Goal: Task Accomplishment & Management: Use online tool/utility

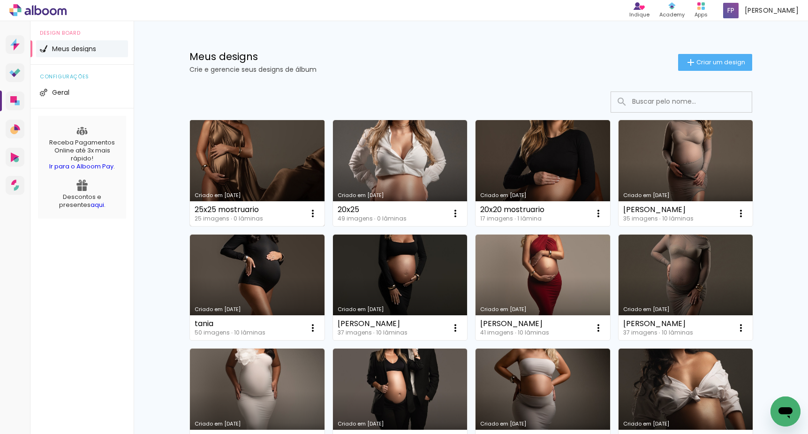
click at [240, 149] on link "Criado em [DATE]" at bounding box center [257, 173] width 135 height 106
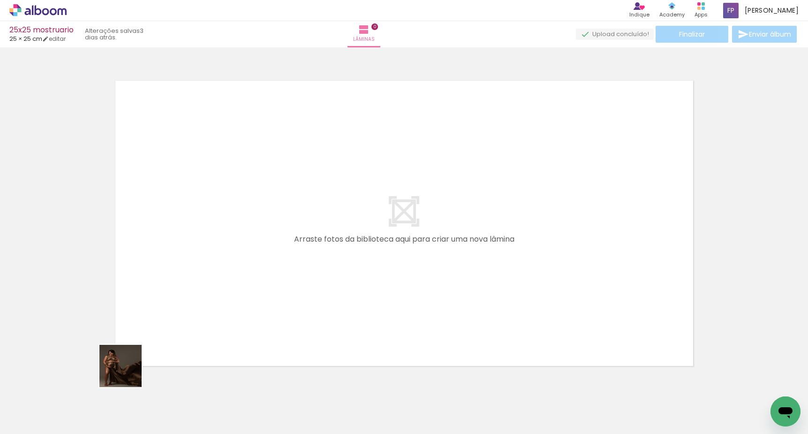
drag, startPoint x: 103, startPoint y: 406, endPoint x: 181, endPoint y: 317, distance: 117.6
click at [193, 268] on quentale-workspace at bounding box center [404, 217] width 808 height 434
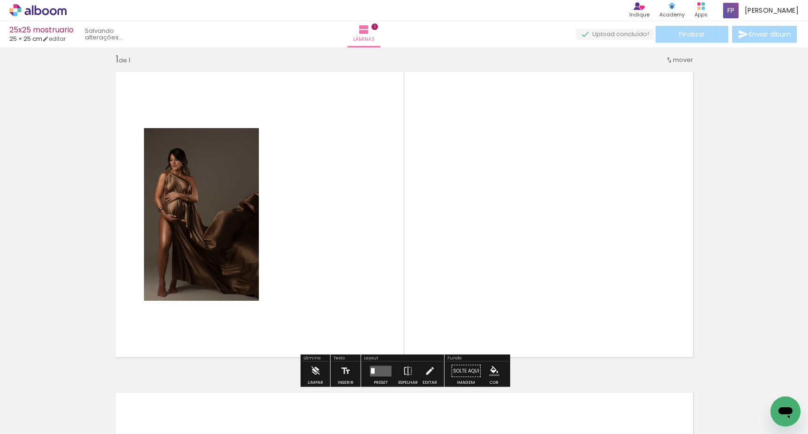
scroll to position [12, 0]
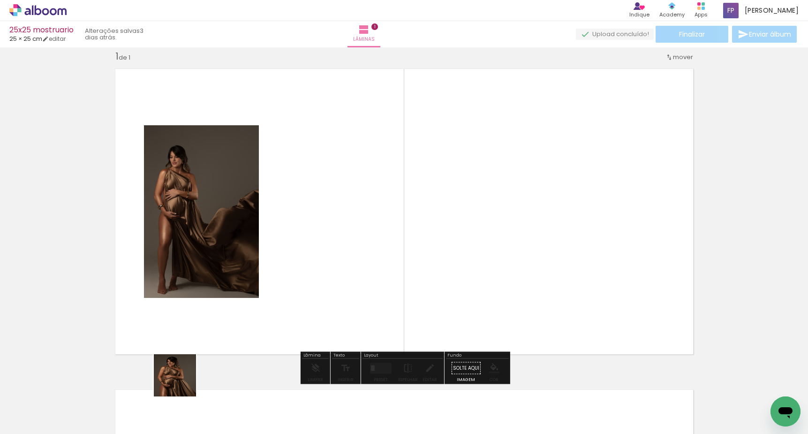
drag, startPoint x: 157, startPoint y: 403, endPoint x: 333, endPoint y: 254, distance: 230.9
click at [333, 254] on quentale-workspace at bounding box center [404, 217] width 808 height 434
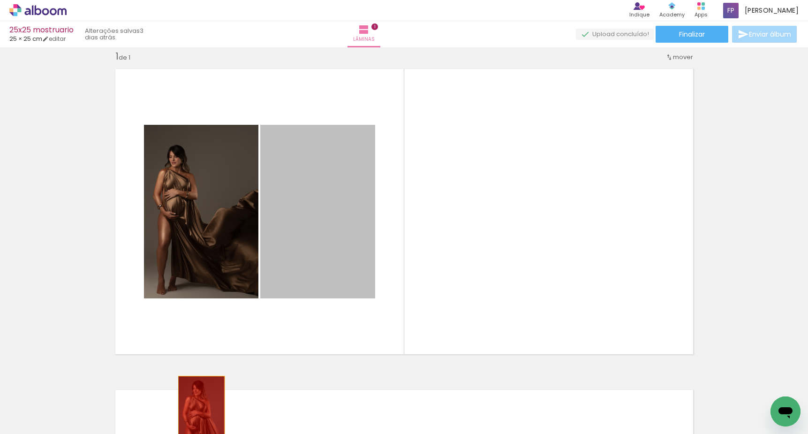
drag, startPoint x: 243, startPoint y: 334, endPoint x: 200, endPoint y: 414, distance: 90.8
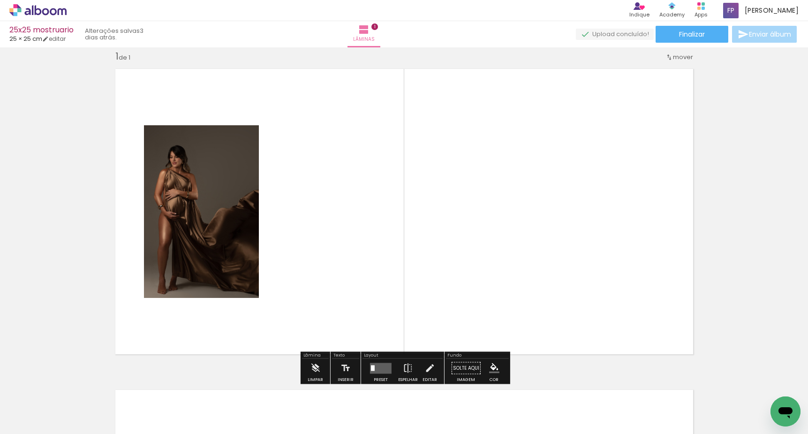
drag, startPoint x: 203, startPoint y: 255, endPoint x: 137, endPoint y: 427, distance: 184.0
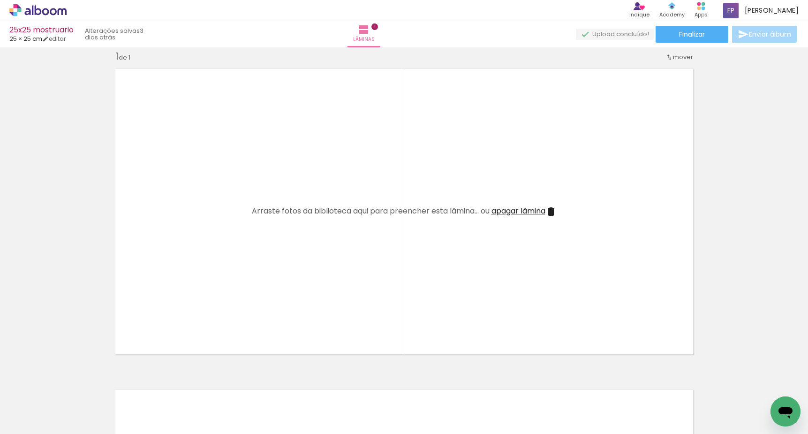
scroll to position [0, 20]
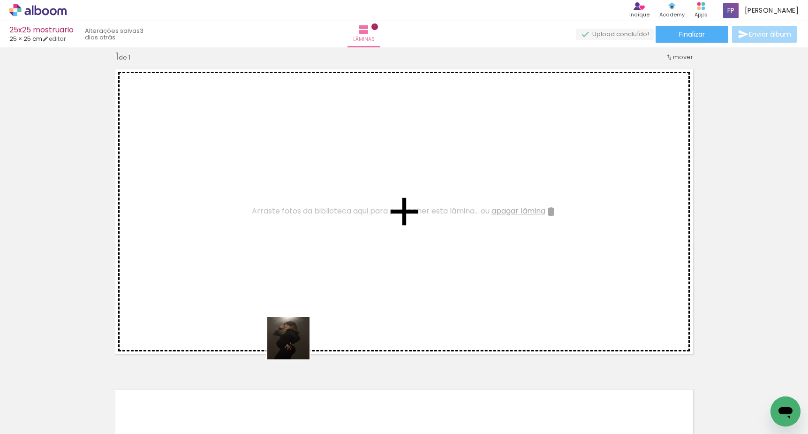
drag, startPoint x: 292, startPoint y: 407, endPoint x: 338, endPoint y: 250, distance: 163.6
click at [302, 243] on quentale-workspace at bounding box center [404, 217] width 808 height 434
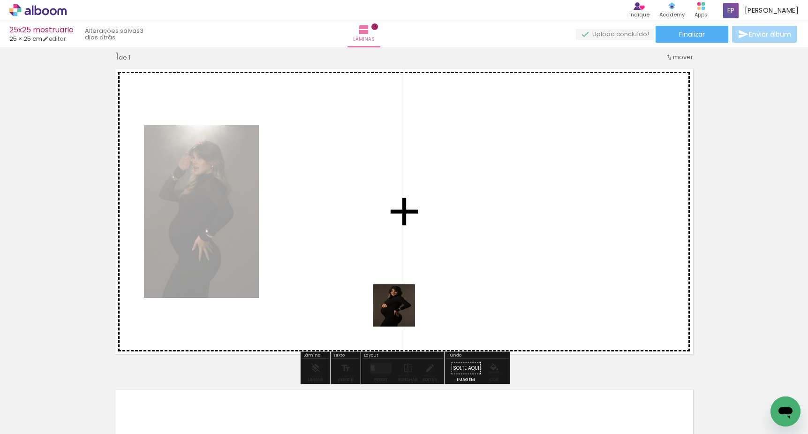
drag, startPoint x: 601, startPoint y: 398, endPoint x: 444, endPoint y: 309, distance: 180.3
click at [347, 277] on quentale-workspace at bounding box center [404, 217] width 808 height 434
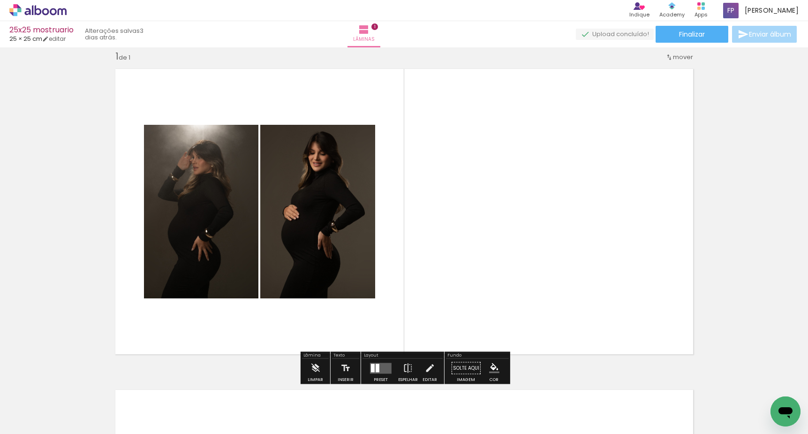
drag, startPoint x: 659, startPoint y: 402, endPoint x: 561, endPoint y: 265, distance: 168.0
click at [561, 265] on quentale-workspace at bounding box center [404, 217] width 808 height 434
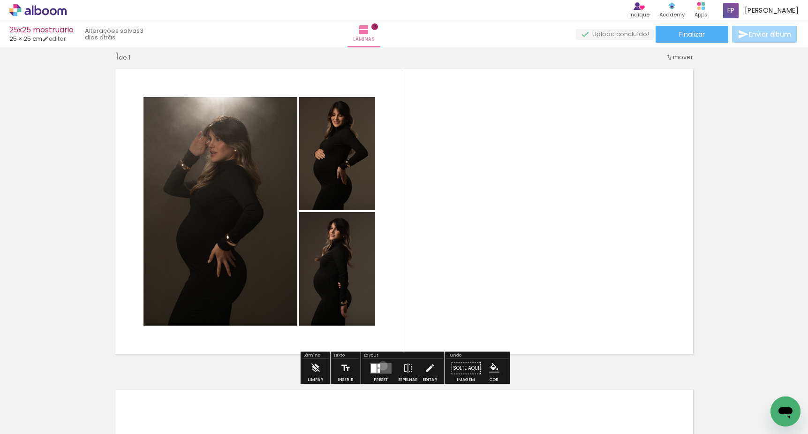
drag, startPoint x: 381, startPoint y: 365, endPoint x: 416, endPoint y: 333, distance: 48.1
click at [381, 365] on quentale-layouter at bounding box center [381, 367] width 22 height 11
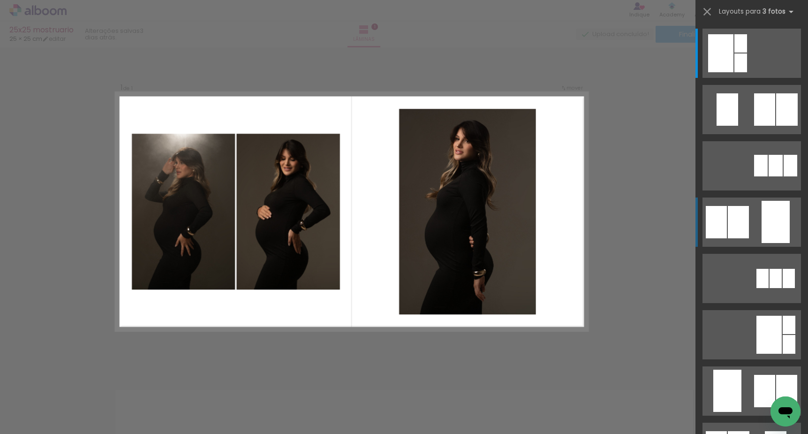
click at [760, 220] on quentale-layouter at bounding box center [751, 221] width 98 height 49
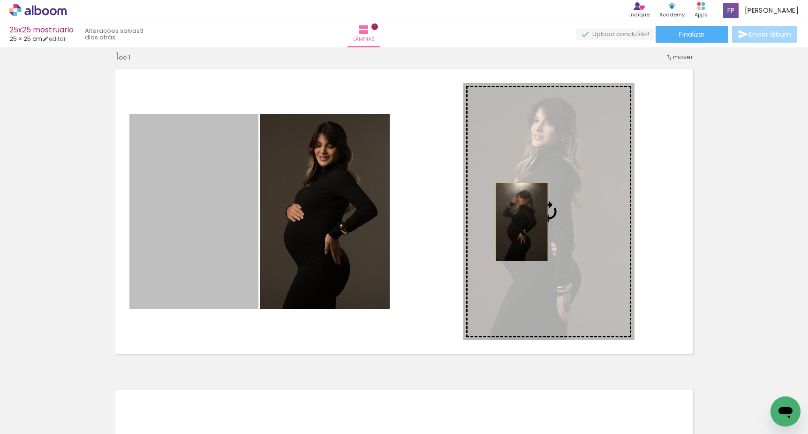
drag, startPoint x: 264, startPoint y: 233, endPoint x: 657, endPoint y: 230, distance: 392.4
click at [0, 0] on slot at bounding box center [0, 0] width 0 height 0
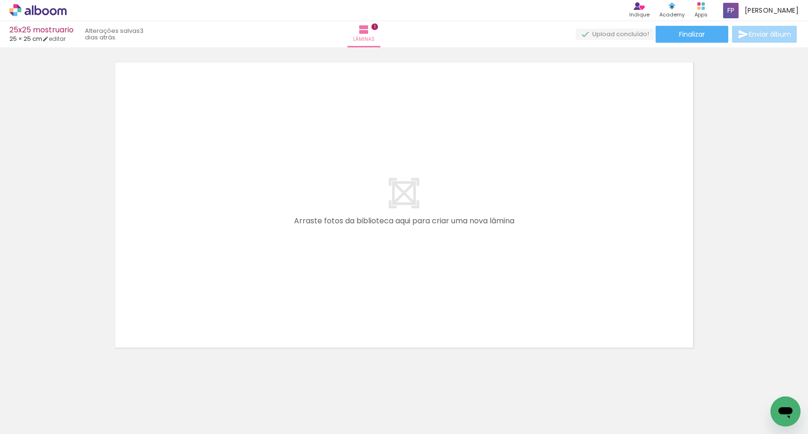
scroll to position [0, 90]
drag, startPoint x: 275, startPoint y: 377, endPoint x: 307, endPoint y: 348, distance: 43.2
click at [280, 285] on quentale-workspace at bounding box center [404, 217] width 808 height 434
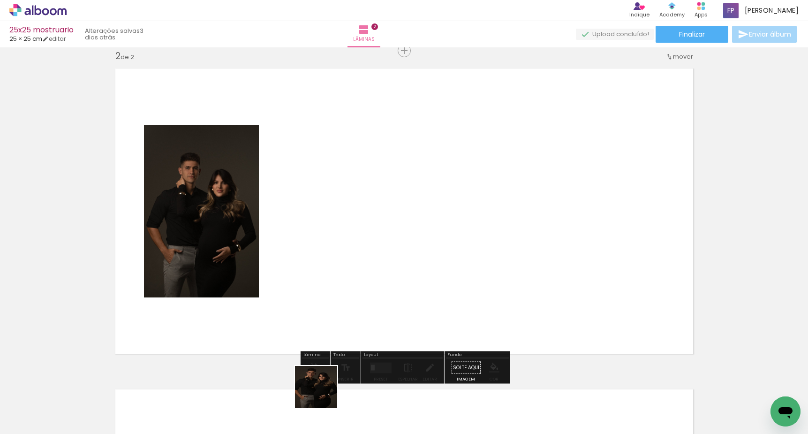
drag, startPoint x: 323, startPoint y: 394, endPoint x: 333, endPoint y: 268, distance: 126.5
click at [333, 268] on quentale-workspace at bounding box center [404, 217] width 808 height 434
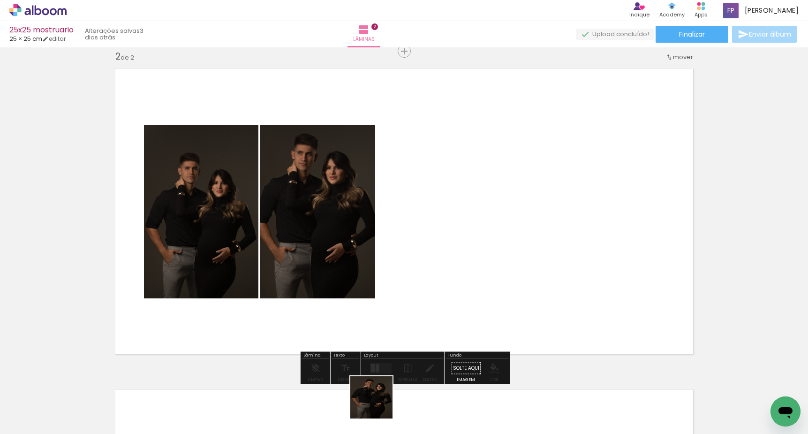
drag, startPoint x: 378, startPoint y: 404, endPoint x: 403, endPoint y: 275, distance: 131.7
click at [403, 275] on quentale-workspace at bounding box center [404, 217] width 808 height 434
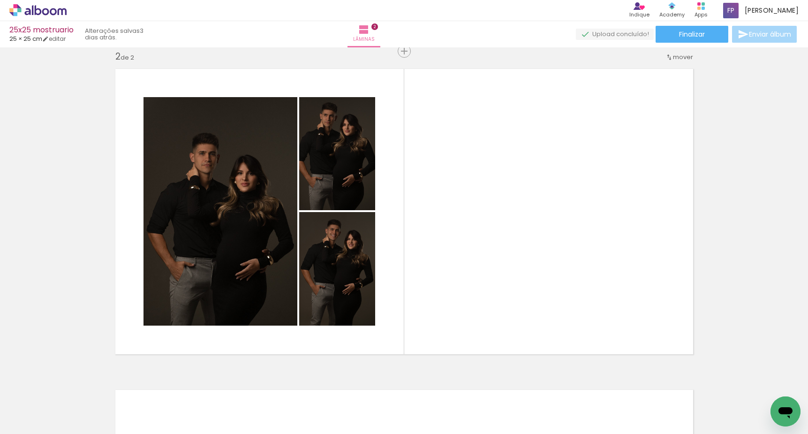
scroll to position [0, 297]
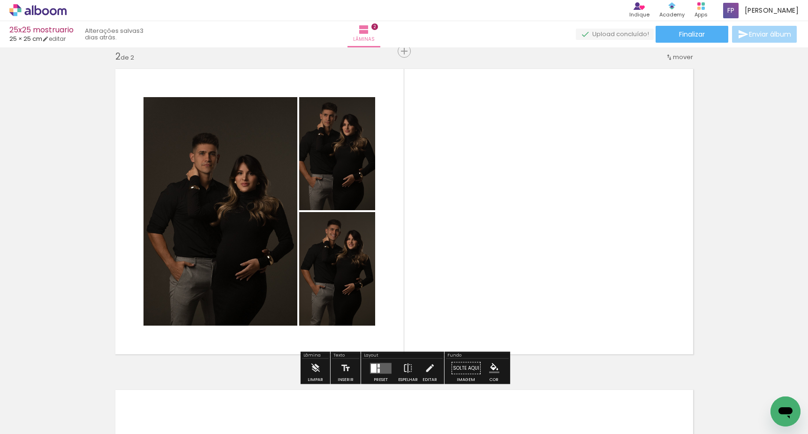
drag, startPoint x: 373, startPoint y: 370, endPoint x: 378, endPoint y: 365, distance: 7.6
click at [374, 370] on div at bounding box center [374, 367] width 6 height 9
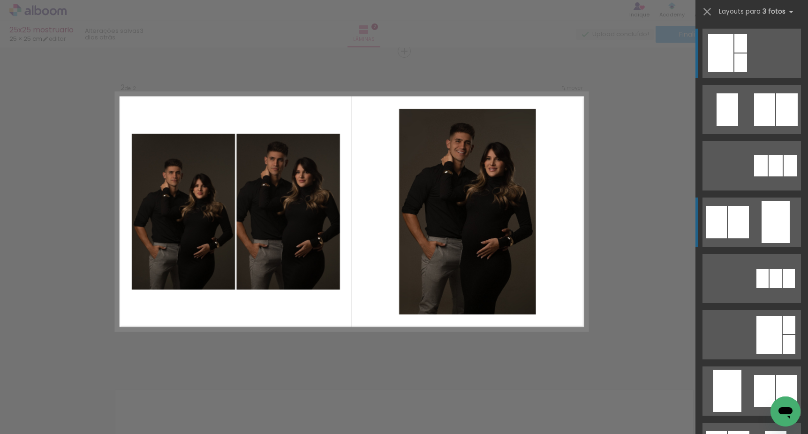
click at [764, 217] on div at bounding box center [775, 222] width 28 height 42
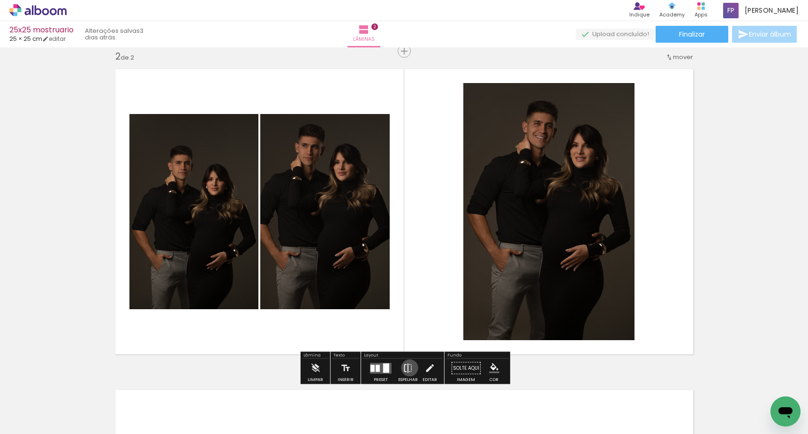
click at [407, 368] on iron-icon at bounding box center [408, 368] width 10 height 19
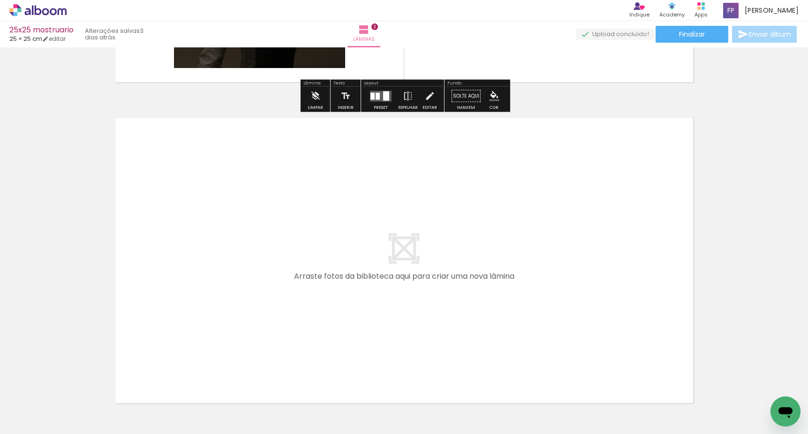
scroll to position [619, 0]
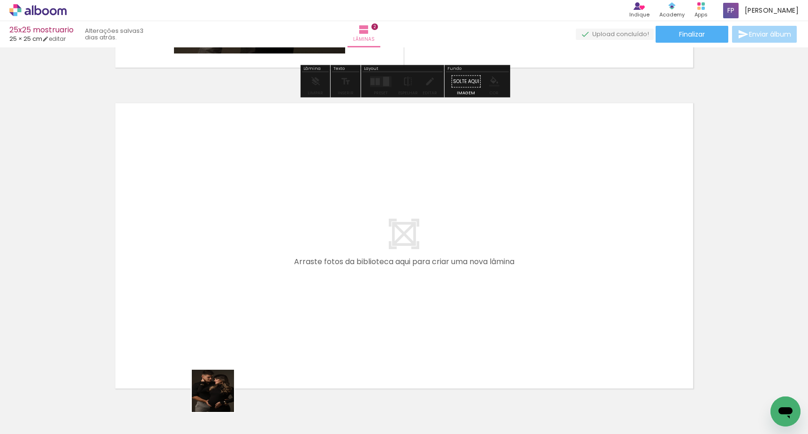
drag, startPoint x: 220, startPoint y: 398, endPoint x: 265, endPoint y: 286, distance: 120.3
click at [265, 286] on quentale-workspace at bounding box center [404, 217] width 808 height 434
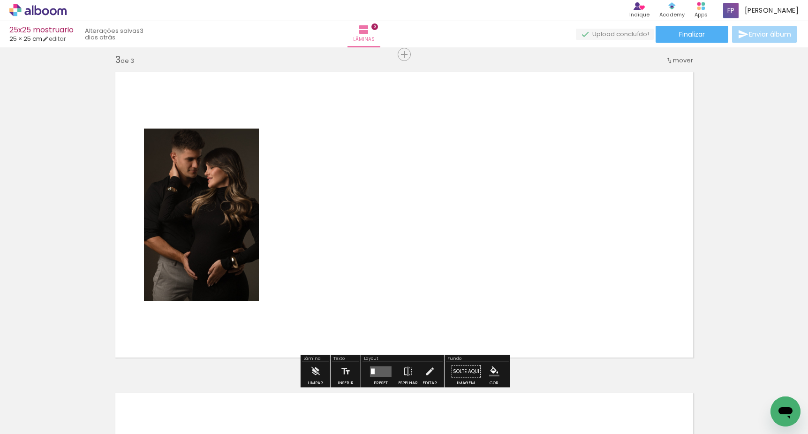
scroll to position [653, 0]
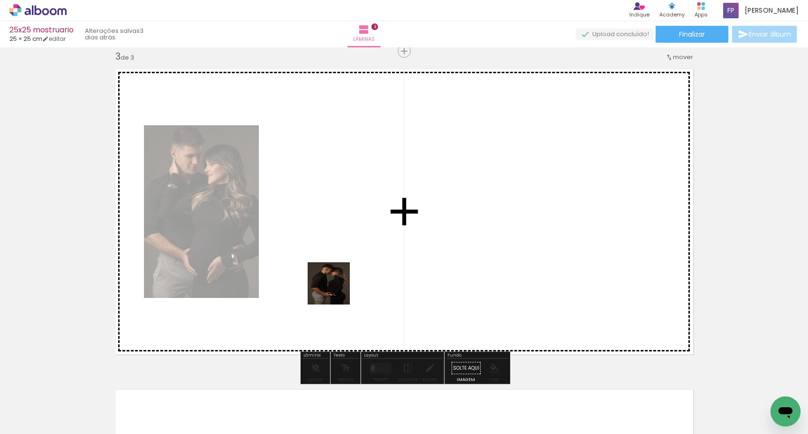
drag, startPoint x: 312, startPoint y: 335, endPoint x: 382, endPoint y: 255, distance: 106.0
click at [345, 278] on quentale-workspace at bounding box center [404, 217] width 808 height 434
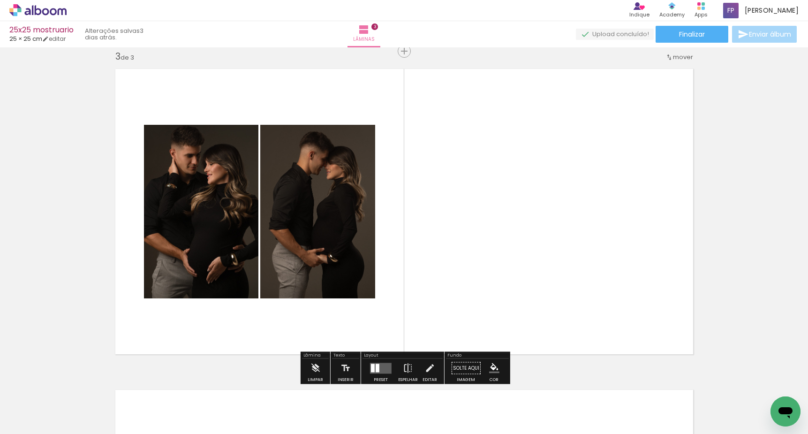
scroll to position [0, 0]
click at [376, 371] on div at bounding box center [378, 367] width 4 height 8
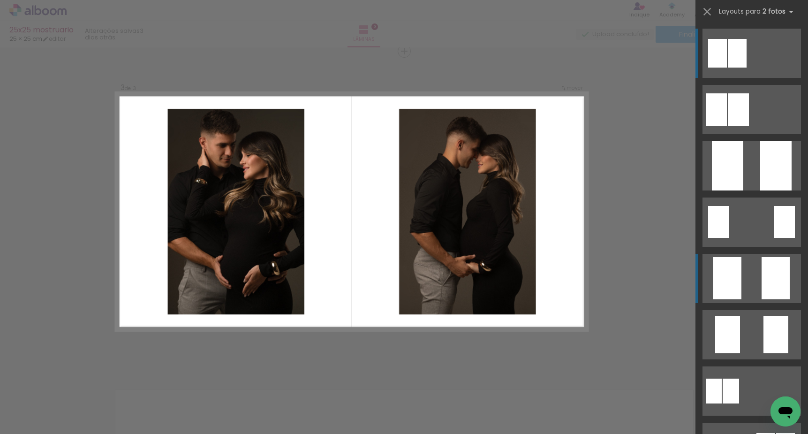
click at [750, 282] on quentale-layouter at bounding box center [751, 278] width 98 height 49
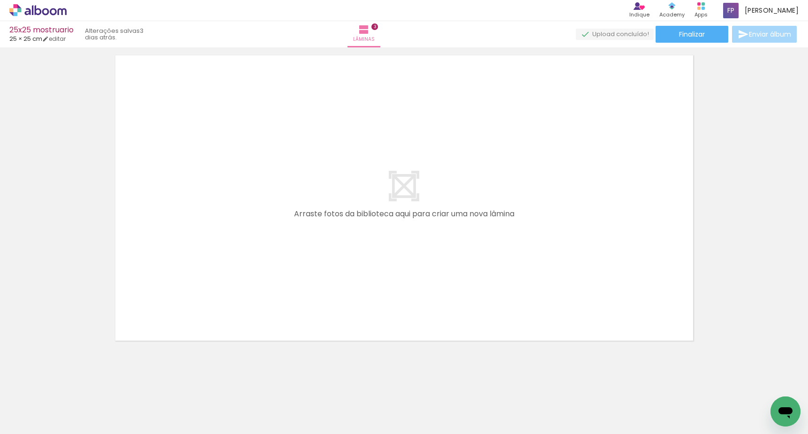
scroll to position [0, 473]
drag, startPoint x: 259, startPoint y: 382, endPoint x: 282, endPoint y: 283, distance: 101.2
click at [282, 283] on quentale-workspace at bounding box center [404, 217] width 808 height 434
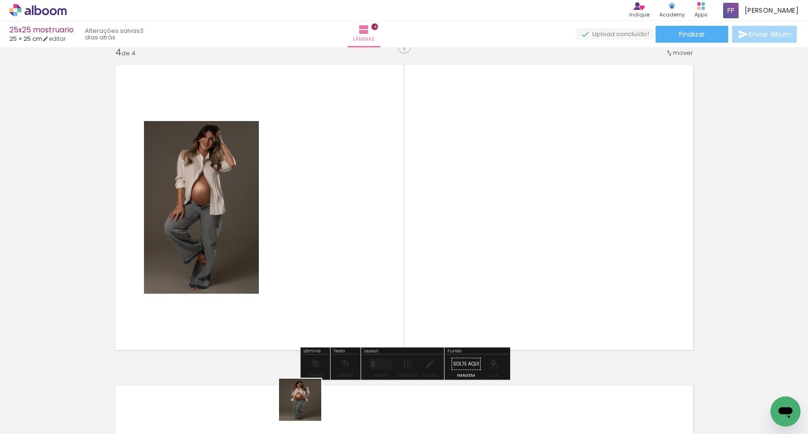
scroll to position [974, 0]
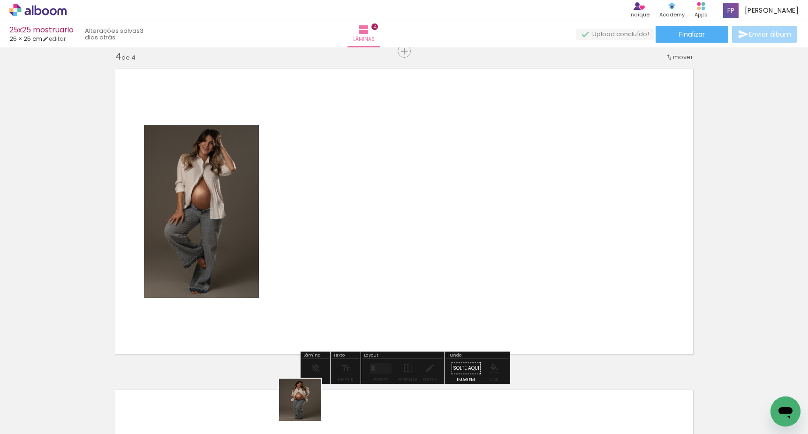
drag, startPoint x: 307, startPoint y: 406, endPoint x: 321, endPoint y: 279, distance: 128.2
click at [321, 279] on quentale-workspace at bounding box center [404, 217] width 808 height 434
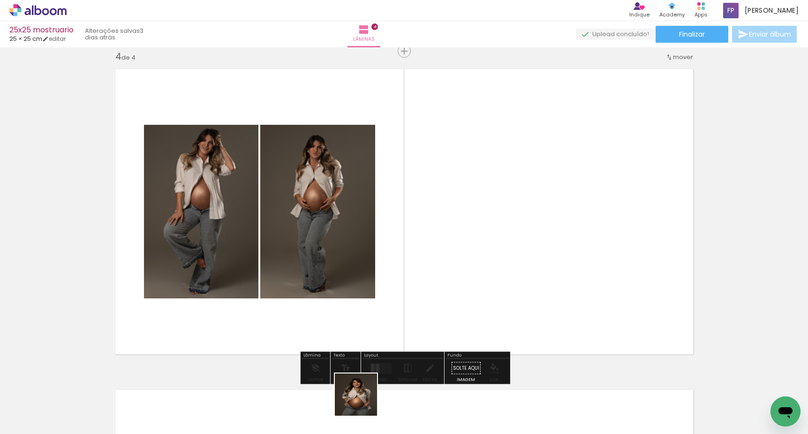
drag, startPoint x: 363, startPoint y: 401, endPoint x: 386, endPoint y: 278, distance: 125.4
click at [386, 278] on quentale-workspace at bounding box center [404, 217] width 808 height 434
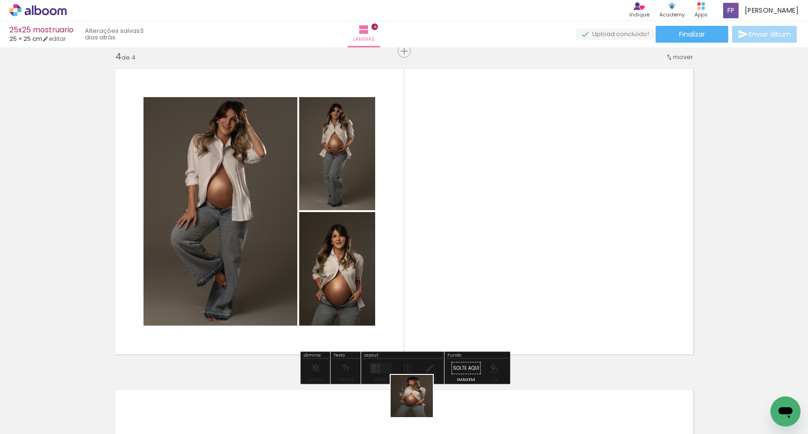
drag, startPoint x: 419, startPoint y: 405, endPoint x: 460, endPoint y: 280, distance: 131.4
click at [460, 280] on quentale-workspace at bounding box center [404, 217] width 808 height 434
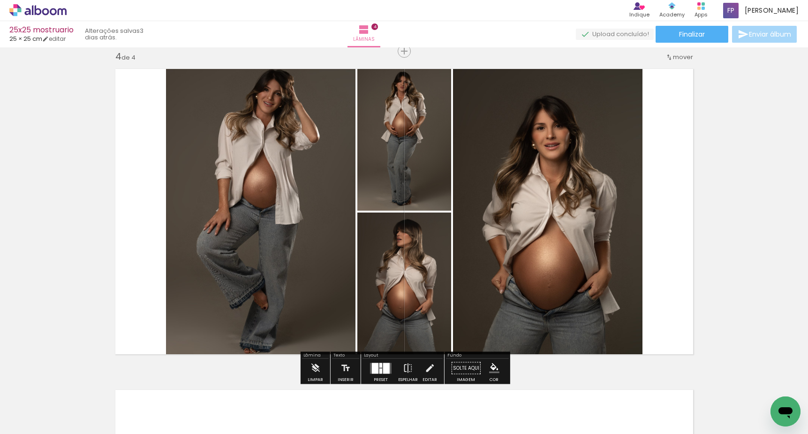
click at [383, 373] on div at bounding box center [386, 367] width 7 height 11
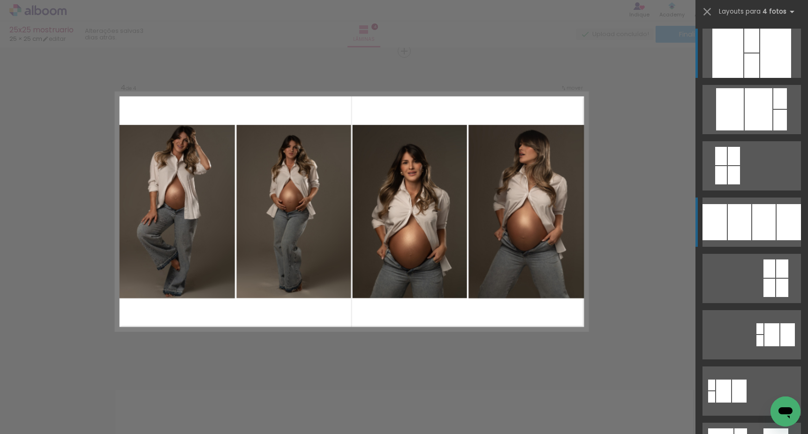
click at [749, 220] on div at bounding box center [739, 222] width 23 height 36
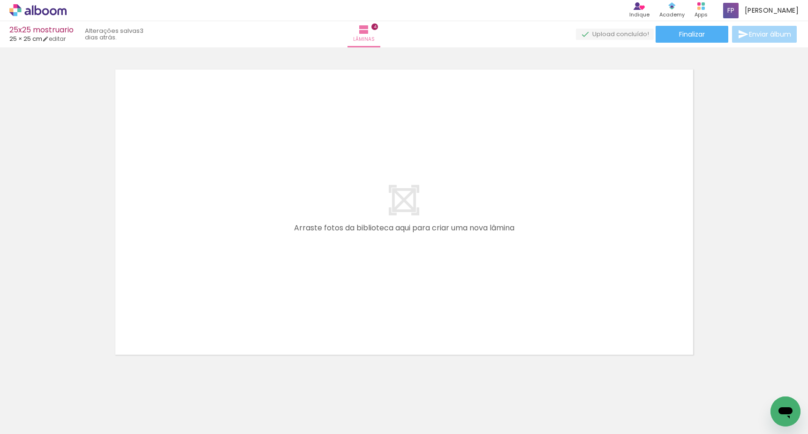
scroll to position [0, 0]
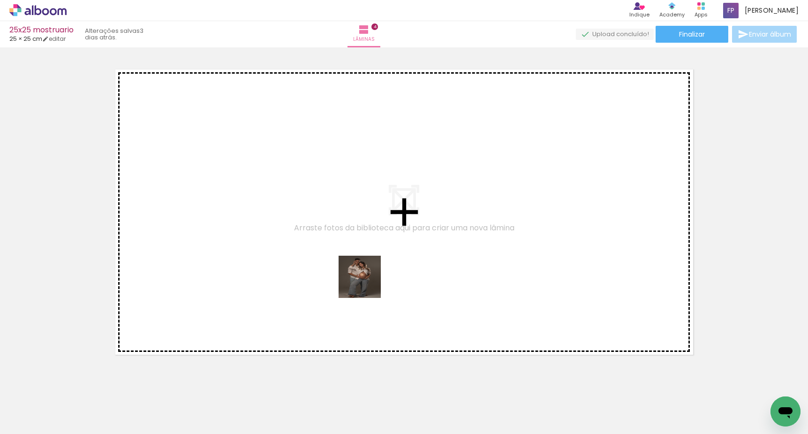
drag, startPoint x: 363, startPoint y: 337, endPoint x: 368, endPoint y: 273, distance: 64.4
click at [368, 273] on quentale-workspace at bounding box center [404, 217] width 808 height 434
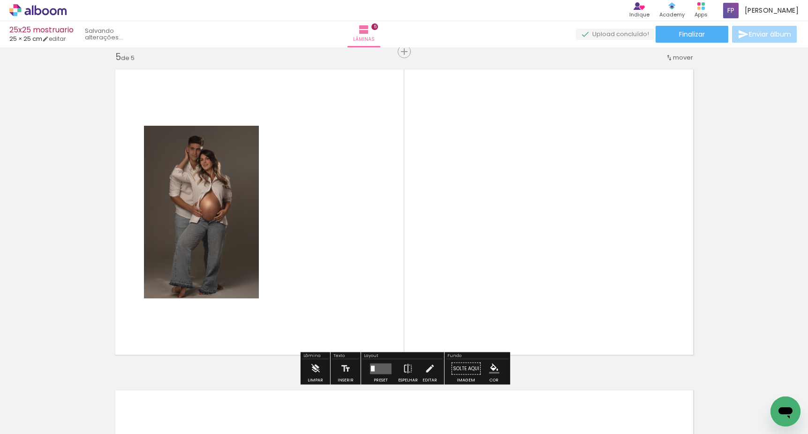
scroll to position [1294, 0]
drag, startPoint x: 416, startPoint y: 353, endPoint x: 402, endPoint y: 260, distance: 93.9
click at [402, 260] on quentale-workspace at bounding box center [404, 217] width 808 height 434
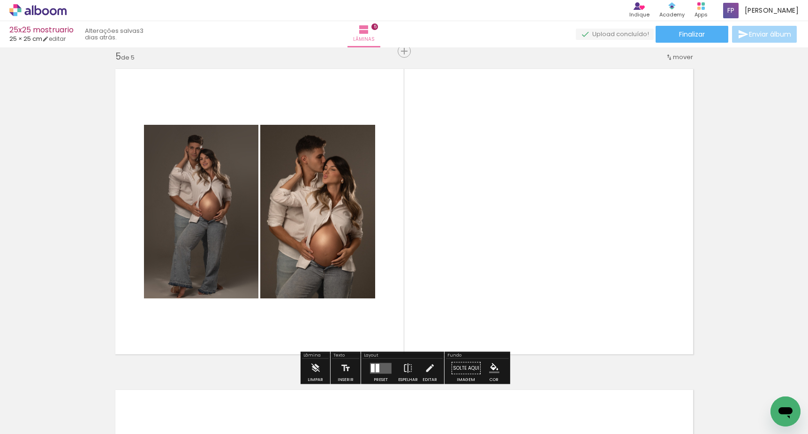
drag, startPoint x: 519, startPoint y: 402, endPoint x: 551, endPoint y: 250, distance: 155.1
click at [551, 250] on quentale-workspace at bounding box center [404, 217] width 808 height 434
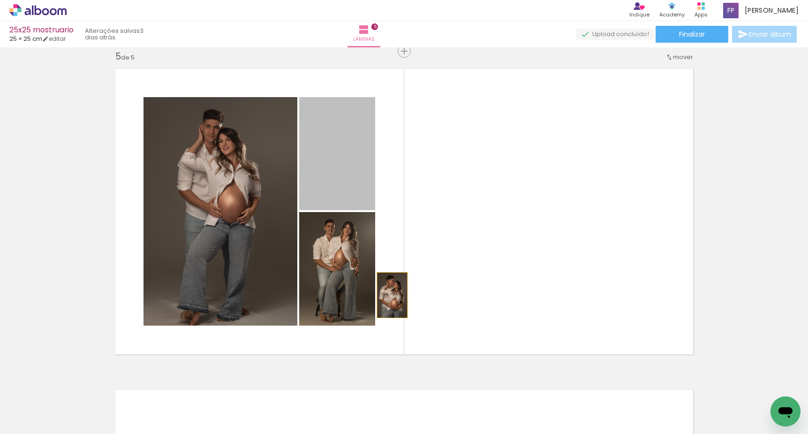
drag, startPoint x: 349, startPoint y: 178, endPoint x: 410, endPoint y: 375, distance: 206.4
click at [410, 375] on quentale-workspace at bounding box center [404, 217] width 808 height 434
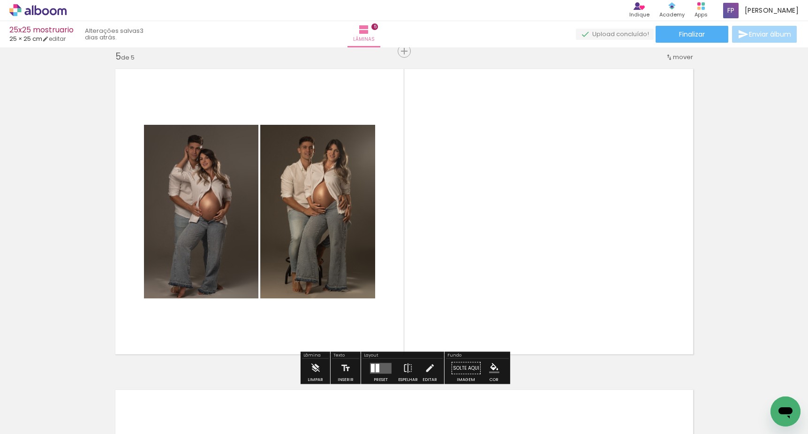
click at [384, 365] on quentale-layouter at bounding box center [381, 367] width 22 height 11
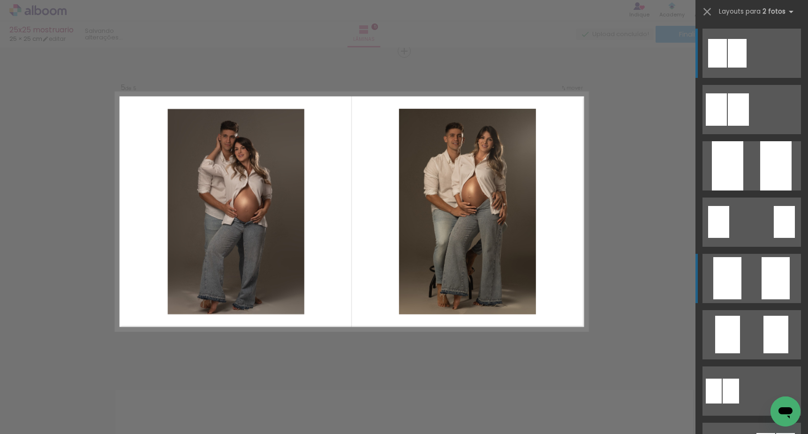
click at [753, 276] on quentale-layouter at bounding box center [751, 278] width 98 height 49
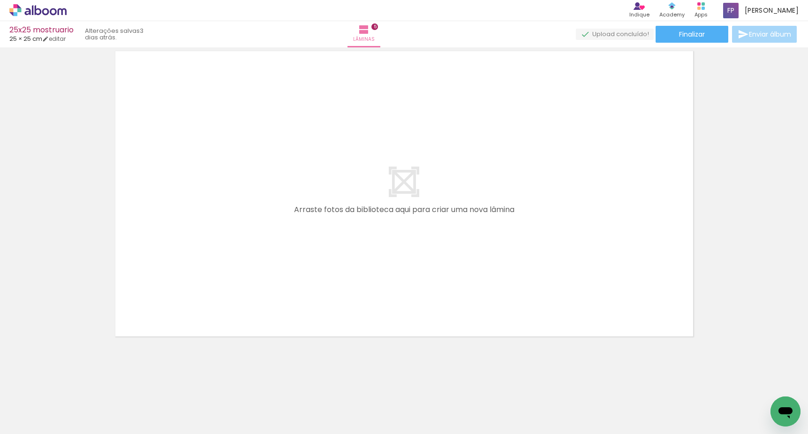
drag, startPoint x: 414, startPoint y: 320, endPoint x: 415, endPoint y: 277, distance: 43.6
click at [415, 277] on quentale-workspace at bounding box center [404, 217] width 808 height 434
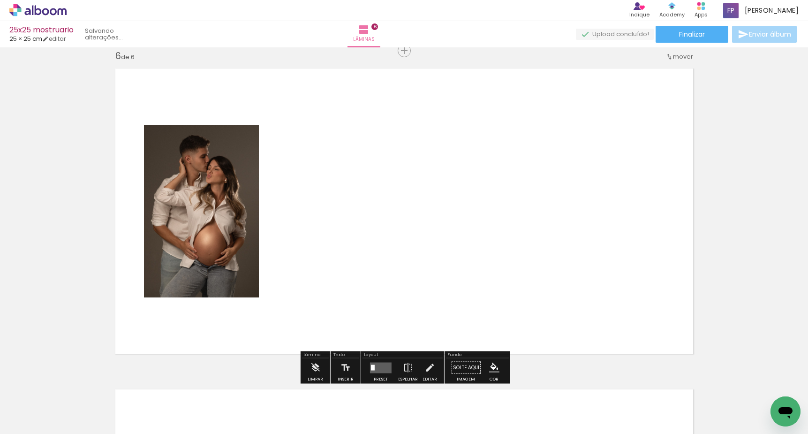
drag, startPoint x: 471, startPoint y: 402, endPoint x: 466, endPoint y: 290, distance: 112.1
click at [466, 290] on quentale-workspace at bounding box center [404, 217] width 808 height 434
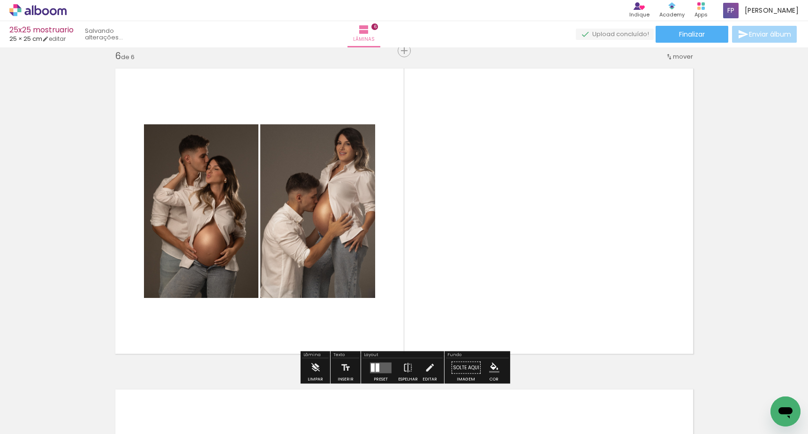
scroll to position [1615, 0]
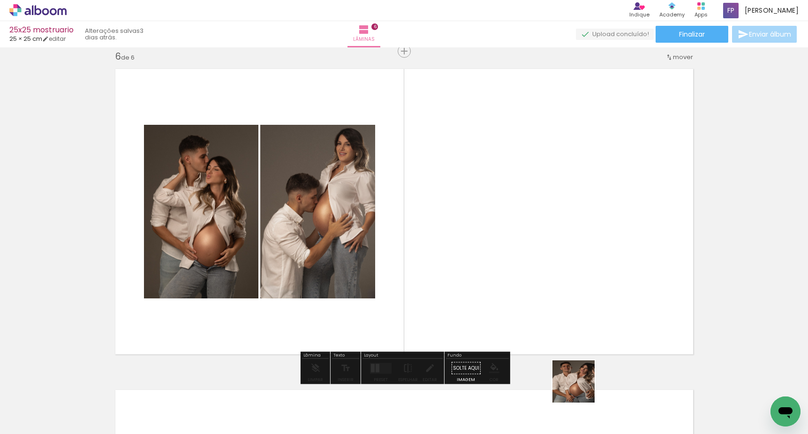
drag, startPoint x: 581, startPoint y: 401, endPoint x: 583, endPoint y: 287, distance: 113.9
click at [583, 287] on quentale-workspace at bounding box center [404, 217] width 808 height 434
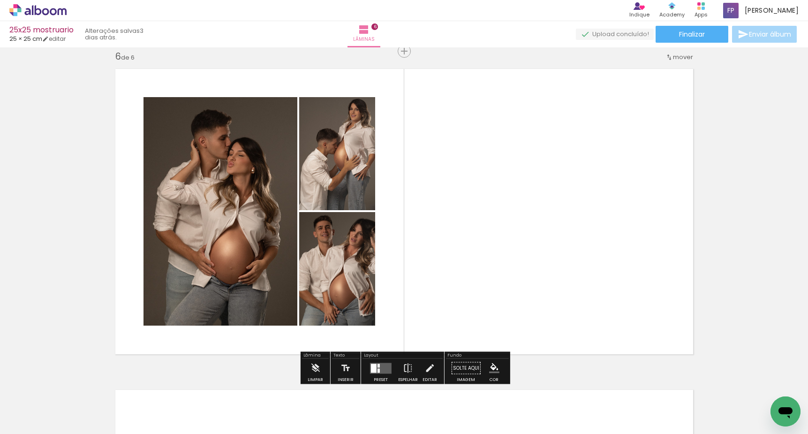
click at [382, 369] on quentale-layouter at bounding box center [381, 367] width 22 height 11
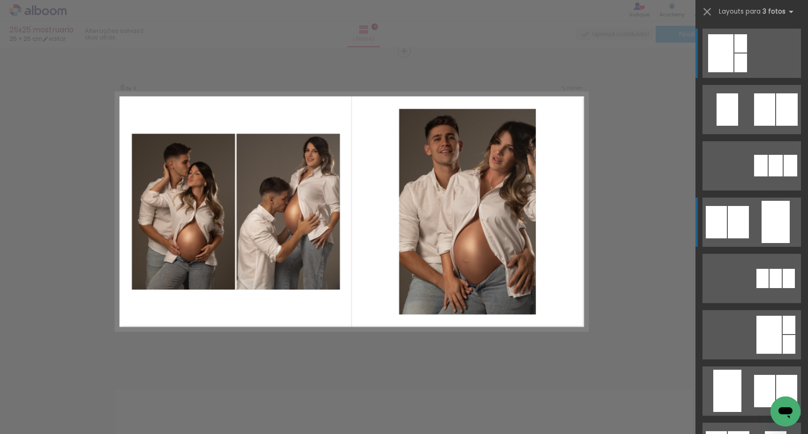
click at [756, 224] on quentale-layouter at bounding box center [751, 221] width 98 height 49
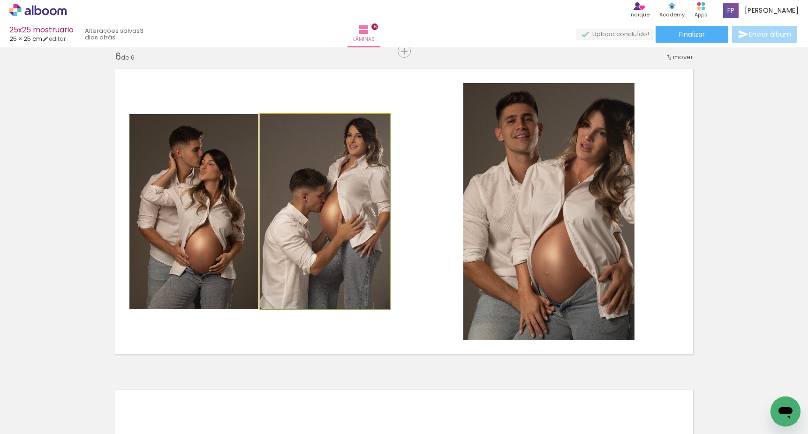
drag, startPoint x: 390, startPoint y: 240, endPoint x: 538, endPoint y: 220, distance: 150.0
click at [0, 0] on slot at bounding box center [0, 0] width 0 height 0
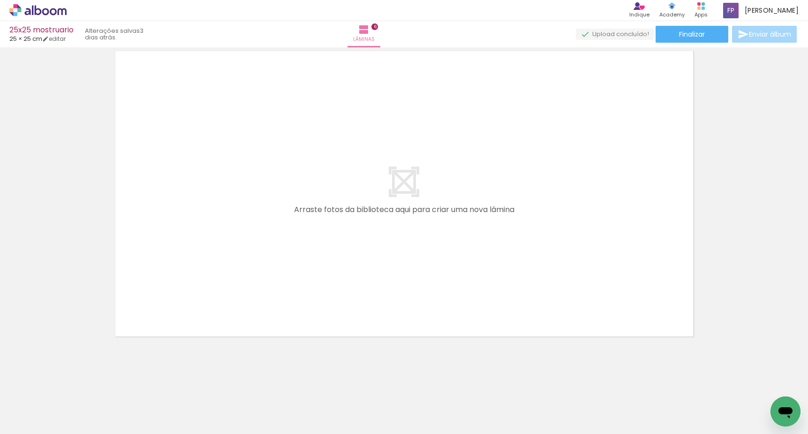
scroll to position [0, 0]
drag, startPoint x: 783, startPoint y: 398, endPoint x: 738, endPoint y: 364, distance: 56.3
click at [770, 396] on html at bounding box center [785, 411] width 30 height 30
drag, startPoint x: 746, startPoint y: 366, endPoint x: 611, endPoint y: 234, distance: 188.6
click at [611, 234] on quentale-workspace at bounding box center [404, 217] width 808 height 434
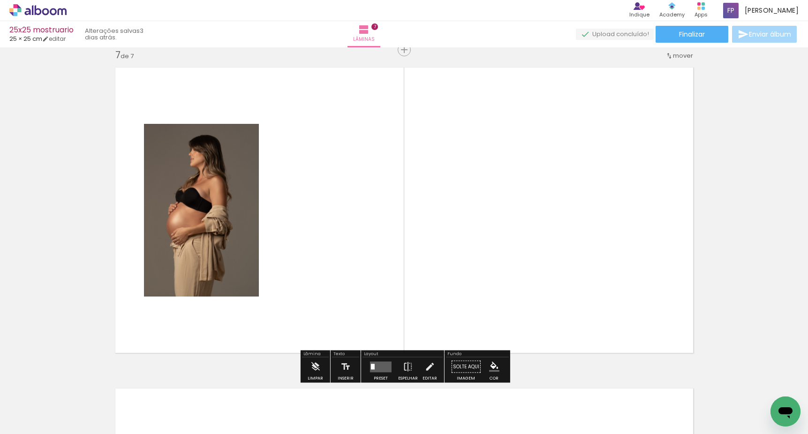
scroll to position [1936, 0]
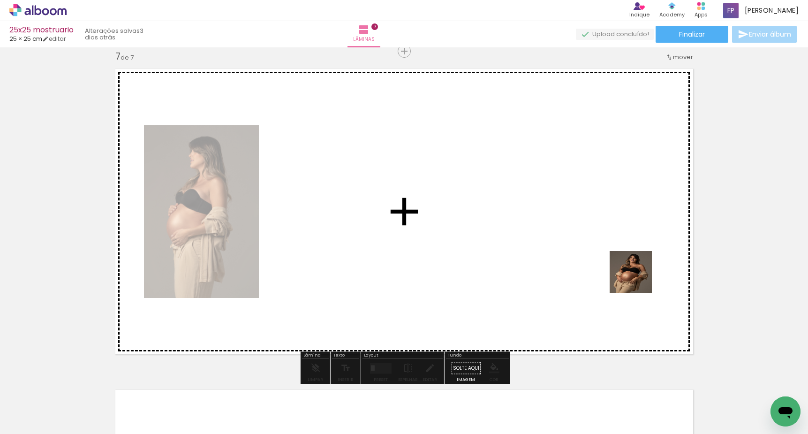
drag, startPoint x: 683, startPoint y: 404, endPoint x: 622, endPoint y: 239, distance: 175.8
click at [623, 249] on quentale-workspace at bounding box center [404, 217] width 808 height 434
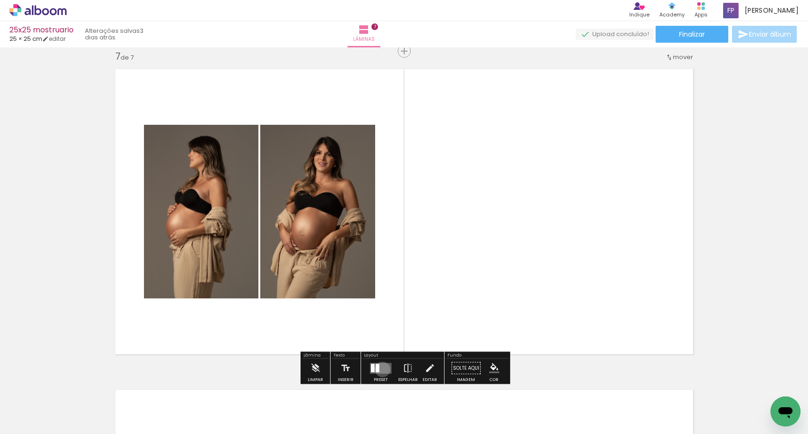
click at [380, 370] on quentale-layouter at bounding box center [381, 367] width 22 height 11
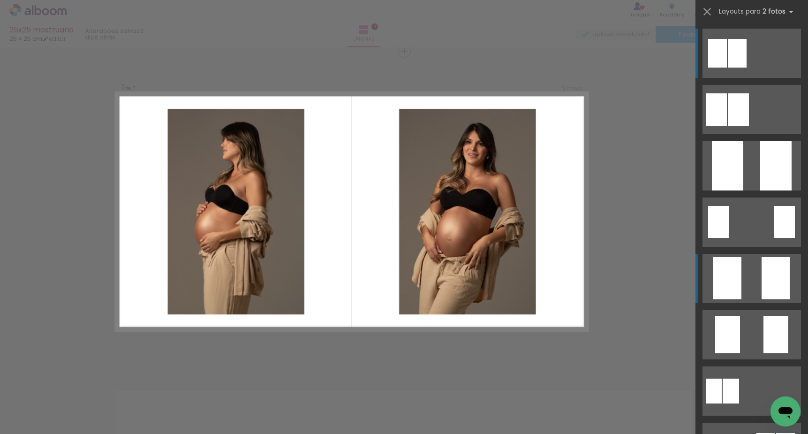
click at [750, 280] on quentale-layouter at bounding box center [751, 278] width 98 height 49
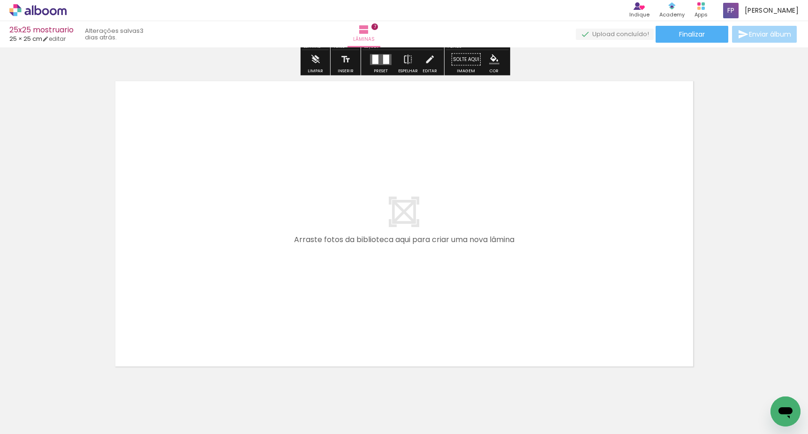
drag, startPoint x: 732, startPoint y: 398, endPoint x: 551, endPoint y: 285, distance: 213.1
click at [551, 285] on quentale-workspace at bounding box center [404, 217] width 808 height 434
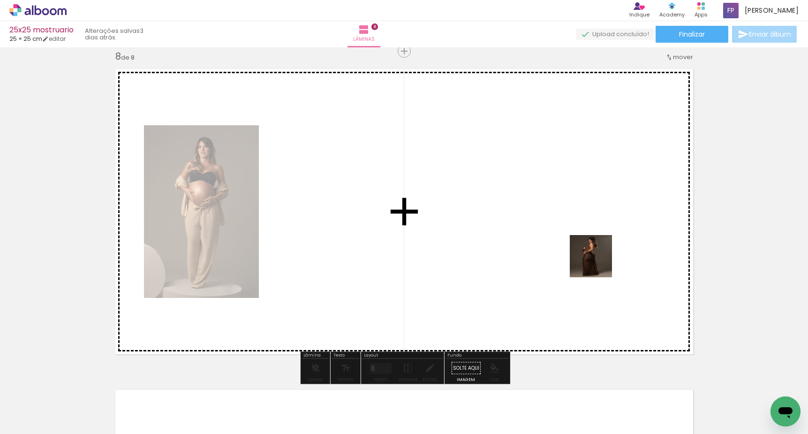
drag, startPoint x: 608, startPoint y: 290, endPoint x: 594, endPoint y: 250, distance: 41.8
click at [594, 250] on quentale-workspace at bounding box center [404, 217] width 808 height 434
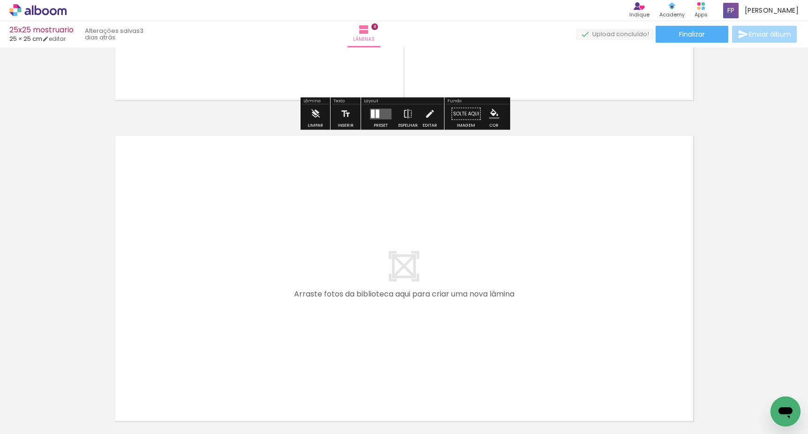
scroll to position [0, 0]
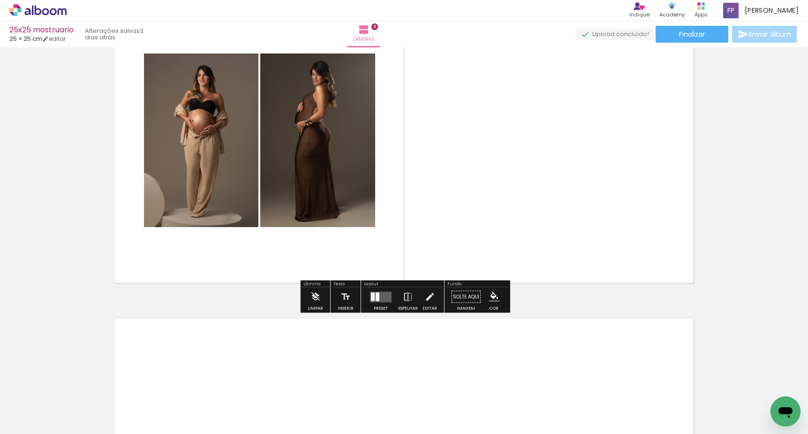
click at [382, 302] on div at bounding box center [380, 296] width 25 height 19
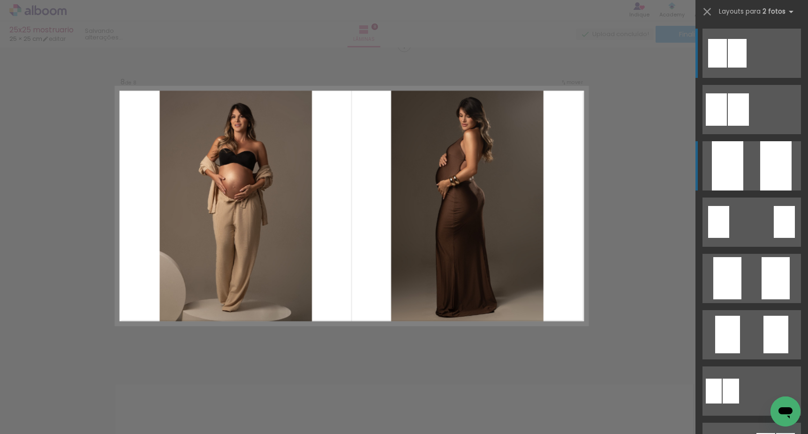
scroll to position [2257, 0]
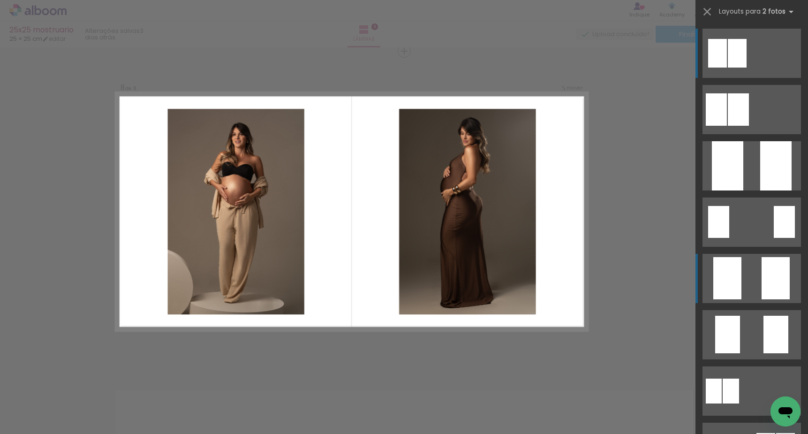
click at [750, 283] on quentale-layouter at bounding box center [751, 278] width 98 height 49
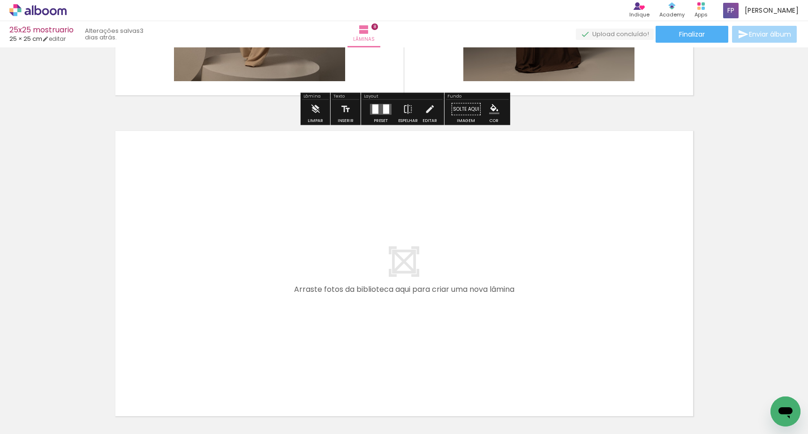
drag, startPoint x: 209, startPoint y: 413, endPoint x: 220, endPoint y: 286, distance: 128.0
click at [220, 286] on quentale-workspace at bounding box center [404, 217] width 808 height 434
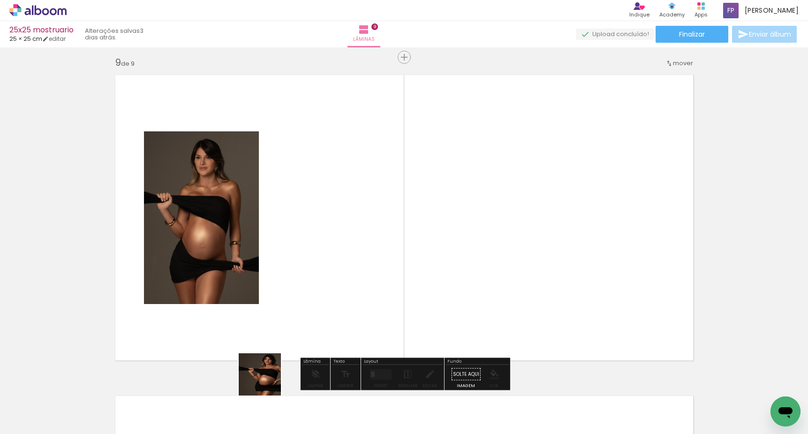
drag, startPoint x: 267, startPoint y: 381, endPoint x: 286, endPoint y: 274, distance: 108.5
click at [286, 274] on quentale-workspace at bounding box center [404, 217] width 808 height 434
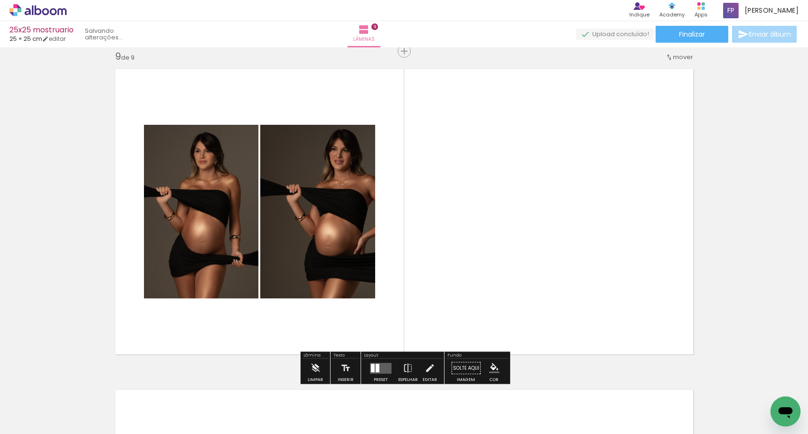
click at [384, 365] on quentale-layouter at bounding box center [381, 367] width 22 height 11
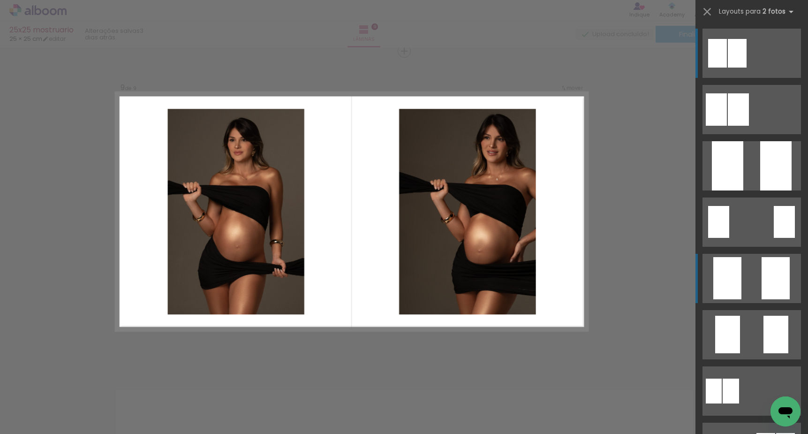
click at [756, 280] on quentale-layouter at bounding box center [751, 278] width 98 height 49
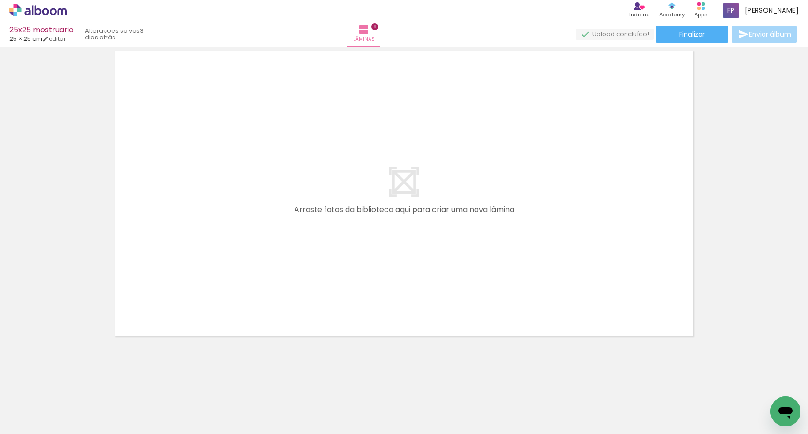
drag, startPoint x: 145, startPoint y: 403, endPoint x: 199, endPoint y: 266, distance: 147.1
click at [199, 266] on quentale-workspace at bounding box center [404, 217] width 808 height 434
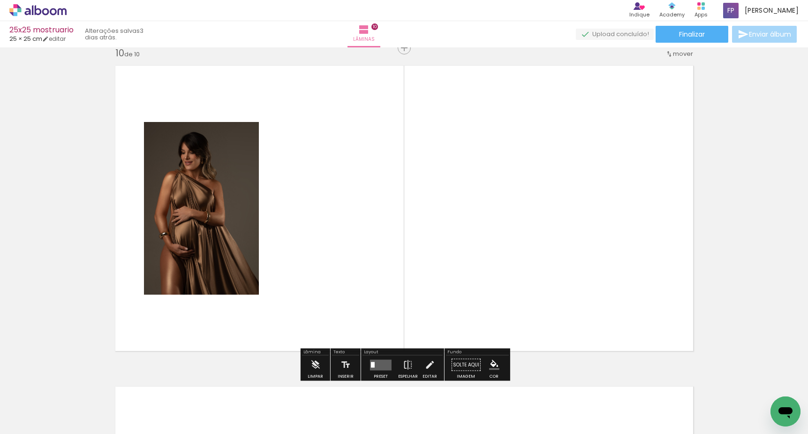
scroll to position [2898, 0]
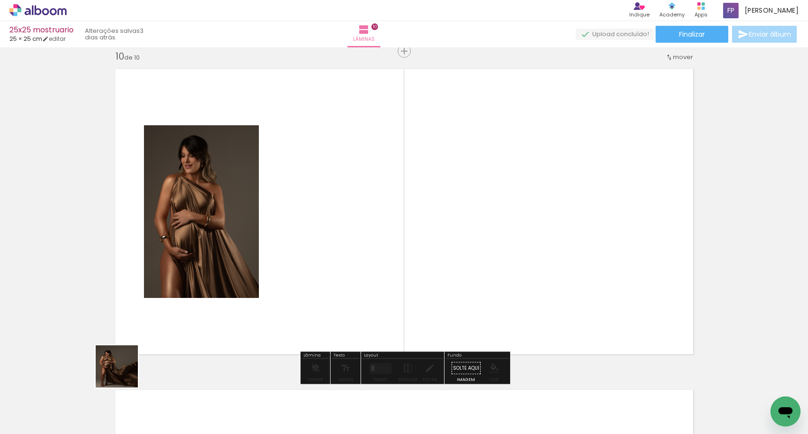
drag, startPoint x: 105, startPoint y: 399, endPoint x: 247, endPoint y: 271, distance: 191.6
click at [247, 271] on quentale-workspace at bounding box center [404, 217] width 808 height 434
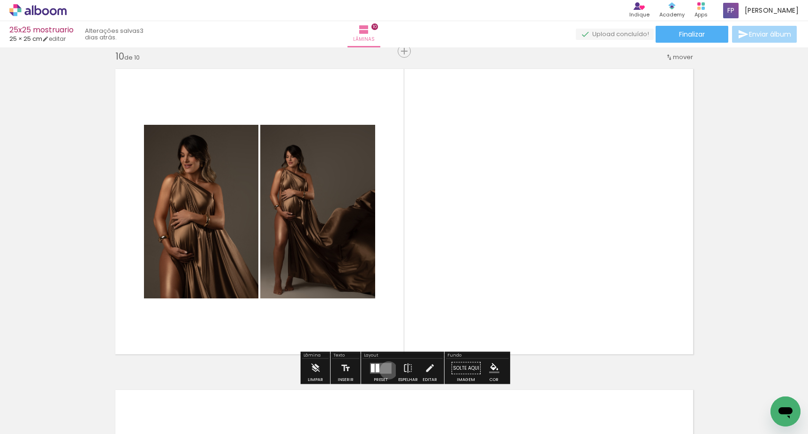
drag, startPoint x: 386, startPoint y: 370, endPoint x: 408, endPoint y: 349, distance: 30.5
click at [386, 370] on quentale-layouter at bounding box center [381, 367] width 22 height 11
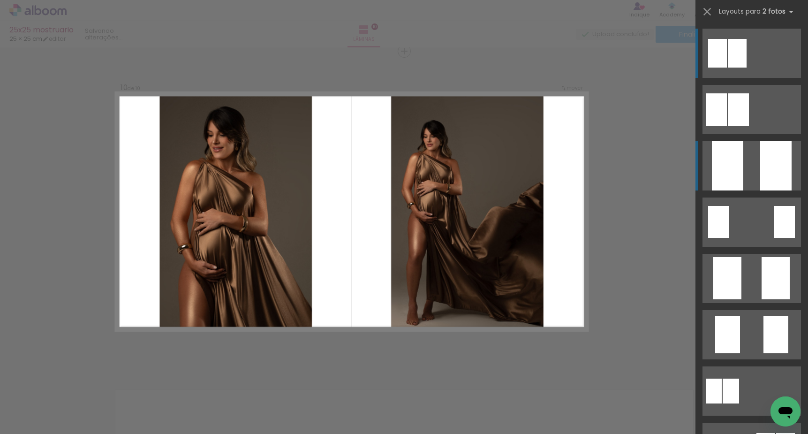
click at [754, 160] on quentale-layouter at bounding box center [751, 165] width 98 height 49
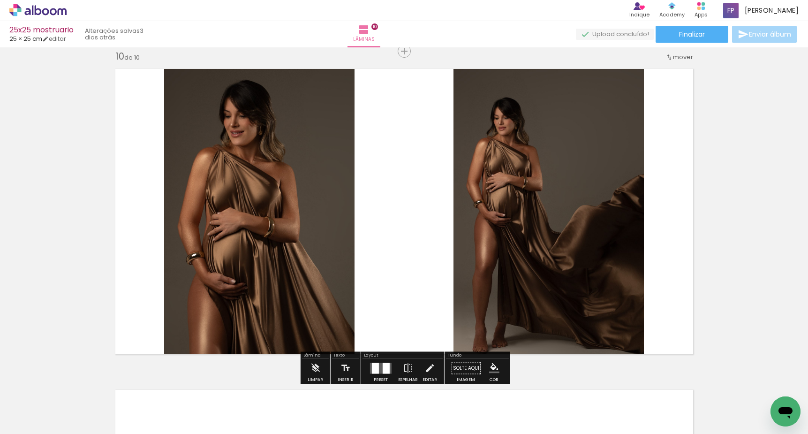
drag, startPoint x: 385, startPoint y: 373, endPoint x: 390, endPoint y: 367, distance: 7.3
click at [386, 373] on div at bounding box center [386, 367] width 7 height 11
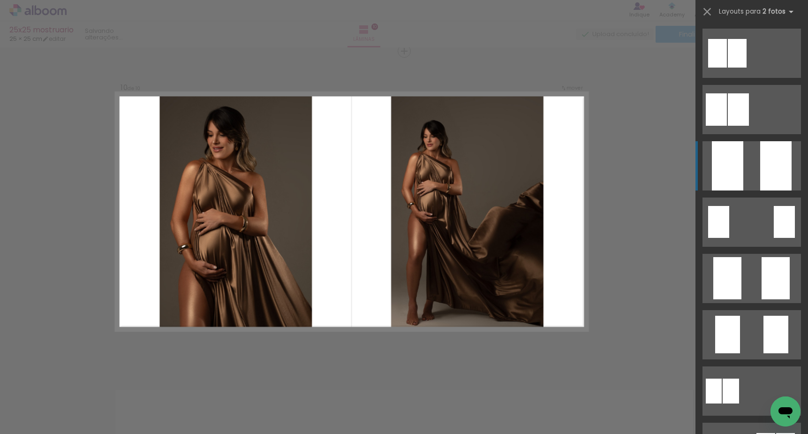
scroll to position [113, 0]
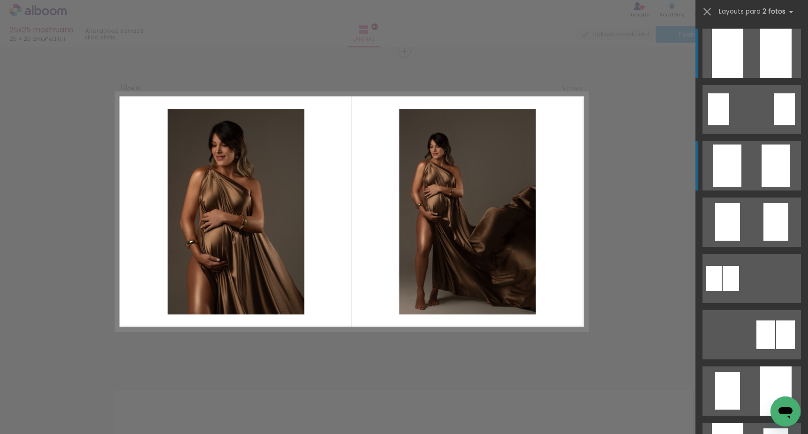
click at [744, 169] on quentale-layouter at bounding box center [751, 165] width 98 height 49
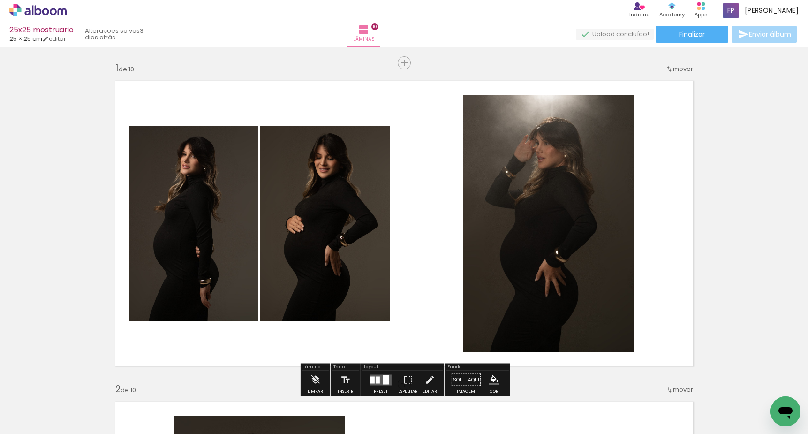
scroll to position [0, 0]
click at [679, 38] on span "Finalizar" at bounding box center [692, 34] width 26 height 7
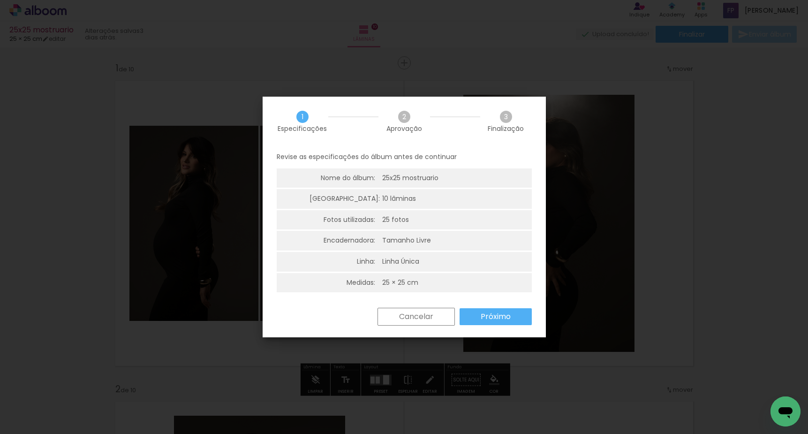
click at [0, 0] on slot "Próximo" at bounding box center [0, 0] width 0 height 0
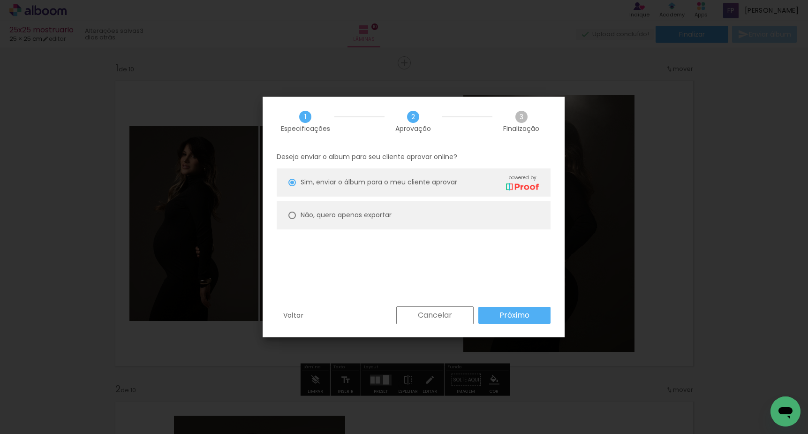
click at [295, 211] on paper-radio-button "Não, quero apenas exportar" at bounding box center [414, 215] width 274 height 28
type paper-radio-button "on"
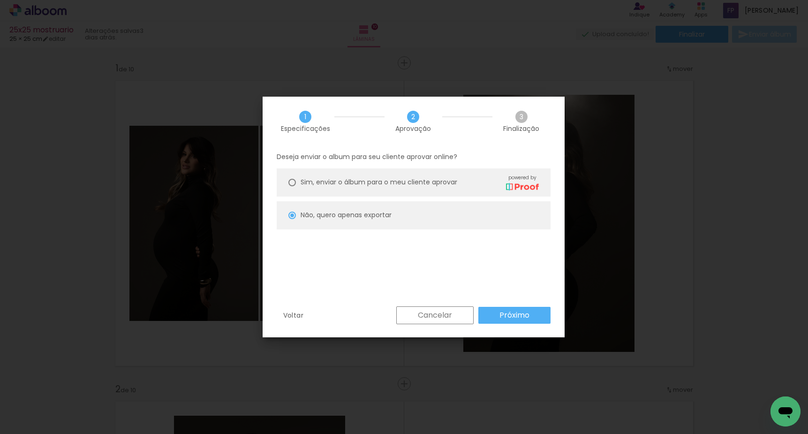
click at [0, 0] on slot "Próximo" at bounding box center [0, 0] width 0 height 0
type input "Alta, 300 DPI"
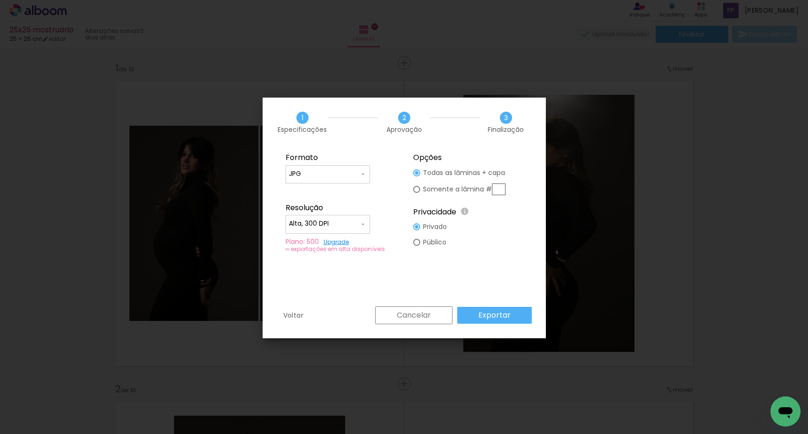
click at [486, 306] on div "1 Especificações 2 Aprovação 3 Finalização Formato JPG PDF Resolução Alta, 300 …" at bounding box center [404, 218] width 283 height 241
click at [0, 0] on slot "Exportar" at bounding box center [0, 0] width 0 height 0
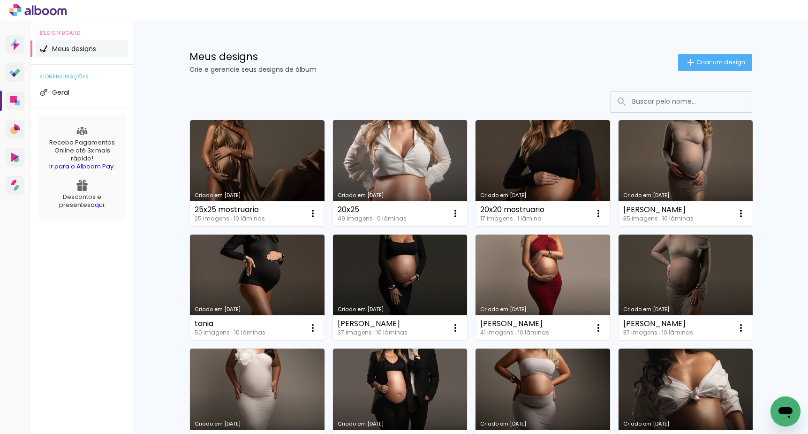
click at [399, 151] on link "Criado em [DATE]" at bounding box center [400, 173] width 135 height 106
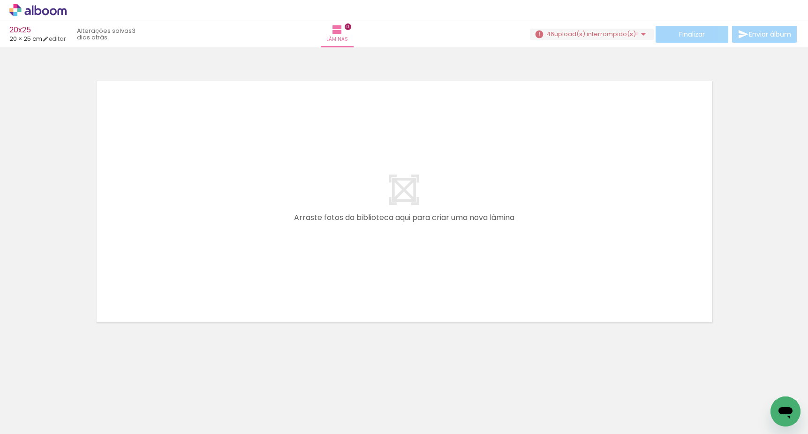
drag, startPoint x: 328, startPoint y: 344, endPoint x: 326, endPoint y: 264, distance: 79.7
click at [326, 264] on quentale-workspace at bounding box center [404, 217] width 808 height 434
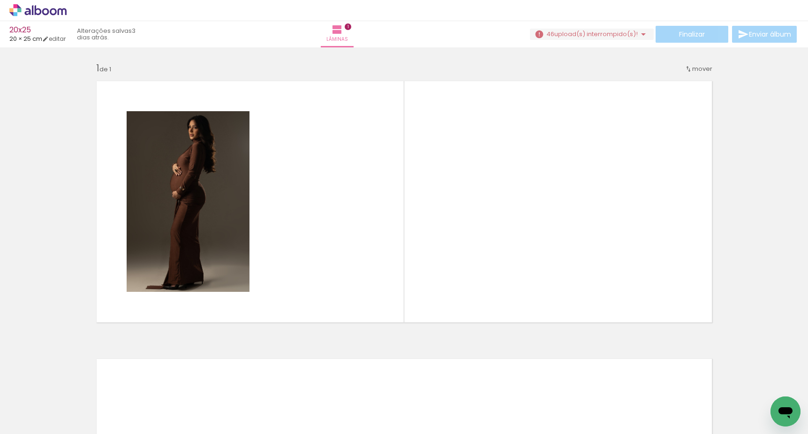
drag, startPoint x: 377, startPoint y: 393, endPoint x: 379, endPoint y: 271, distance: 122.9
click at [379, 271] on quentale-workspace at bounding box center [404, 217] width 808 height 434
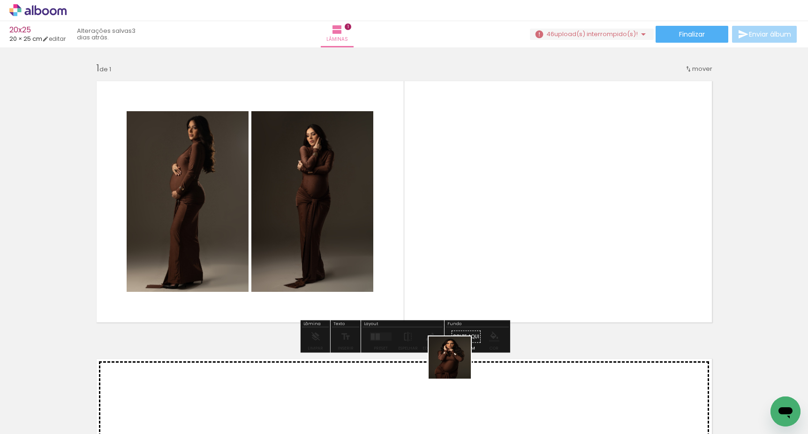
drag, startPoint x: 435, startPoint y: 399, endPoint x: 530, endPoint y: 240, distance: 185.0
click at [518, 246] on quentale-workspace at bounding box center [404, 217] width 808 height 434
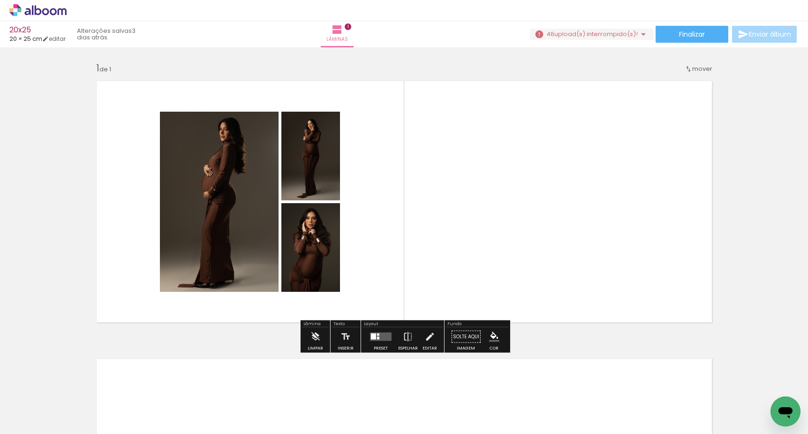
click at [378, 341] on div at bounding box center [380, 336] width 25 height 19
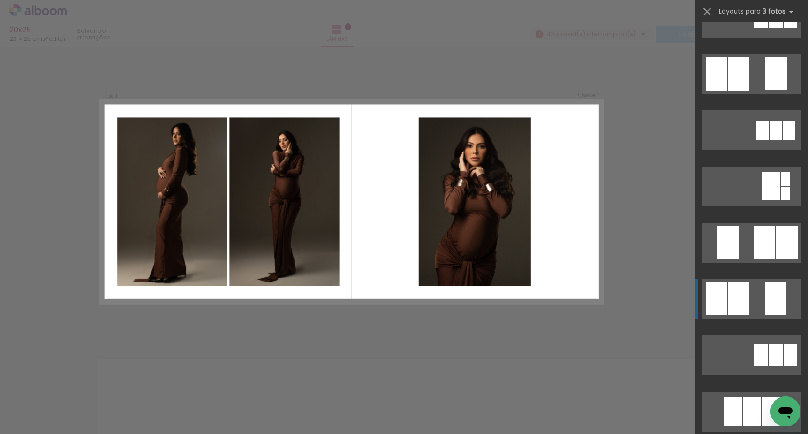
scroll to position [146, 0]
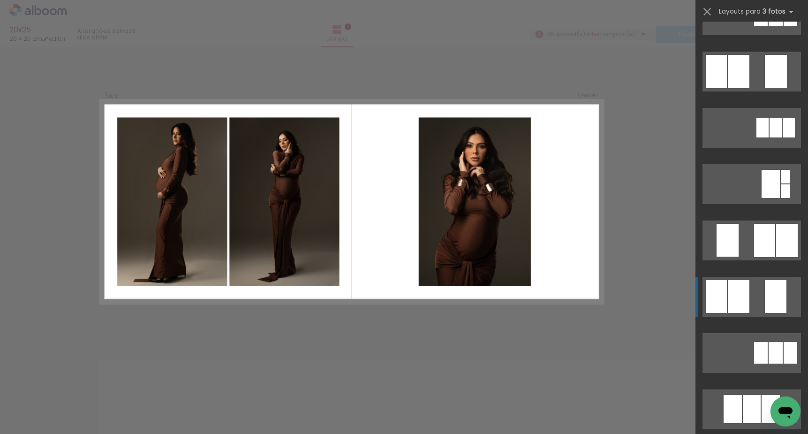
click at [757, 299] on quentale-layouter at bounding box center [751, 297] width 98 height 40
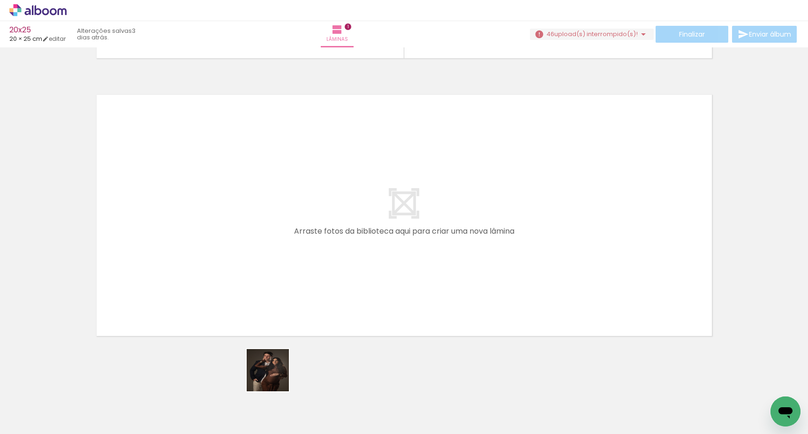
drag, startPoint x: 272, startPoint y: 403, endPoint x: 299, endPoint y: 289, distance: 117.0
click at [299, 289] on quentale-workspace at bounding box center [404, 217] width 808 height 434
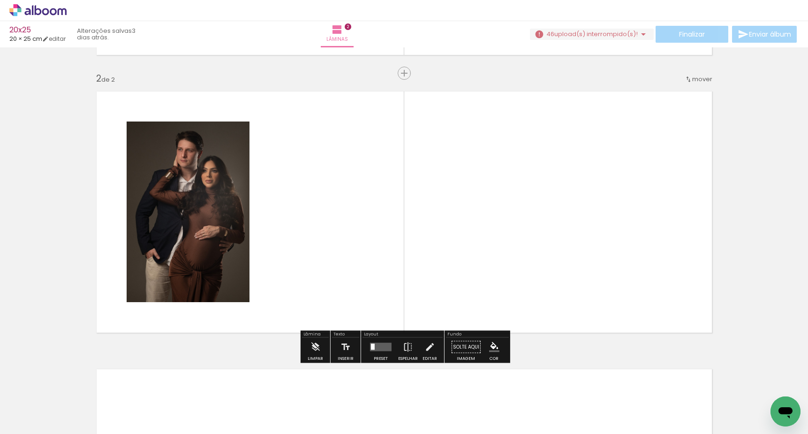
scroll to position [268, 0]
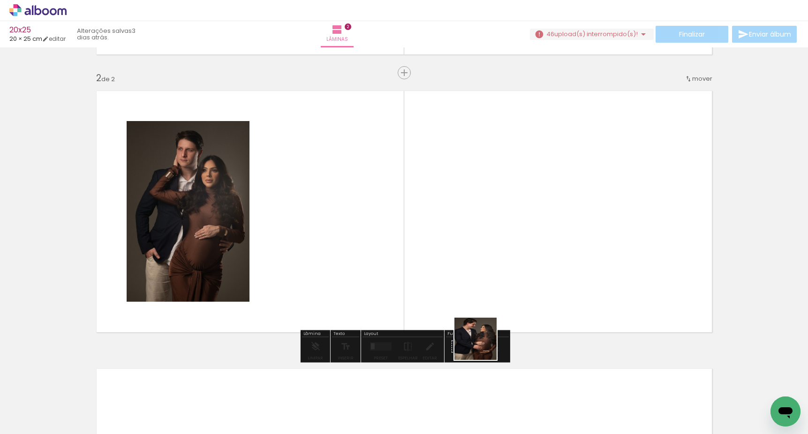
drag, startPoint x: 479, startPoint y: 388, endPoint x: 475, endPoint y: 285, distance: 103.2
click at [475, 285] on quentale-workspace at bounding box center [404, 217] width 808 height 434
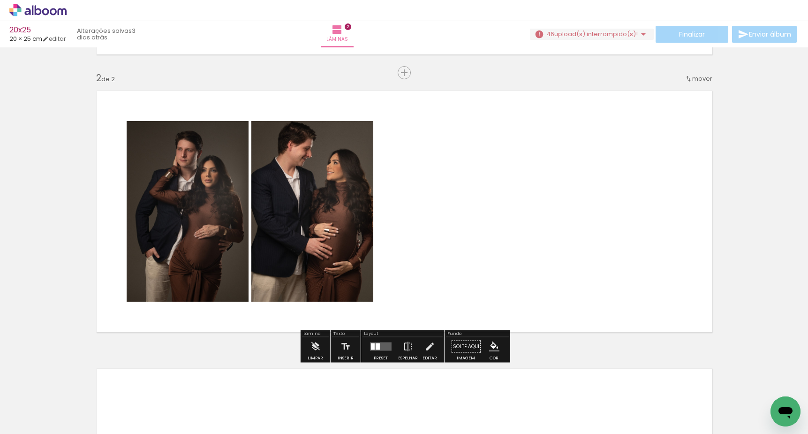
drag, startPoint x: 547, startPoint y: 403, endPoint x: 546, endPoint y: 312, distance: 91.0
click at [546, 312] on quentale-workspace at bounding box center [404, 217] width 808 height 434
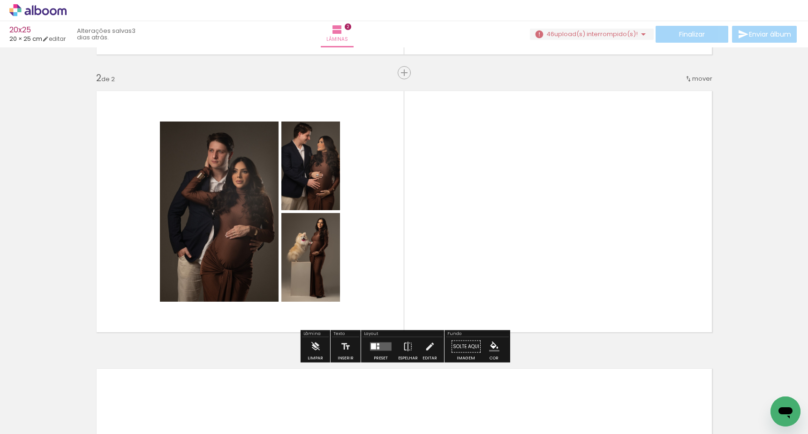
drag, startPoint x: 590, startPoint y: 398, endPoint x: 593, endPoint y: 283, distance: 114.9
click at [593, 283] on quentale-workspace at bounding box center [404, 217] width 808 height 434
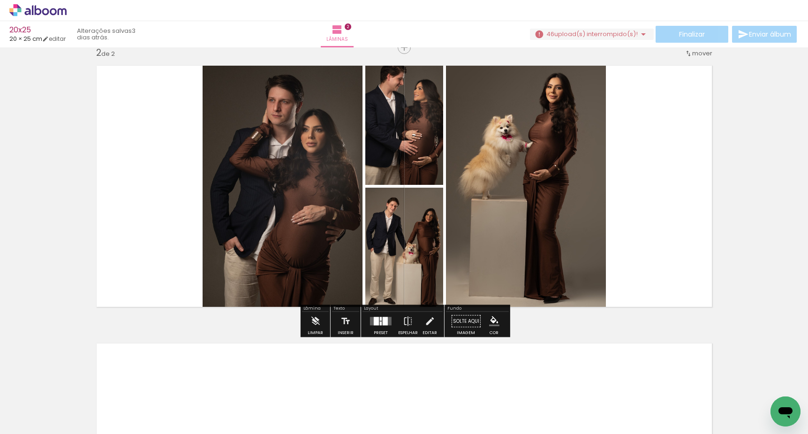
scroll to position [294, 0]
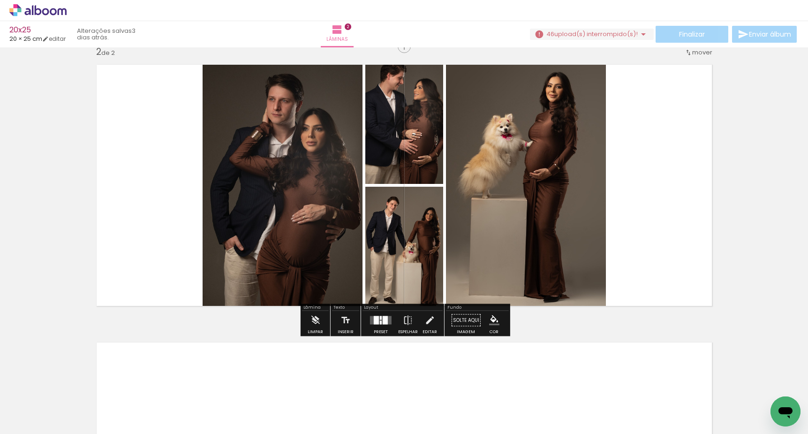
click at [374, 324] on div at bounding box center [380, 320] width 25 height 19
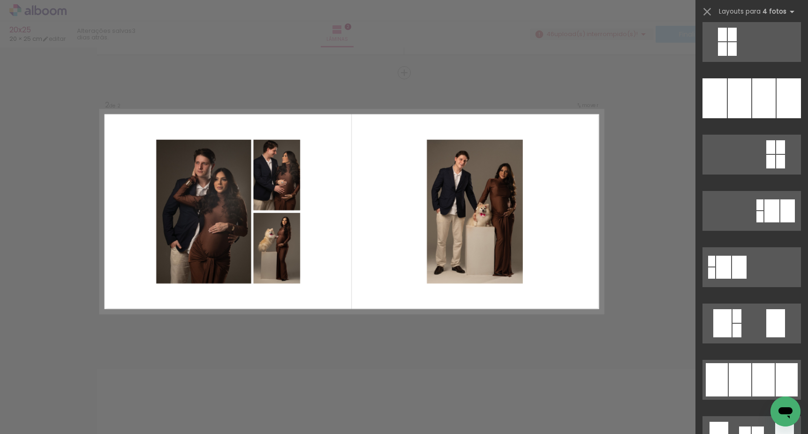
scroll to position [185, 0]
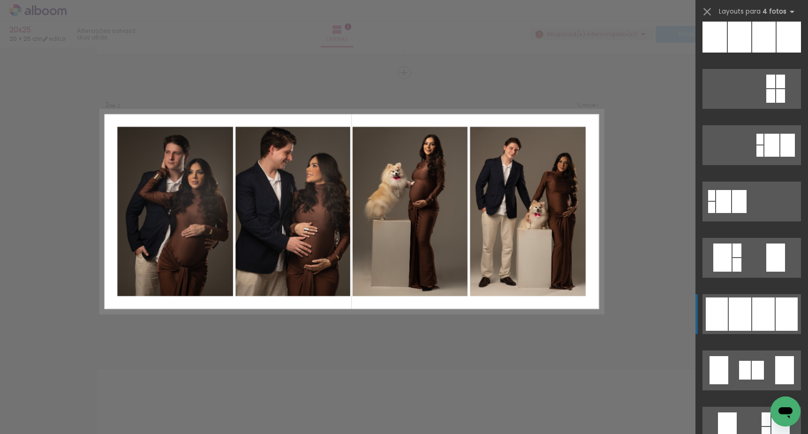
click at [754, 316] on div at bounding box center [763, 313] width 23 height 33
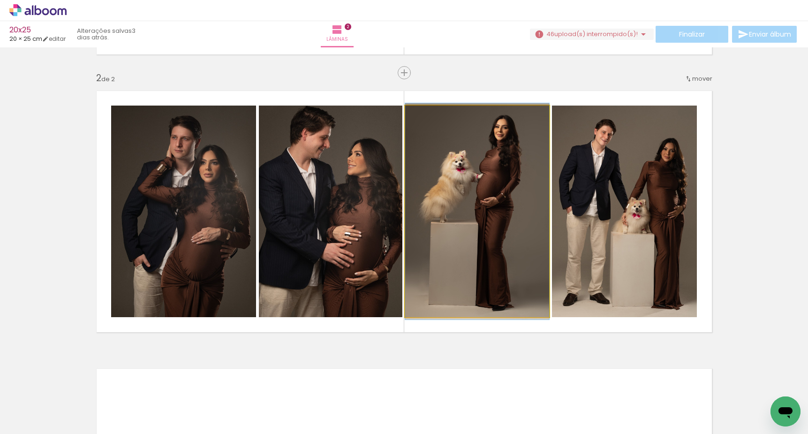
drag, startPoint x: 504, startPoint y: 245, endPoint x: 574, endPoint y: 242, distance: 69.9
click at [0, 0] on slot at bounding box center [0, 0] width 0 height 0
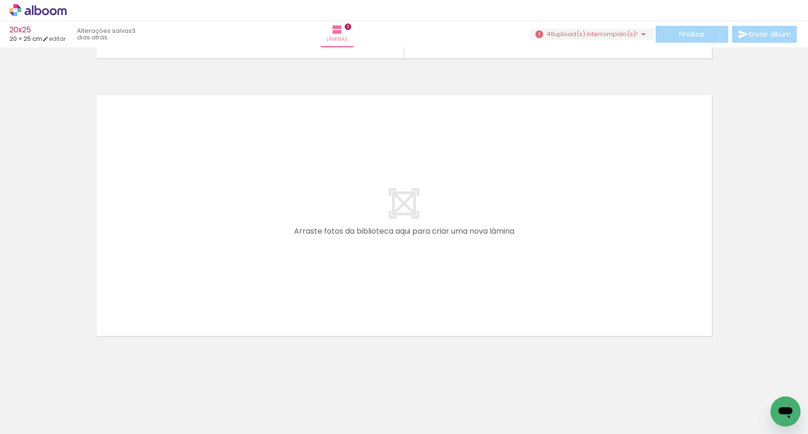
scroll to position [0, 1676]
drag, startPoint x: 205, startPoint y: 406, endPoint x: 224, endPoint y: 279, distance: 128.4
click at [224, 279] on quentale-workspace at bounding box center [404, 217] width 808 height 434
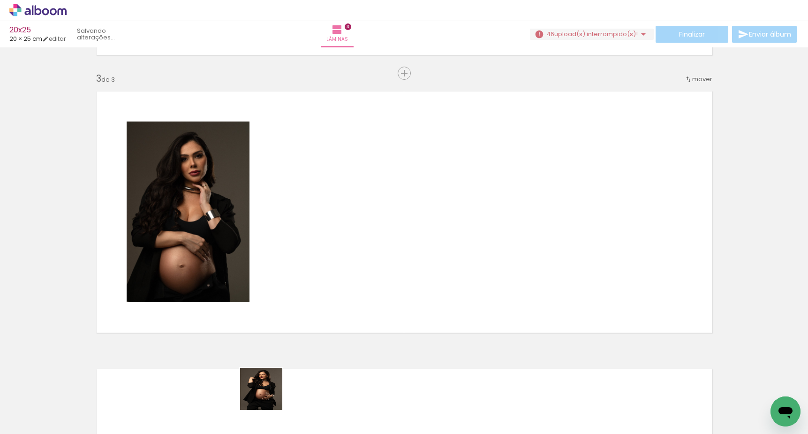
scroll to position [545, 0]
drag, startPoint x: 268, startPoint y: 396, endPoint x: 295, endPoint y: 258, distance: 139.9
click at [295, 258] on quentale-workspace at bounding box center [404, 217] width 808 height 434
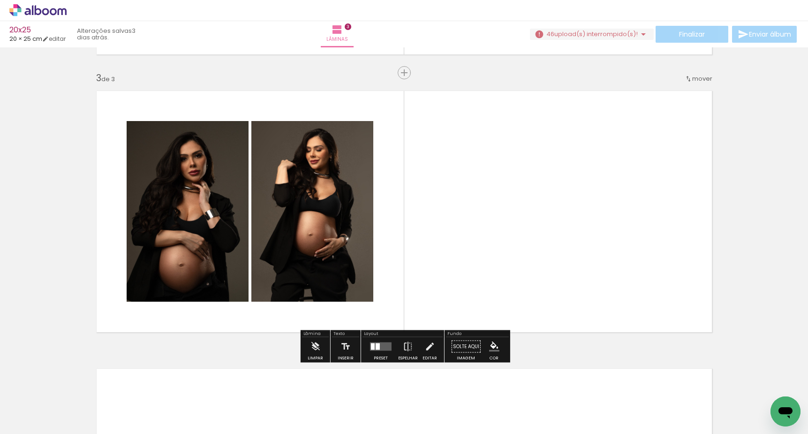
drag, startPoint x: 475, startPoint y: 399, endPoint x: 509, endPoint y: 277, distance: 126.9
click at [509, 277] on quentale-workspace at bounding box center [404, 217] width 808 height 434
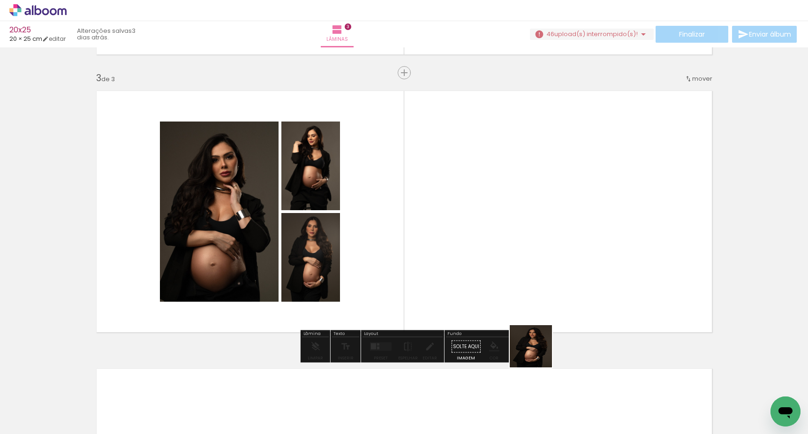
drag, startPoint x: 532, startPoint y: 407, endPoint x: 547, endPoint y: 281, distance: 127.0
click at [547, 281] on quentale-workspace at bounding box center [404, 217] width 808 height 434
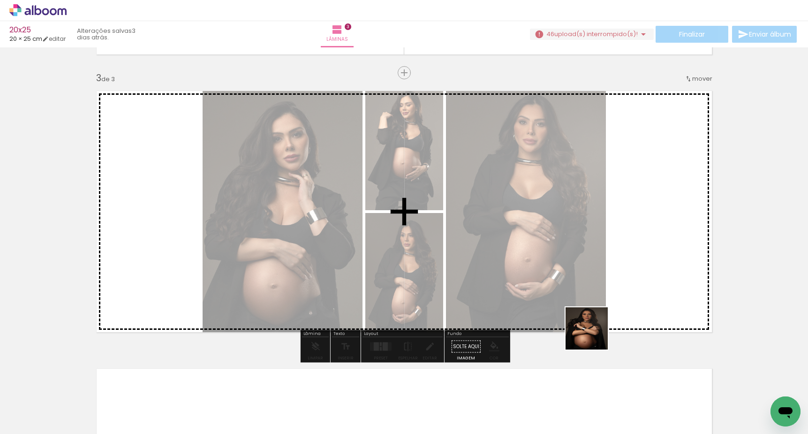
drag, startPoint x: 578, startPoint y: 395, endPoint x: 602, endPoint y: 298, distance: 99.6
click at [602, 298] on quentale-workspace at bounding box center [404, 217] width 808 height 434
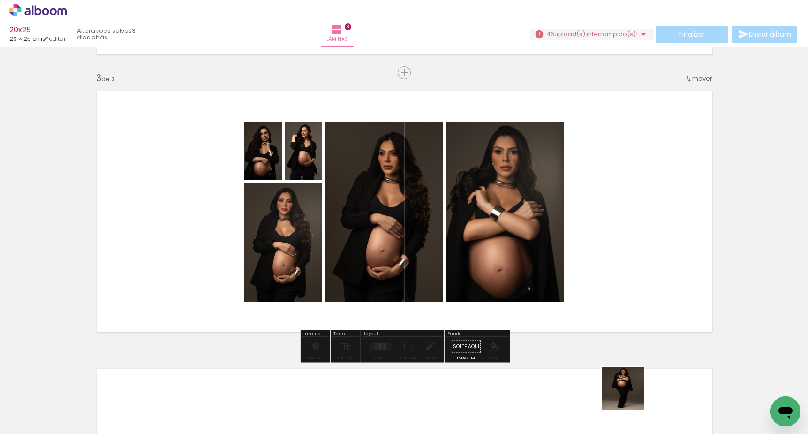
drag, startPoint x: 630, startPoint y: 395, endPoint x: 633, endPoint y: 282, distance: 113.1
click at [633, 282] on quentale-workspace at bounding box center [404, 217] width 808 height 434
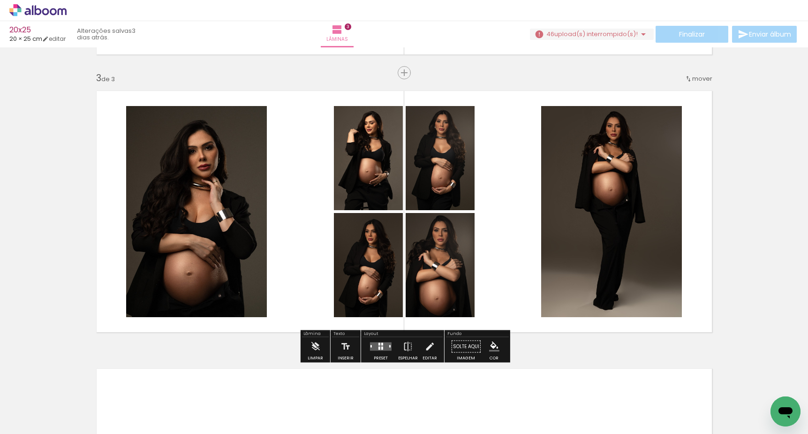
click at [378, 350] on div at bounding box center [380, 346] width 25 height 19
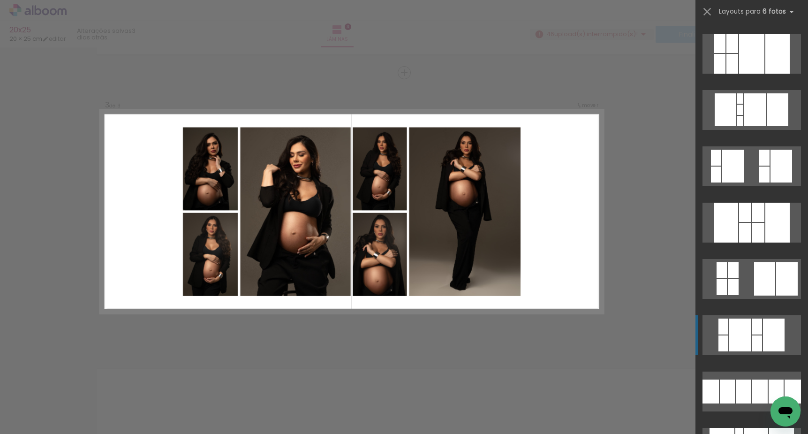
scroll to position [445, 0]
click at [751, 338] on quentale-layouter at bounding box center [751, 335] width 98 height 40
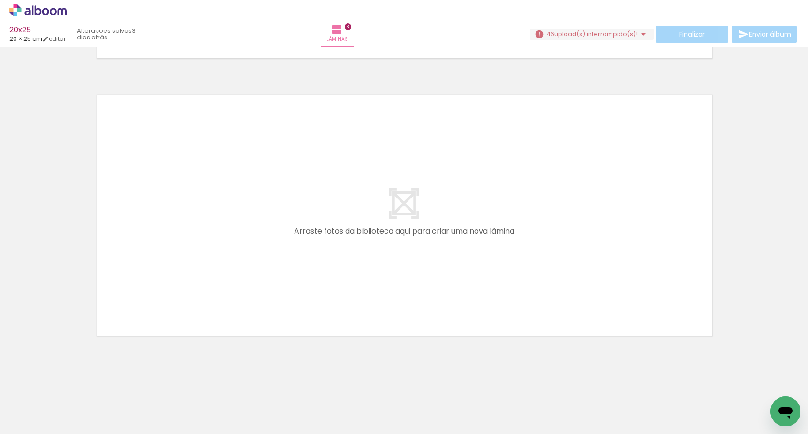
scroll to position [0, 1711]
drag, startPoint x: 302, startPoint y: 333, endPoint x: 315, endPoint y: 280, distance: 54.4
click at [315, 280] on quentale-workspace at bounding box center [404, 217] width 808 height 434
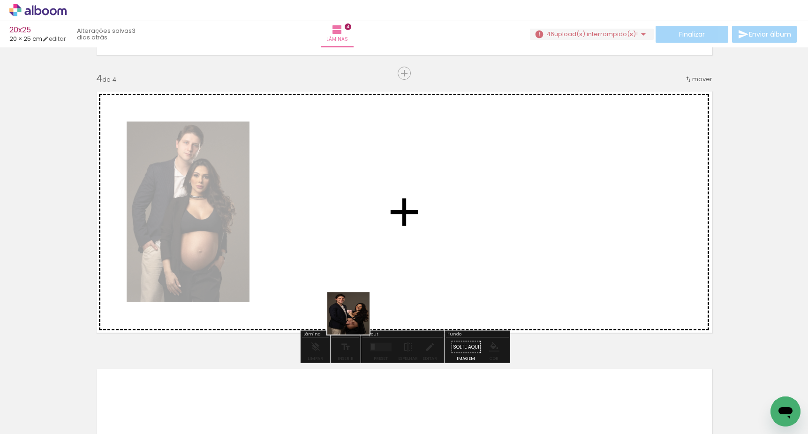
drag, startPoint x: 337, startPoint y: 389, endPoint x: 366, endPoint y: 286, distance: 106.6
click at [366, 286] on quentale-workspace at bounding box center [404, 217] width 808 height 434
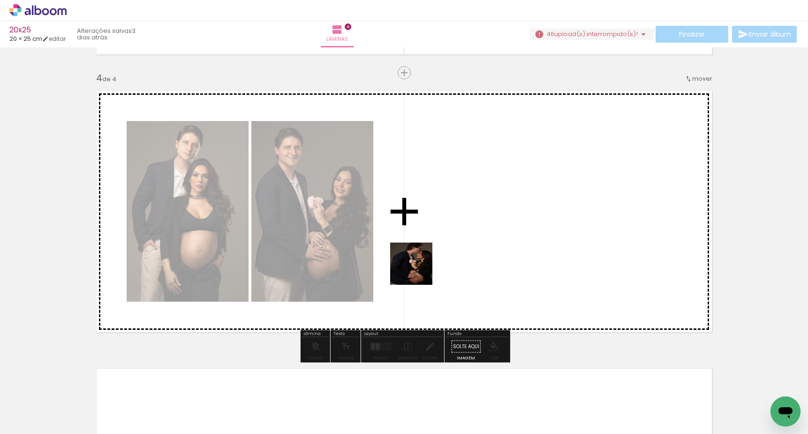
drag, startPoint x: 397, startPoint y: 360, endPoint x: 433, endPoint y: 237, distance: 127.9
click at [433, 237] on quentale-workspace at bounding box center [404, 217] width 808 height 434
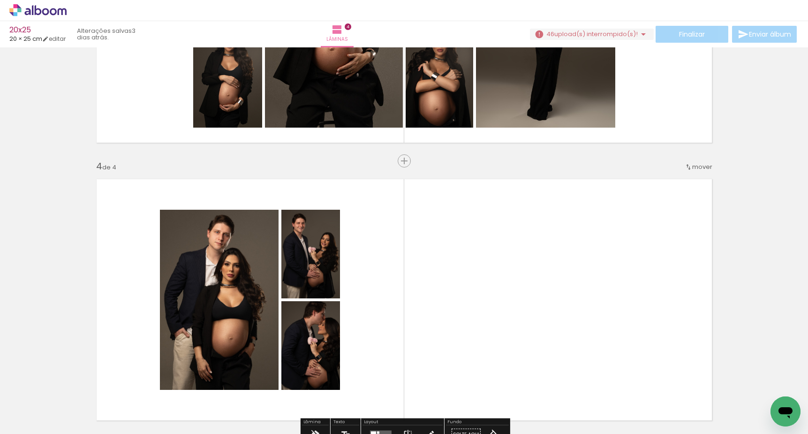
scroll to position [751, 0]
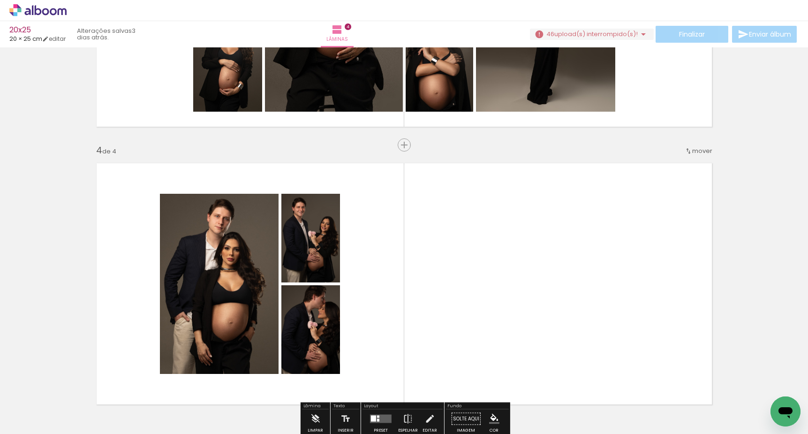
drag, startPoint x: 329, startPoint y: 392, endPoint x: 332, endPoint y: 412, distance: 20.0
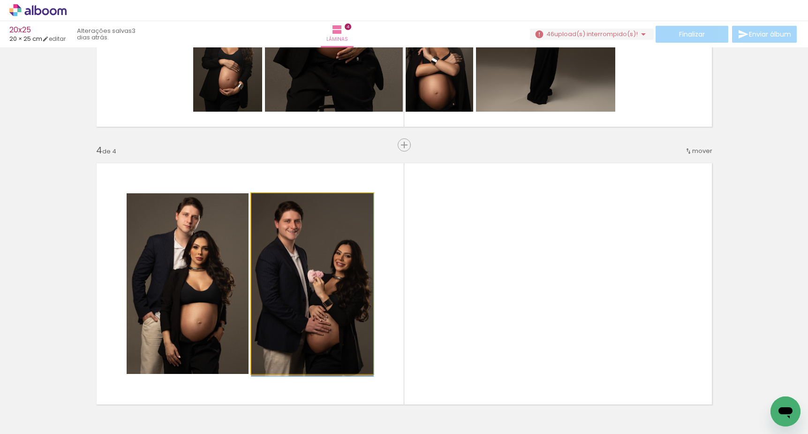
drag, startPoint x: 249, startPoint y: 328, endPoint x: 261, endPoint y: 371, distance: 44.7
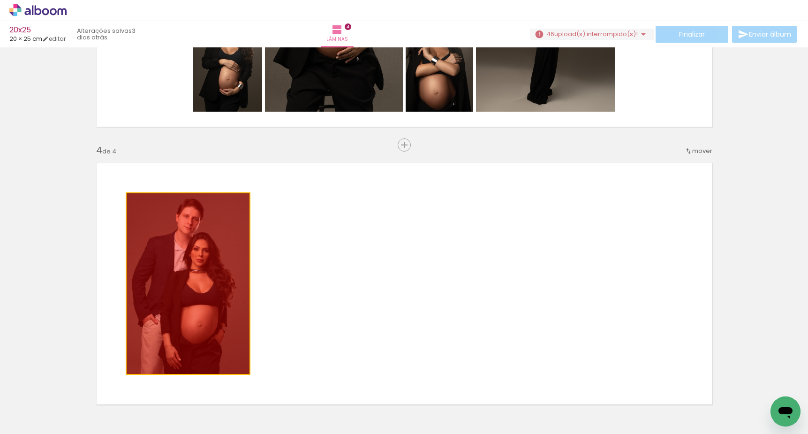
drag, startPoint x: 206, startPoint y: 301, endPoint x: 260, endPoint y: 407, distance: 118.9
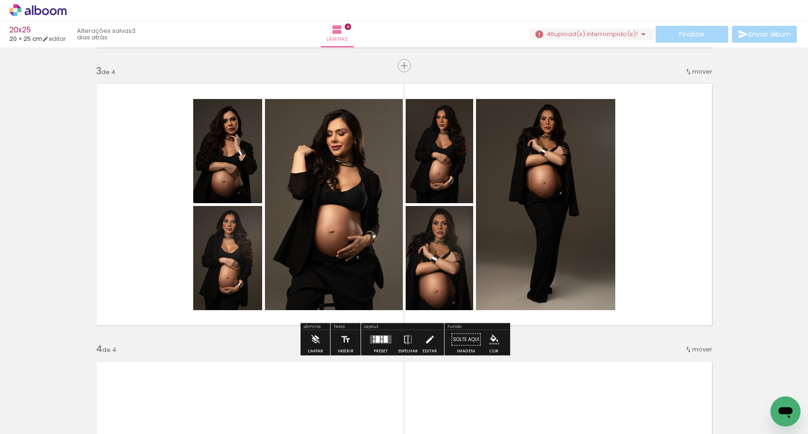
scroll to position [551, 0]
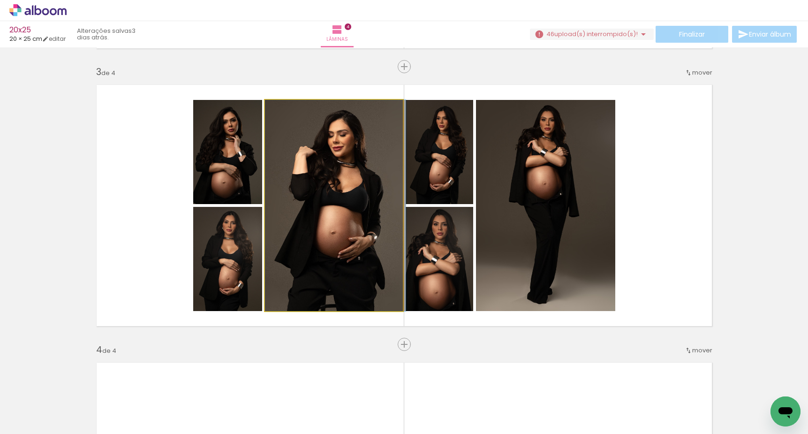
drag, startPoint x: 326, startPoint y: 247, endPoint x: 342, endPoint y: 397, distance: 151.3
click at [342, 397] on quentale-workspace at bounding box center [404, 217] width 808 height 434
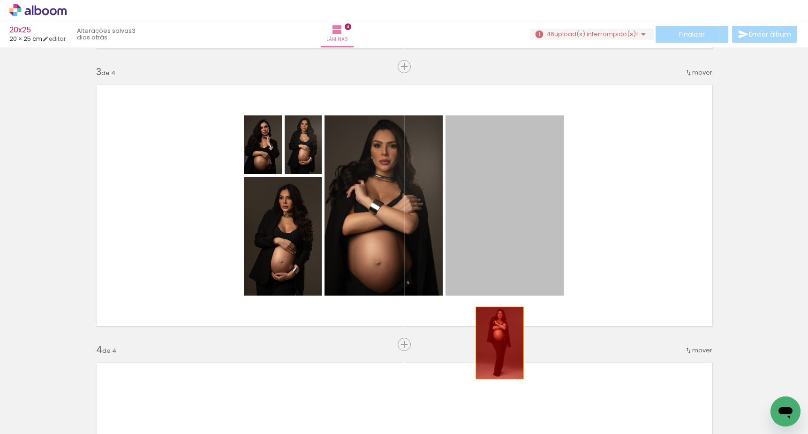
drag, startPoint x: 499, startPoint y: 343, endPoint x: 496, endPoint y: 392, distance: 49.3
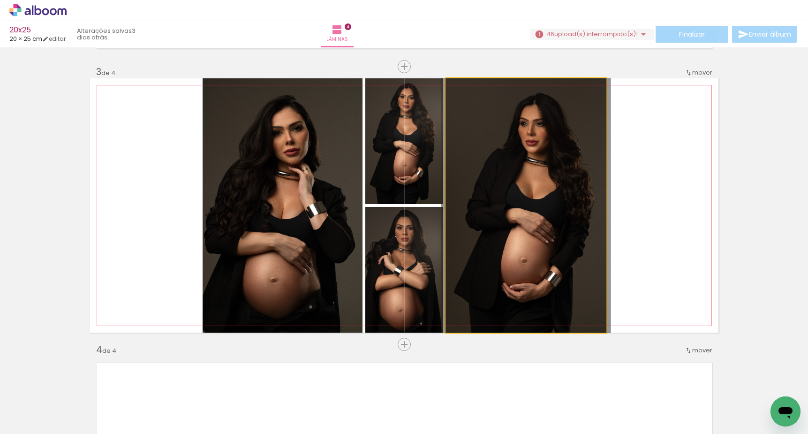
drag, startPoint x: 493, startPoint y: 242, endPoint x: 485, endPoint y: 384, distance: 142.7
click at [485, 384] on quentale-workspace at bounding box center [404, 217] width 808 height 434
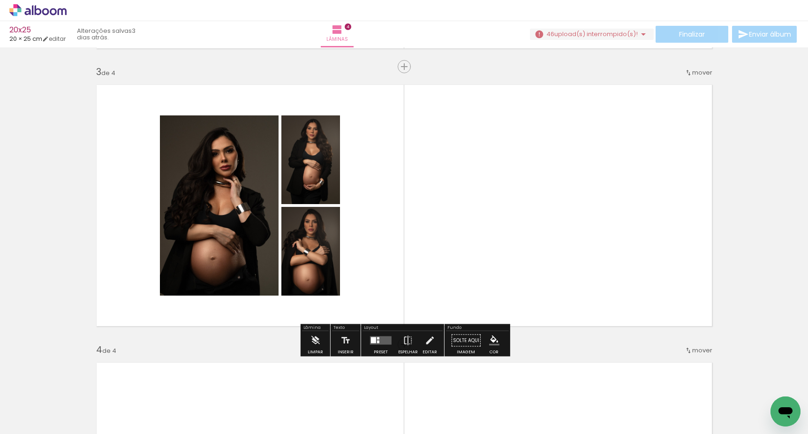
click at [375, 340] on quentale-layouter at bounding box center [381, 340] width 22 height 8
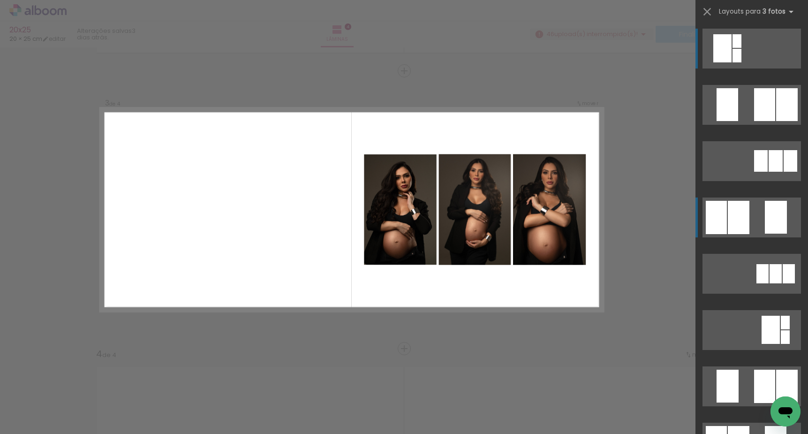
scroll to position [545, 0]
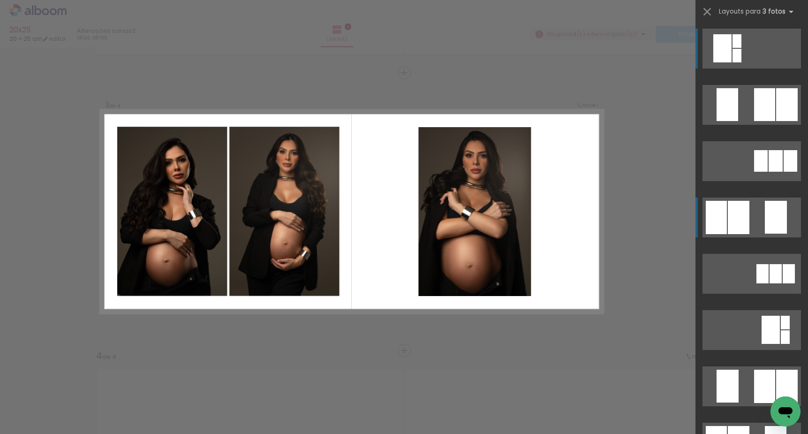
click at [760, 221] on quentale-layouter at bounding box center [751, 217] width 98 height 40
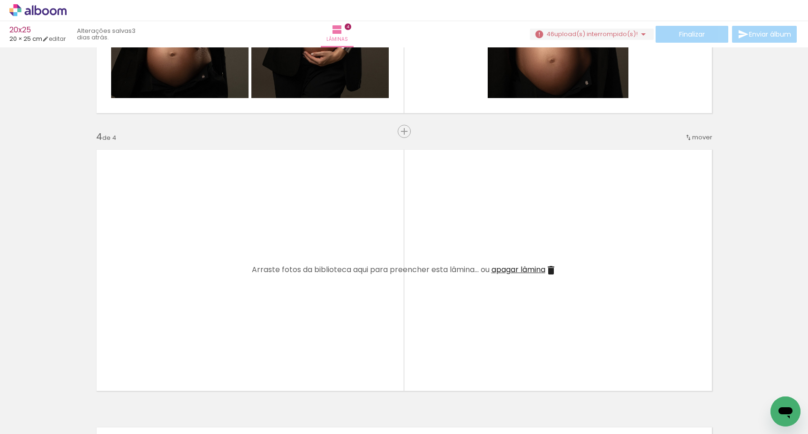
scroll to position [0, 1654]
drag, startPoint x: 291, startPoint y: 404, endPoint x: 310, endPoint y: 297, distance: 108.7
click at [310, 297] on quentale-workspace at bounding box center [404, 217] width 808 height 434
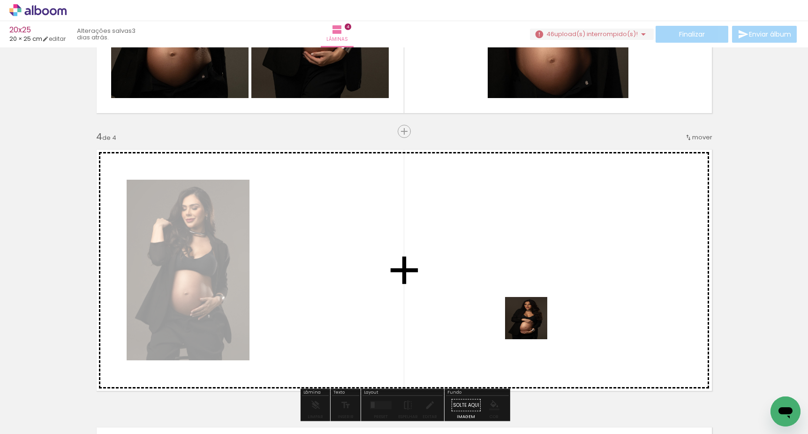
drag, startPoint x: 551, startPoint y: 378, endPoint x: 533, endPoint y: 317, distance: 63.3
click at [533, 317] on quentale-workspace at bounding box center [404, 217] width 808 height 434
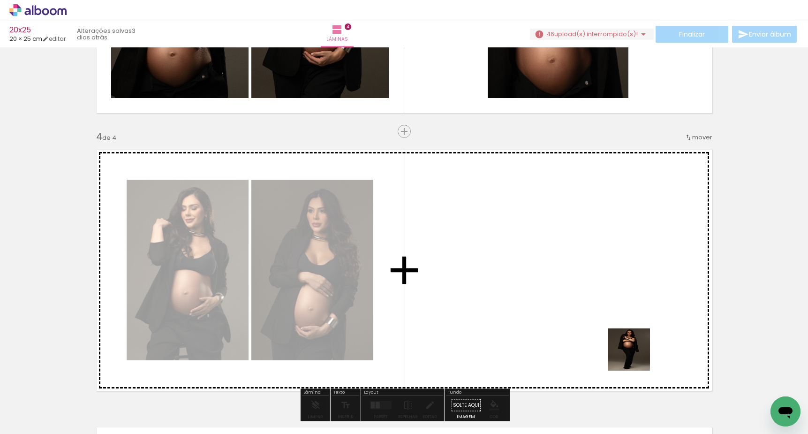
drag, startPoint x: 655, startPoint y: 398, endPoint x: 600, endPoint y: 292, distance: 119.1
click at [600, 292] on quentale-workspace at bounding box center [404, 217] width 808 height 434
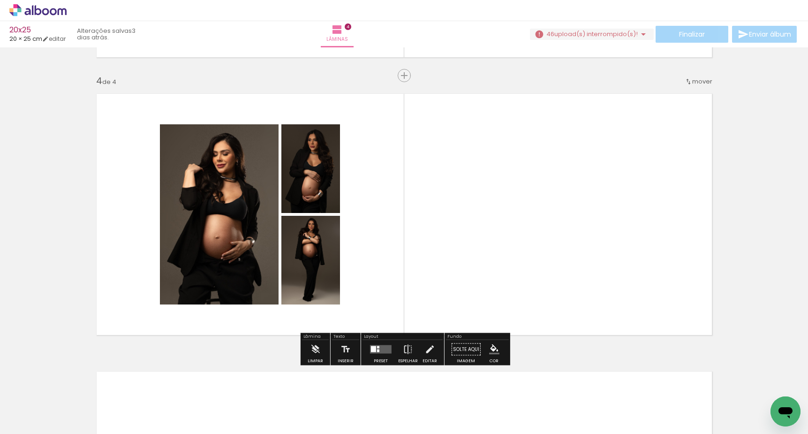
scroll to position [0, 1542]
click at [385, 354] on div at bounding box center [380, 349] width 25 height 19
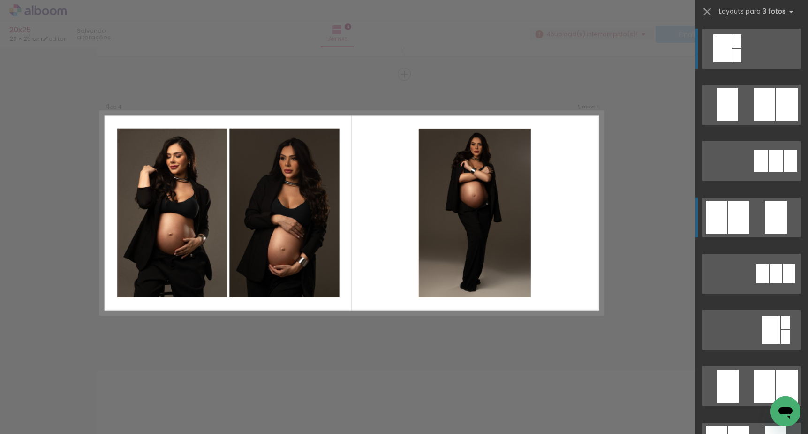
scroll to position [823, 0]
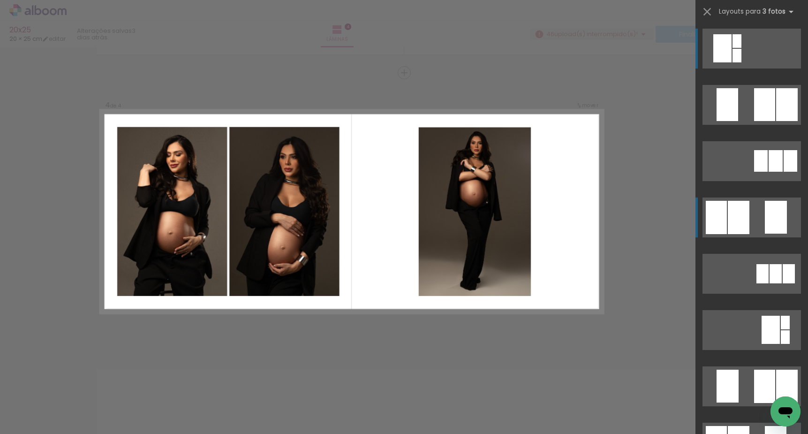
click at [760, 213] on quentale-layouter at bounding box center [751, 217] width 98 height 40
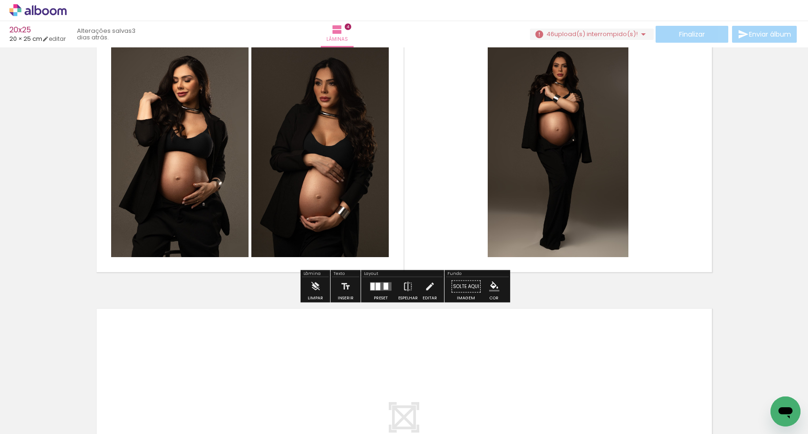
scroll to position [889, 0]
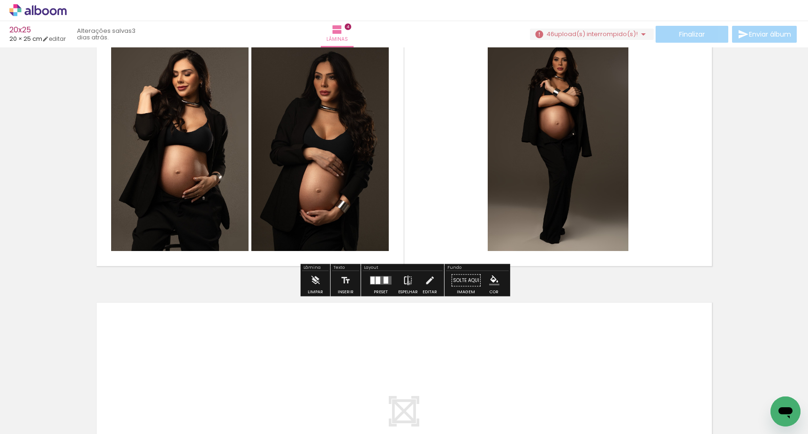
click at [406, 282] on iron-icon at bounding box center [408, 280] width 10 height 19
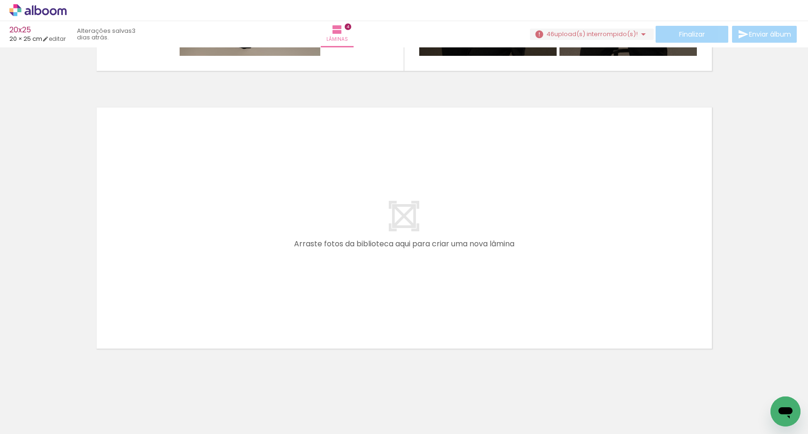
scroll to position [0, 1551]
drag, startPoint x: 497, startPoint y: 399, endPoint x: 495, endPoint y: 296, distance: 102.2
click at [495, 296] on quentale-workspace at bounding box center [404, 217] width 808 height 434
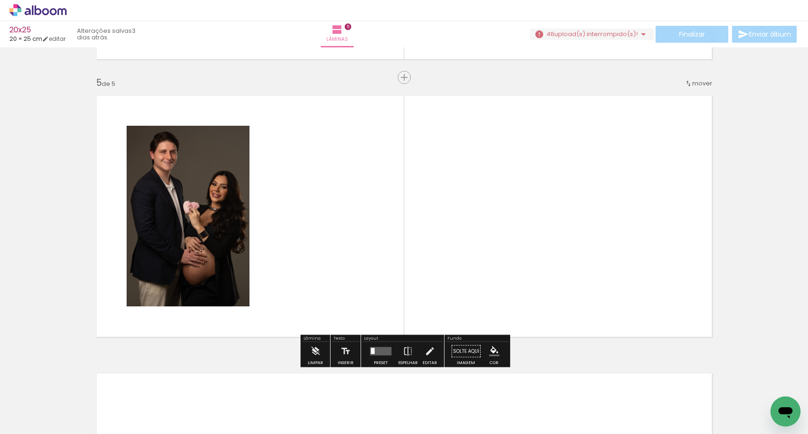
scroll to position [1100, 0]
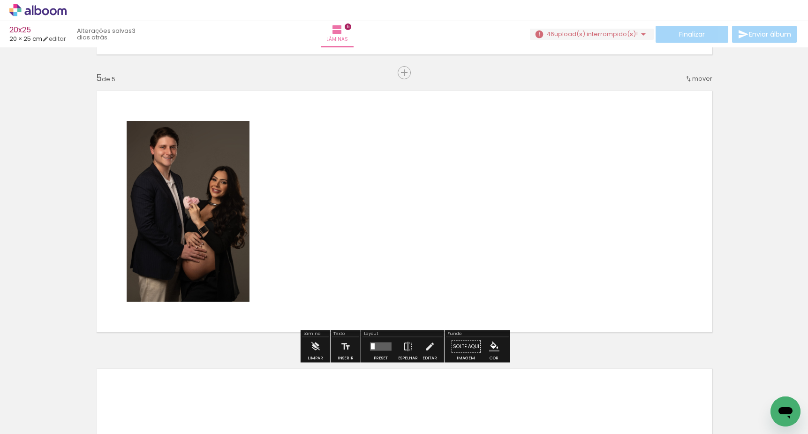
drag, startPoint x: 549, startPoint y: 387, endPoint x: 533, endPoint y: 275, distance: 113.2
click at [533, 275] on quentale-workspace at bounding box center [404, 217] width 808 height 434
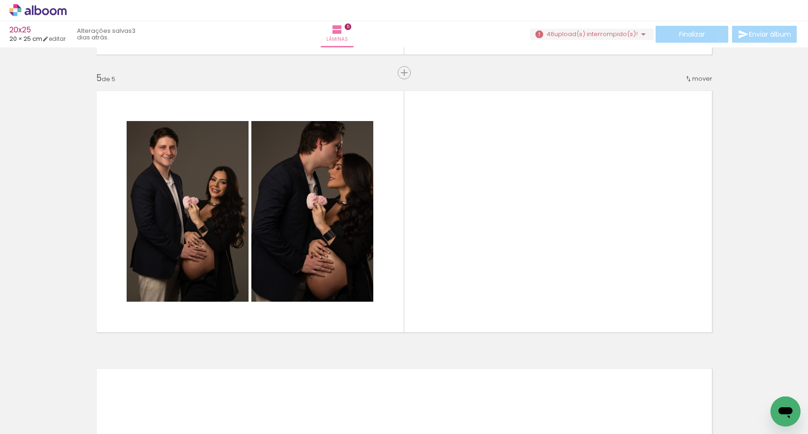
scroll to position [0, 1775]
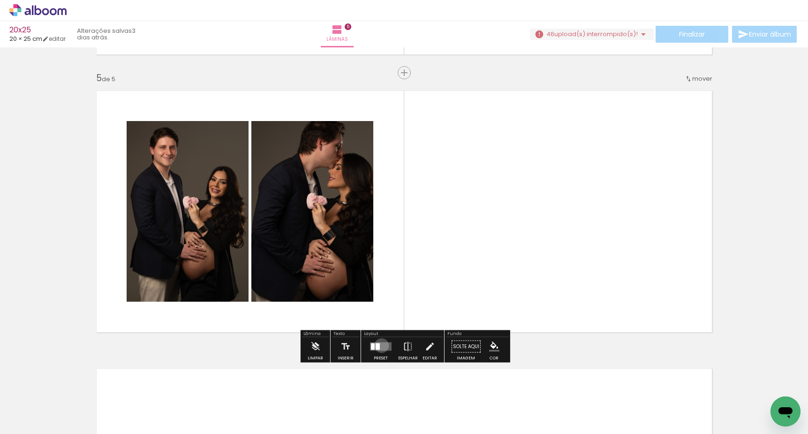
drag, startPoint x: 379, startPoint y: 345, endPoint x: 383, endPoint y: 341, distance: 5.3
click at [379, 345] on quentale-layouter at bounding box center [381, 346] width 22 height 8
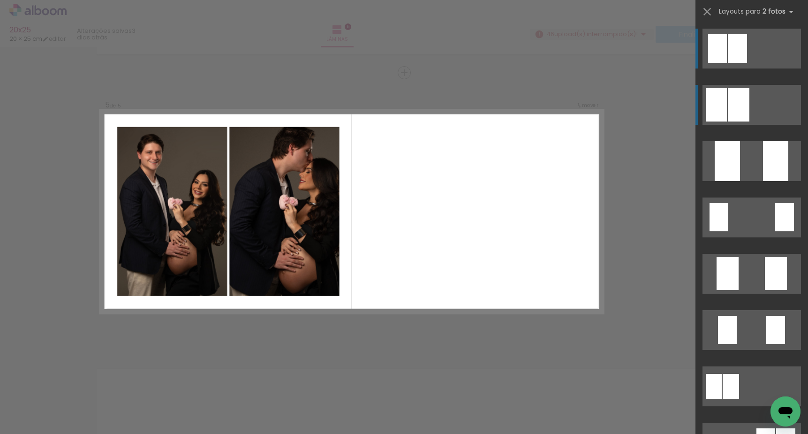
scroll to position [0, 0]
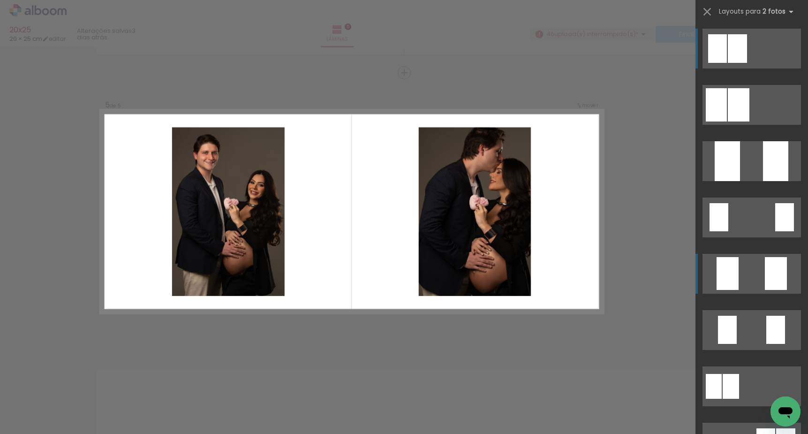
click at [747, 266] on quentale-layouter at bounding box center [751, 274] width 98 height 40
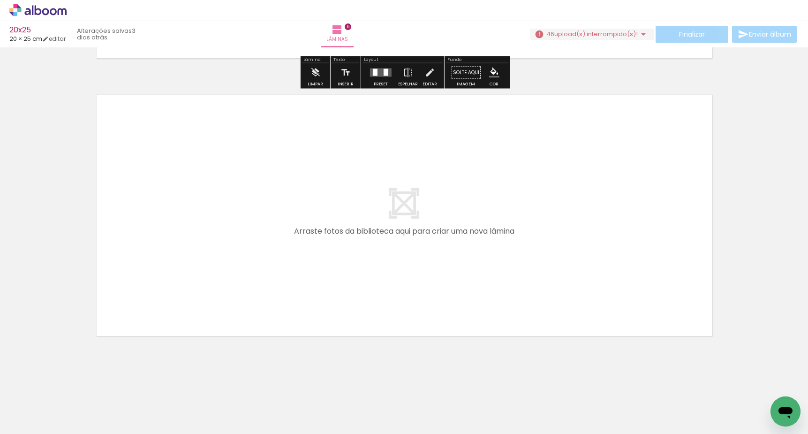
scroll to position [1374, 0]
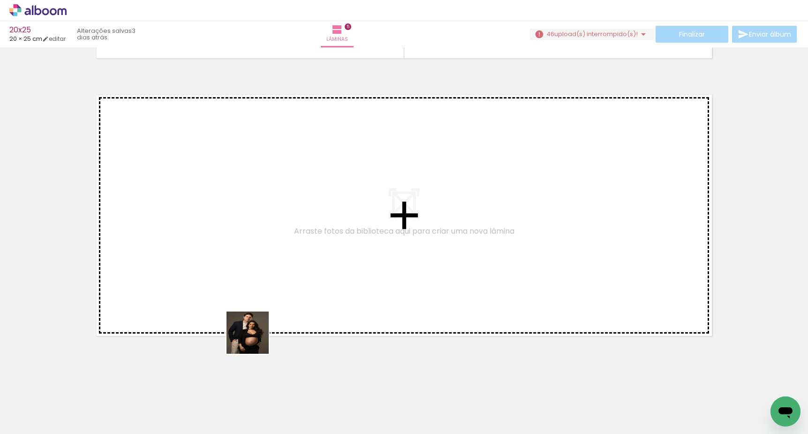
drag, startPoint x: 218, startPoint y: 403, endPoint x: 315, endPoint y: 264, distance: 169.5
click at [315, 264] on quentale-workspace at bounding box center [404, 217] width 808 height 434
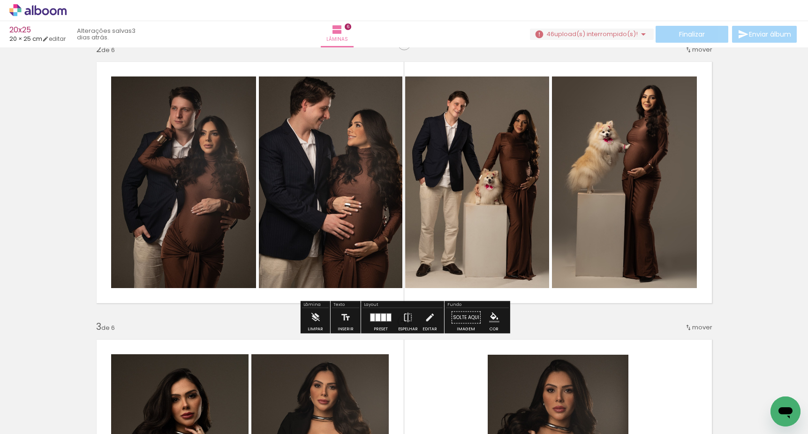
scroll to position [286, 0]
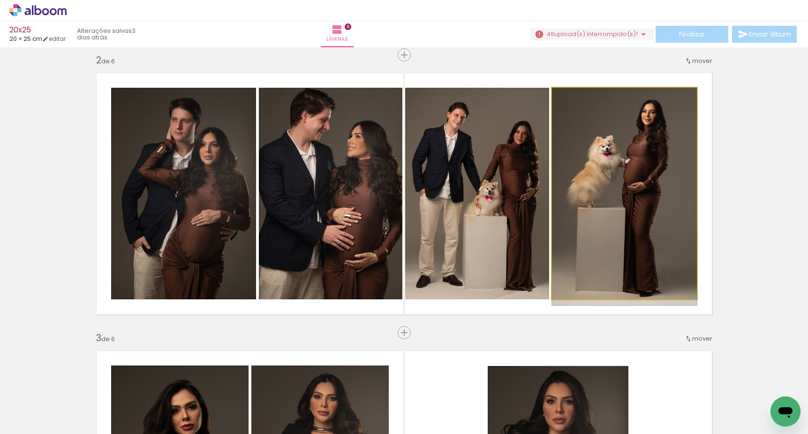
drag, startPoint x: 599, startPoint y: 218, endPoint x: 487, endPoint y: 407, distance: 219.3
click at [487, 407] on quentale-workspace at bounding box center [404, 217] width 808 height 434
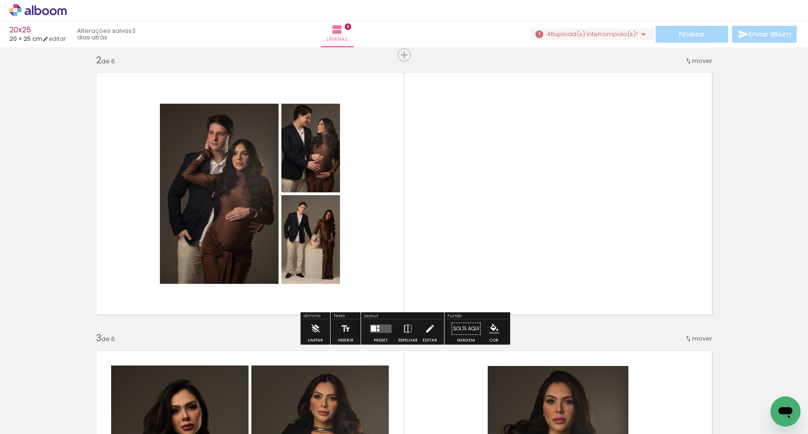
click at [374, 318] on div "Layout" at bounding box center [402, 317] width 80 height 6
click at [384, 327] on quentale-layouter at bounding box center [381, 328] width 22 height 8
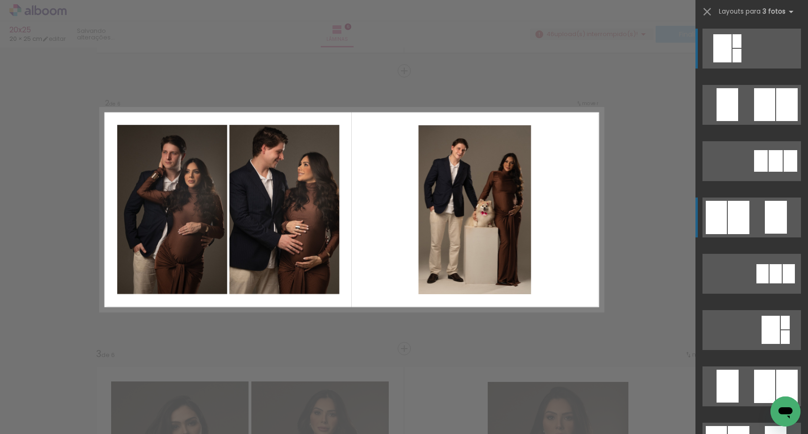
scroll to position [268, 0]
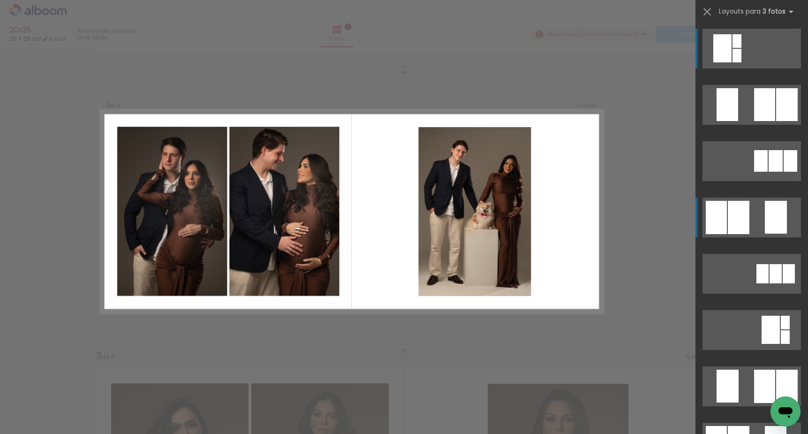
click at [765, 218] on quentale-layouter at bounding box center [751, 217] width 98 height 40
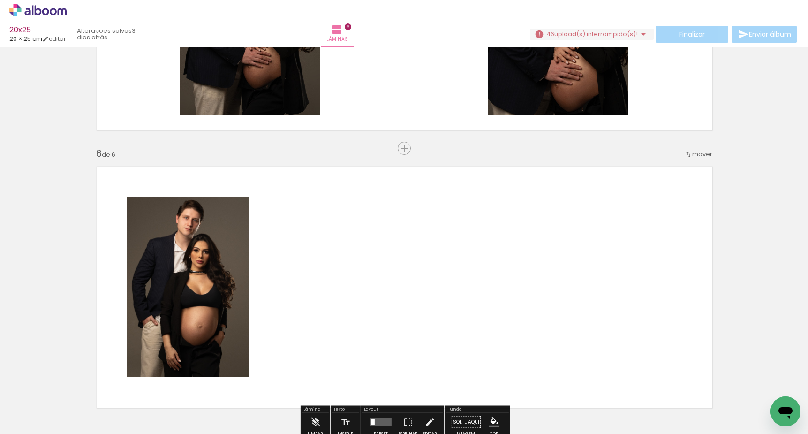
scroll to position [1306, 0]
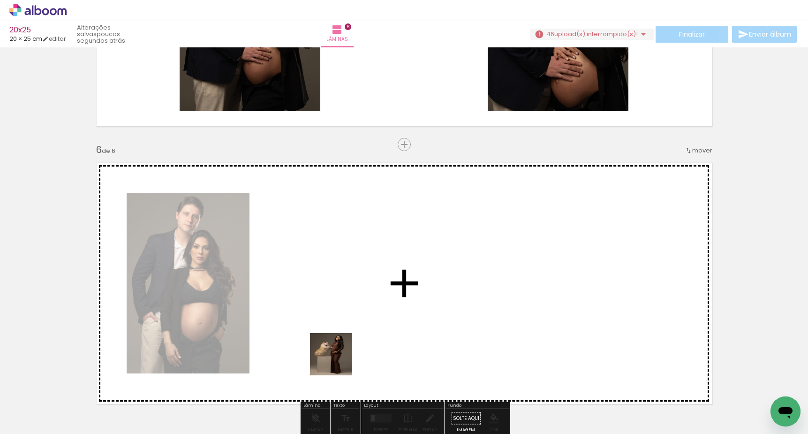
drag, startPoint x: 287, startPoint y: 400, endPoint x: 491, endPoint y: 284, distance: 234.8
click at [491, 284] on quentale-workspace at bounding box center [404, 217] width 808 height 434
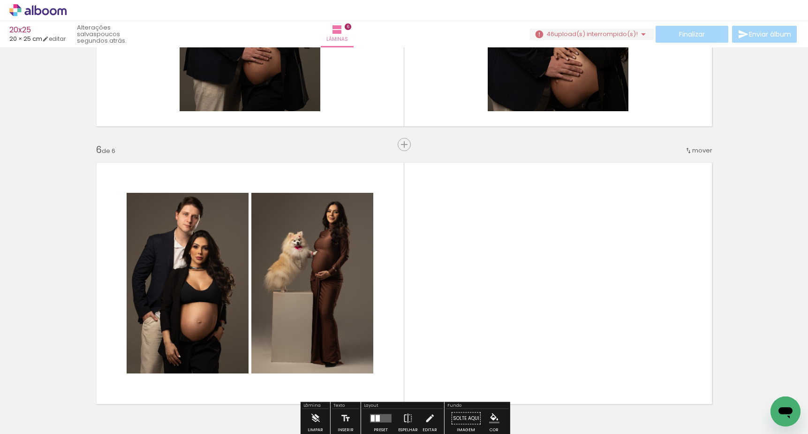
scroll to position [1371, 0]
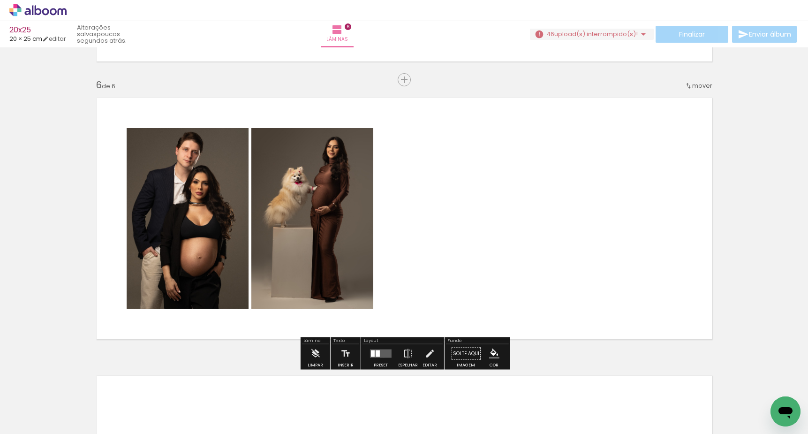
click at [381, 352] on quentale-layouter at bounding box center [381, 353] width 22 height 8
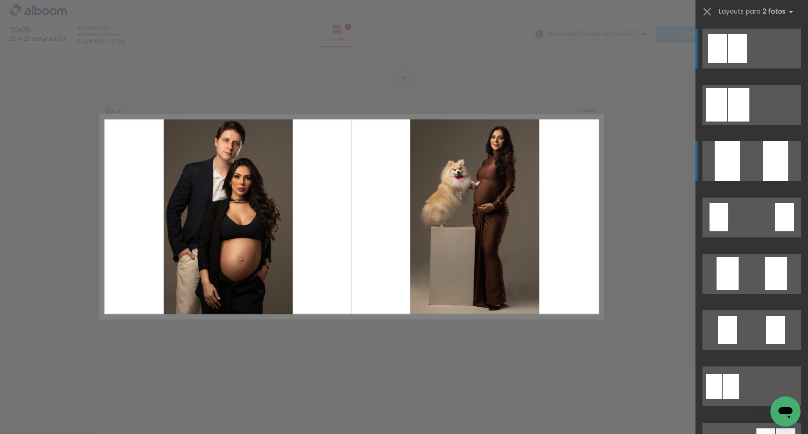
scroll to position [1373, 0]
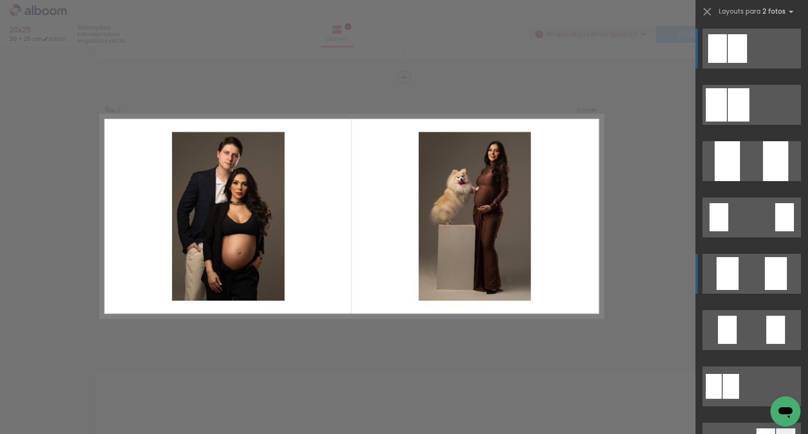
click at [754, 258] on quentale-layouter at bounding box center [751, 274] width 98 height 40
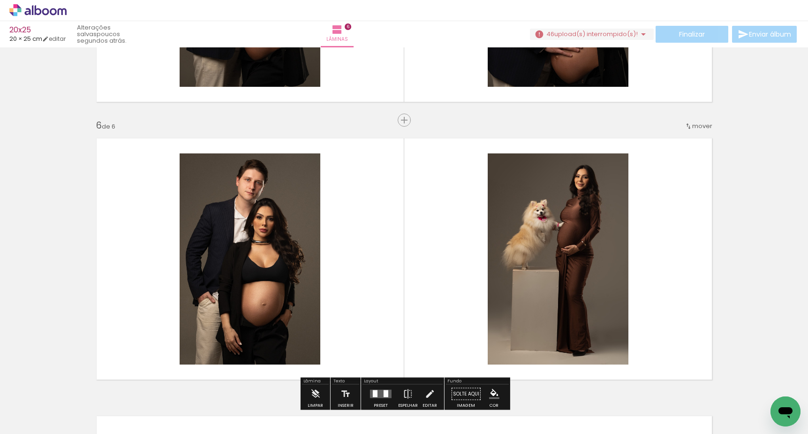
scroll to position [1323, 0]
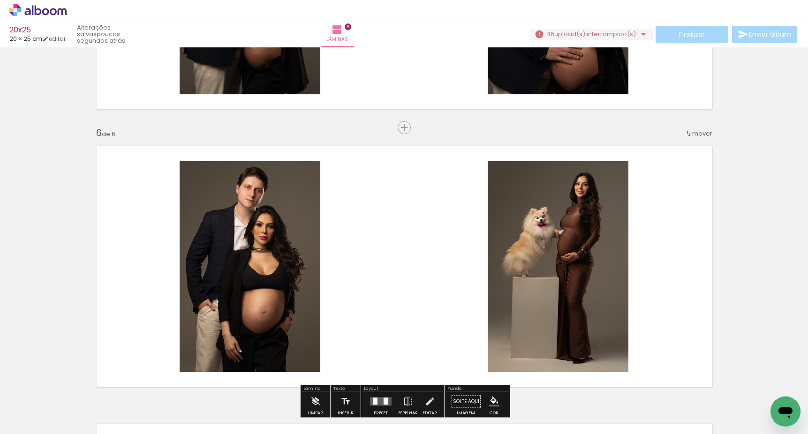
click at [698, 129] on span "mover" at bounding box center [702, 133] width 20 height 9
click at [682, 140] on span "2" at bounding box center [679, 142] width 5 height 15
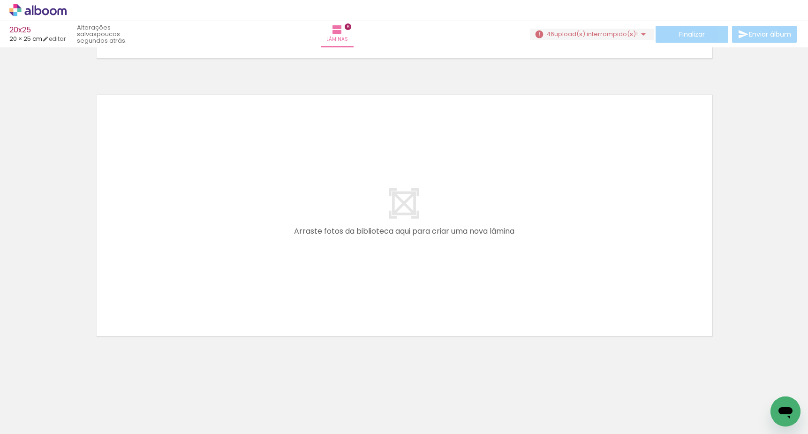
scroll to position [0, 1835]
drag, startPoint x: 512, startPoint y: 347, endPoint x: 500, endPoint y: 289, distance: 58.9
click at [500, 289] on quentale-workspace at bounding box center [404, 217] width 808 height 434
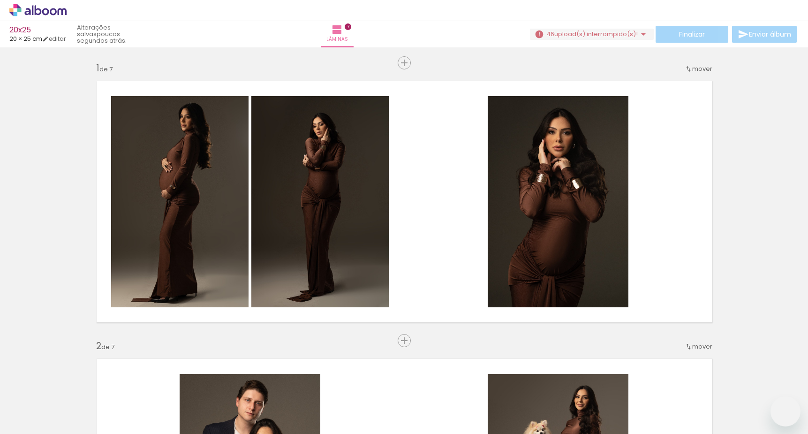
click at [537, 293] on quentale-workspace at bounding box center [404, 217] width 808 height 434
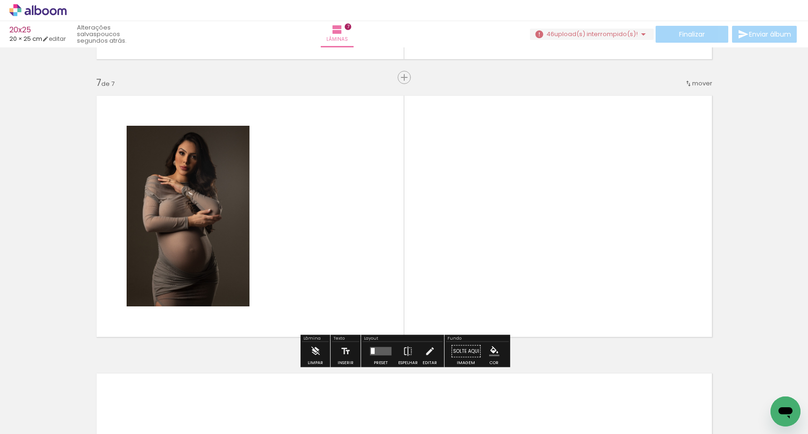
drag, startPoint x: 586, startPoint y: 349, endPoint x: 583, endPoint y: 266, distance: 83.0
click at [583, 266] on quentale-workspace at bounding box center [404, 217] width 808 height 434
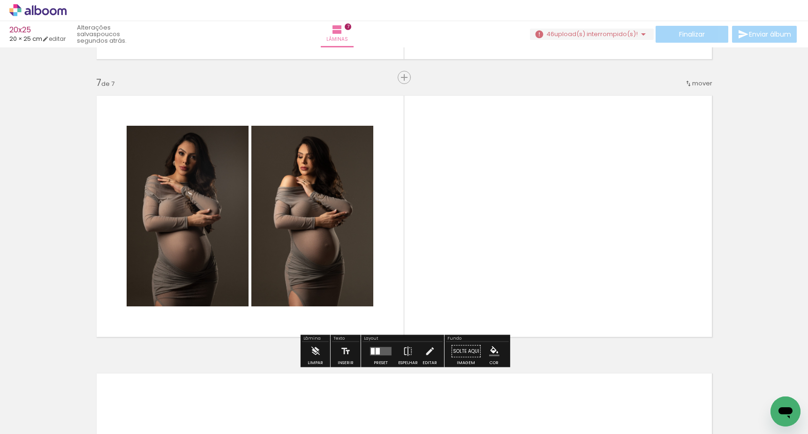
click at [378, 352] on div at bounding box center [380, 351] width 25 height 19
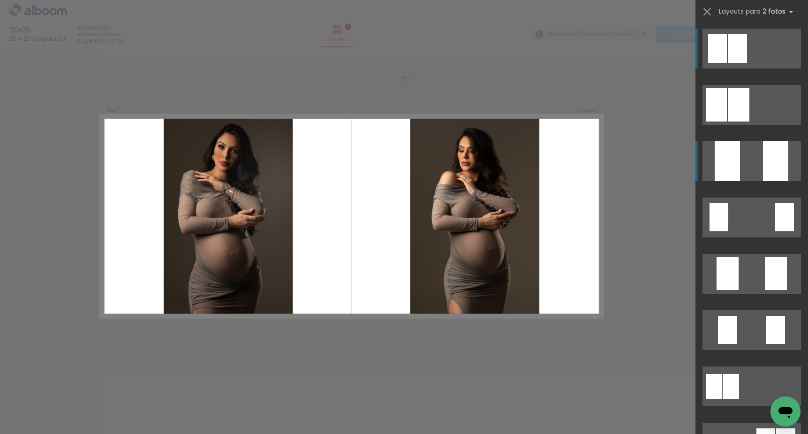
click at [756, 156] on quentale-layouter at bounding box center [751, 161] width 98 height 40
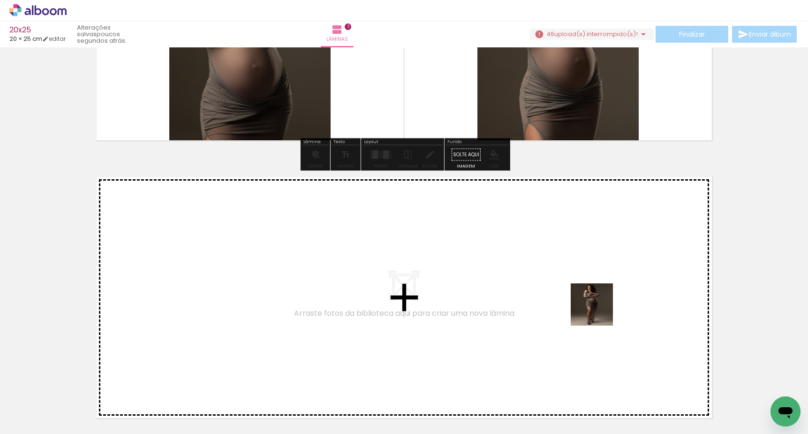
scroll to position [0, 0]
drag, startPoint x: 624, startPoint y: 403, endPoint x: 594, endPoint y: 291, distance: 115.5
click at [594, 291] on quentale-workspace at bounding box center [404, 217] width 808 height 434
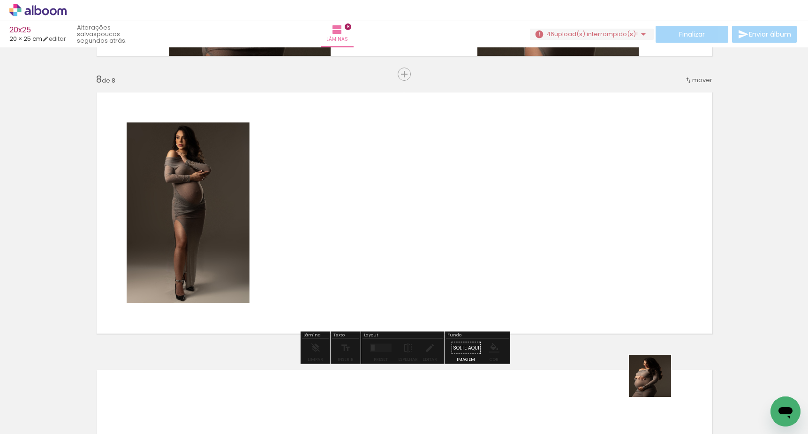
drag, startPoint x: 657, startPoint y: 383, endPoint x: 633, endPoint y: 293, distance: 92.2
click at [633, 293] on quentale-workspace at bounding box center [404, 217] width 808 height 434
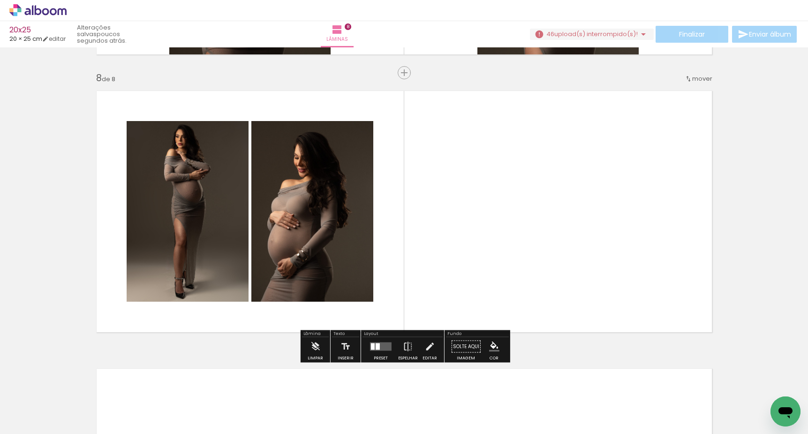
click at [382, 347] on quentale-layouter at bounding box center [381, 346] width 22 height 8
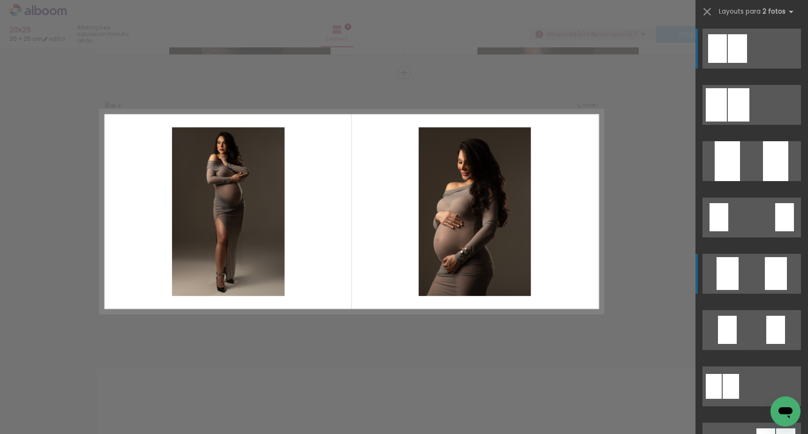
click at [757, 272] on quentale-layouter at bounding box center [751, 274] width 98 height 40
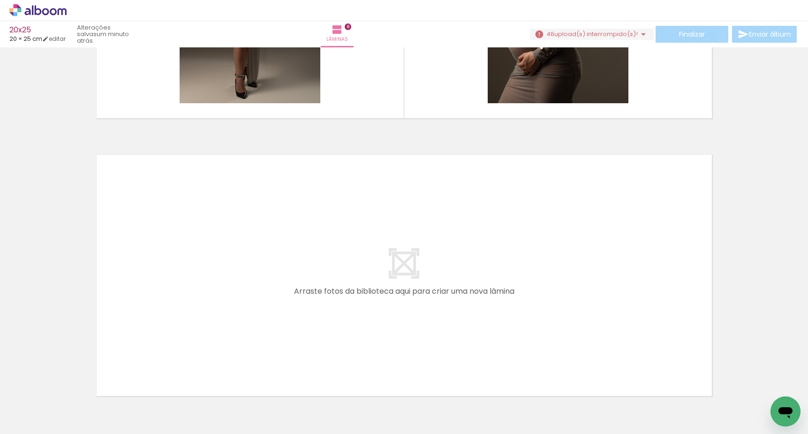
scroll to position [0, 0]
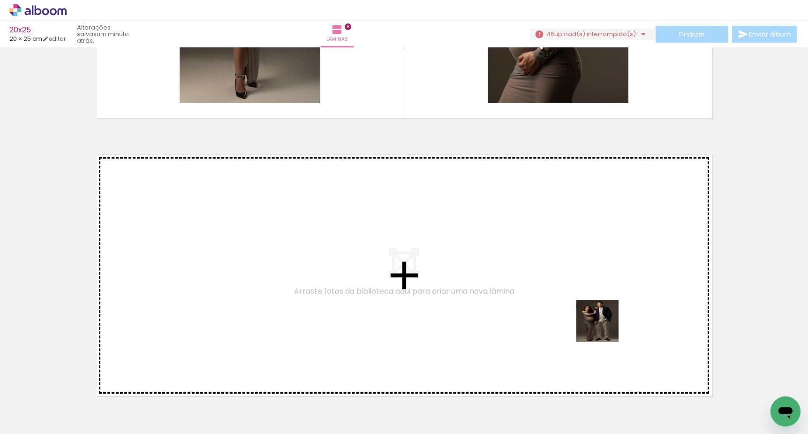
drag, startPoint x: 717, startPoint y: 401, endPoint x: 589, endPoint y: 322, distance: 150.3
click at [589, 322] on quentale-workspace at bounding box center [404, 217] width 808 height 434
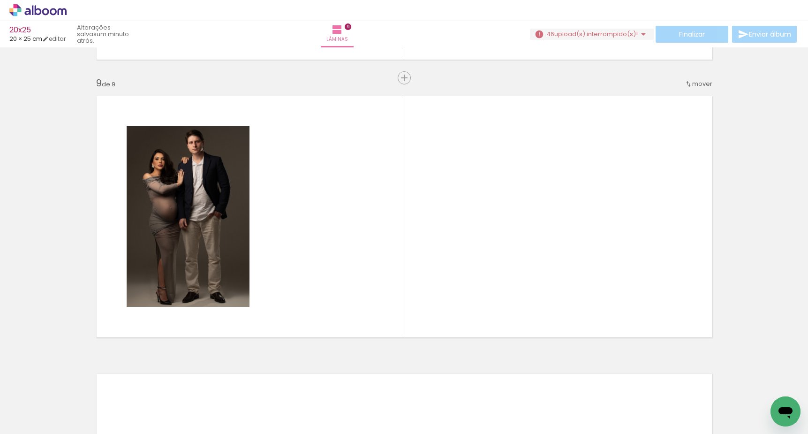
scroll to position [2211, 0]
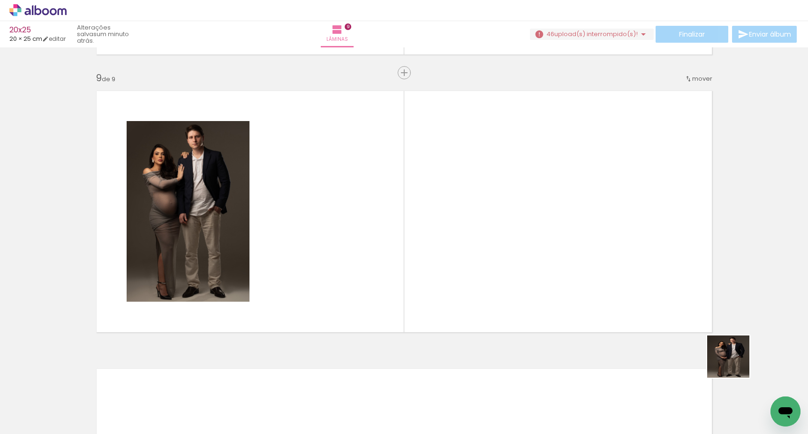
drag, startPoint x: 781, startPoint y: 389, endPoint x: 580, endPoint y: 277, distance: 230.2
click at [580, 277] on quentale-workspace at bounding box center [404, 217] width 808 height 434
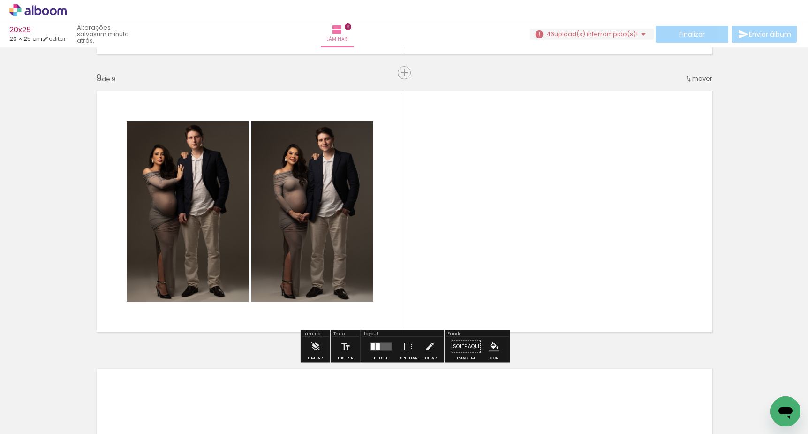
click at [377, 348] on div at bounding box center [378, 346] width 4 height 7
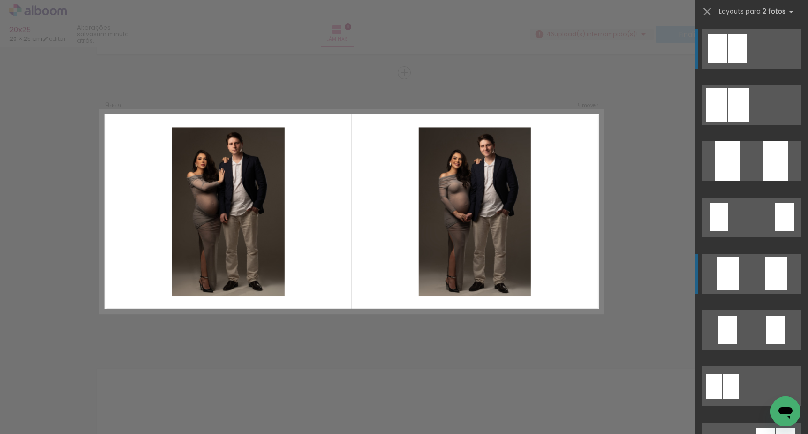
click at [753, 283] on quentale-layouter at bounding box center [751, 274] width 98 height 40
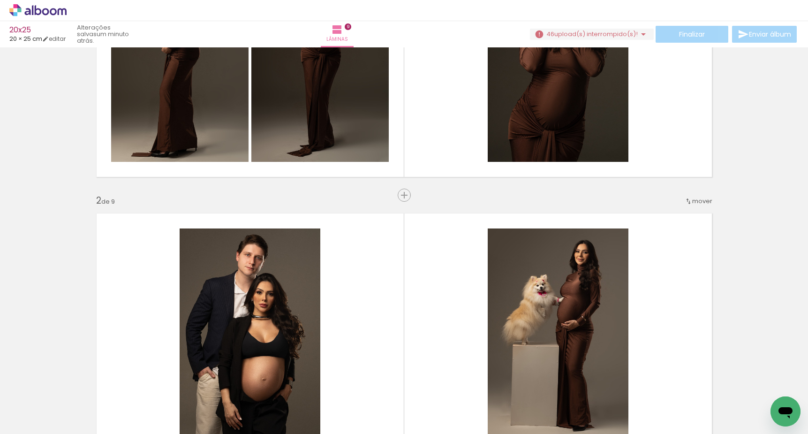
scroll to position [150, 0]
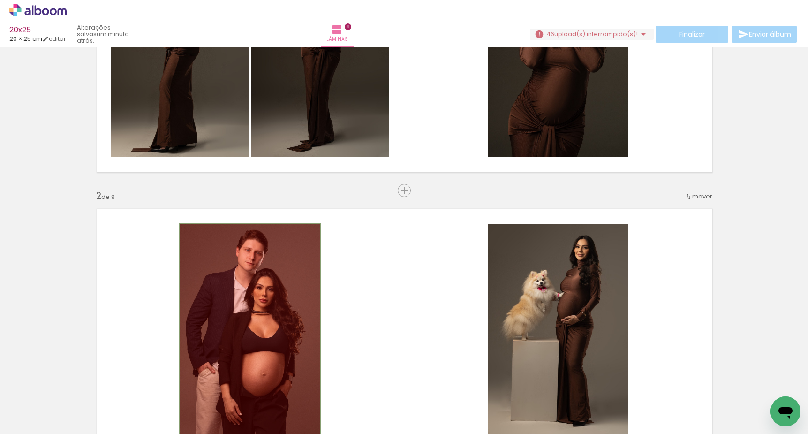
drag, startPoint x: 286, startPoint y: 277, endPoint x: 307, endPoint y: 429, distance: 153.8
click at [307, 429] on quentale-workspace at bounding box center [404, 217] width 808 height 434
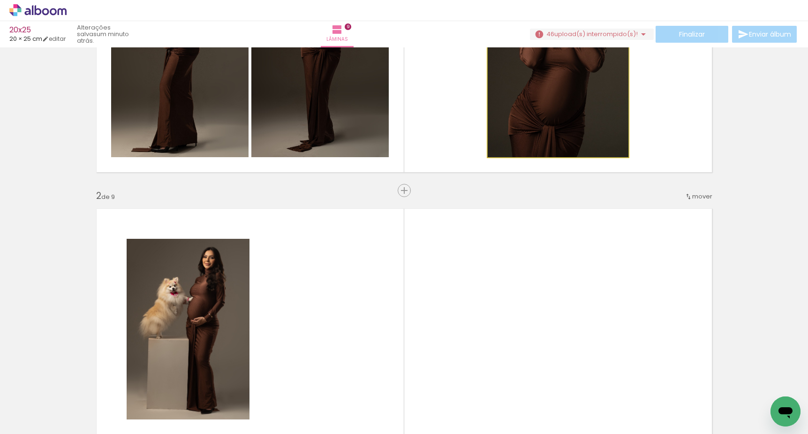
drag, startPoint x: 529, startPoint y: 115, endPoint x: 511, endPoint y: 283, distance: 168.3
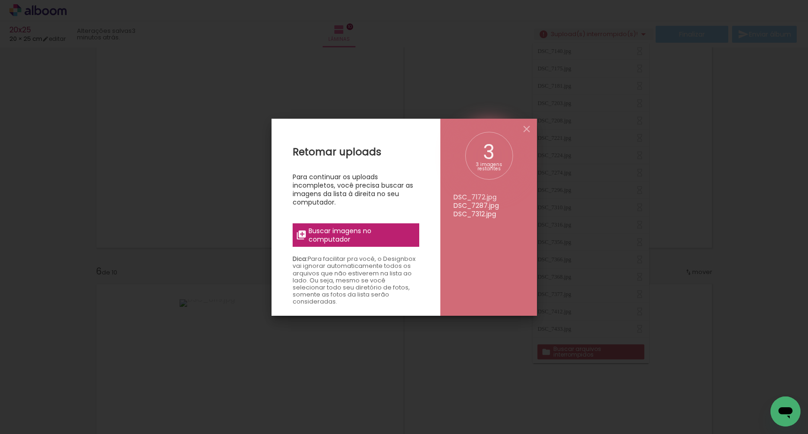
click at [379, 239] on span "Buscar imagens no computador" at bounding box center [360, 234] width 105 height 17
click at [0, 0] on input "file" at bounding box center [0, 0] width 0 height 0
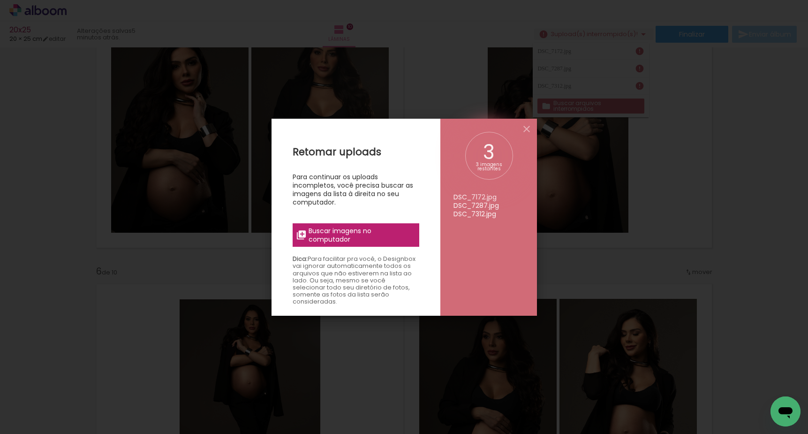
click at [524, 126] on iron-icon at bounding box center [526, 128] width 11 height 11
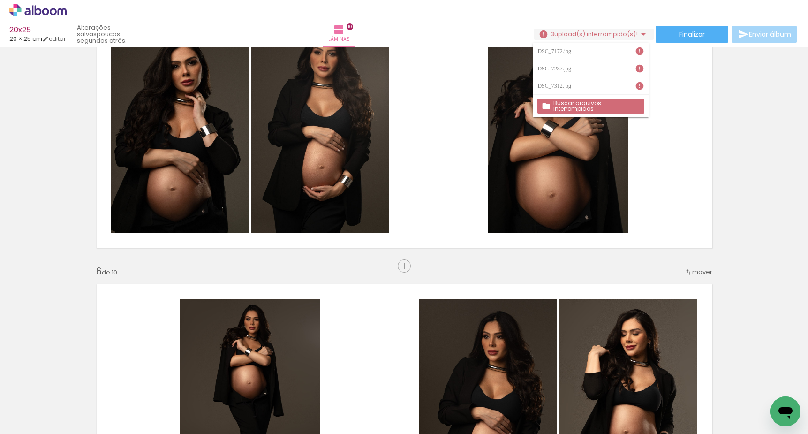
scroll to position [0, 1025]
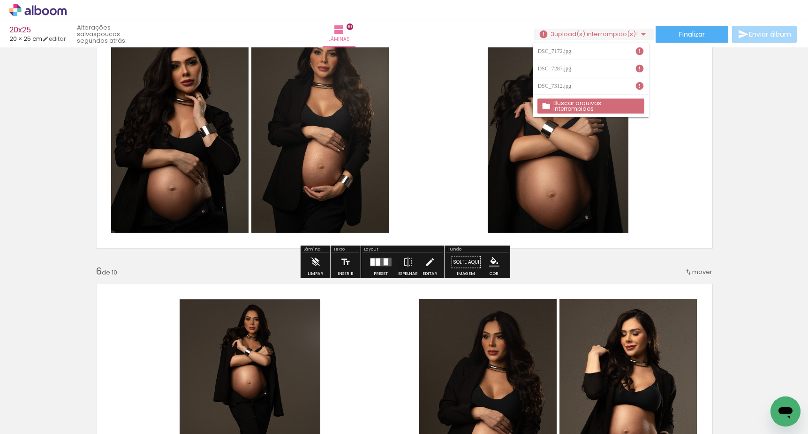
click at [0, 0] on slot "Buscar arquivos interrompidos" at bounding box center [0, 0] width 0 height 0
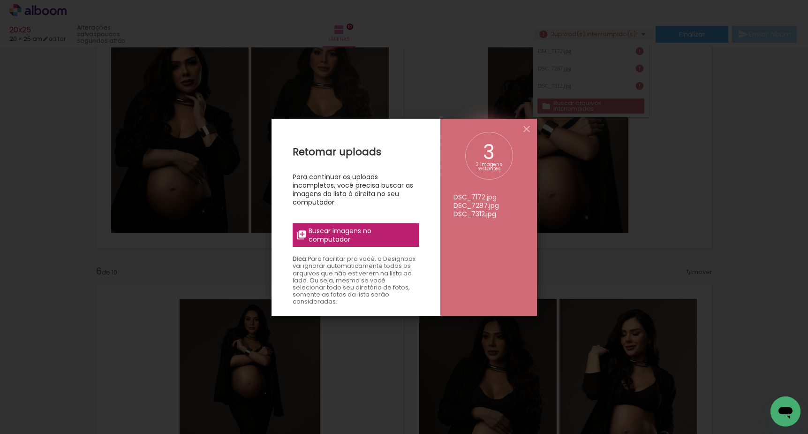
click at [377, 239] on span "Buscar imagens no computador" at bounding box center [360, 234] width 105 height 17
click at [0, 0] on input "file" at bounding box center [0, 0] width 0 height 0
click at [393, 234] on span "Buscar imagens no computador" at bounding box center [360, 234] width 105 height 17
click at [0, 0] on input "file" at bounding box center [0, 0] width 0 height 0
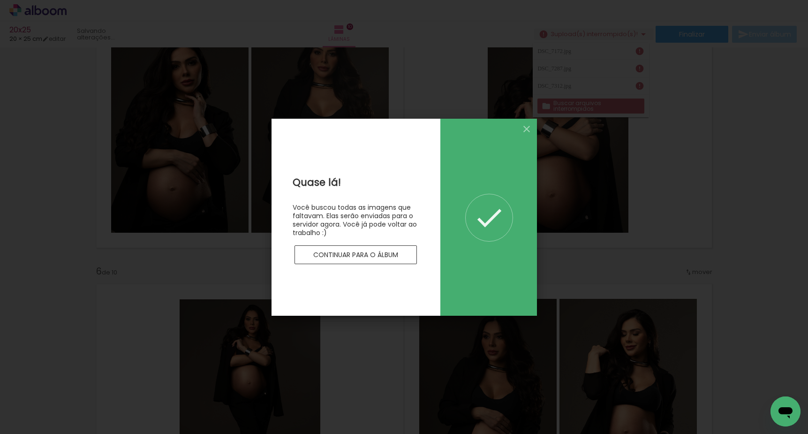
scroll to position [0, 0]
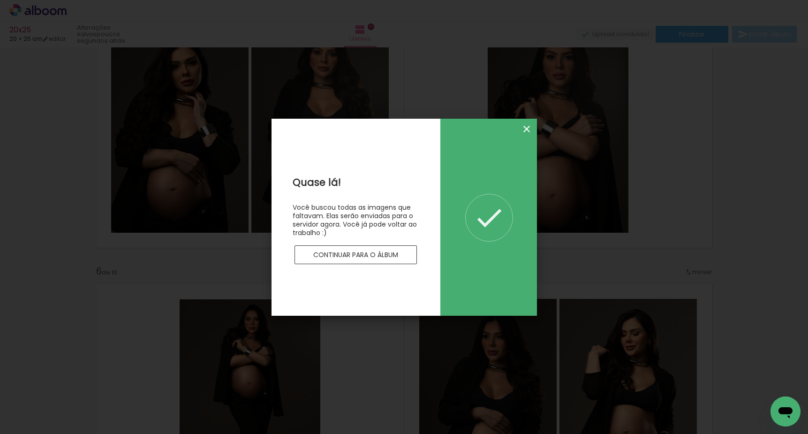
click at [528, 128] on iron-icon at bounding box center [526, 128] width 11 height 11
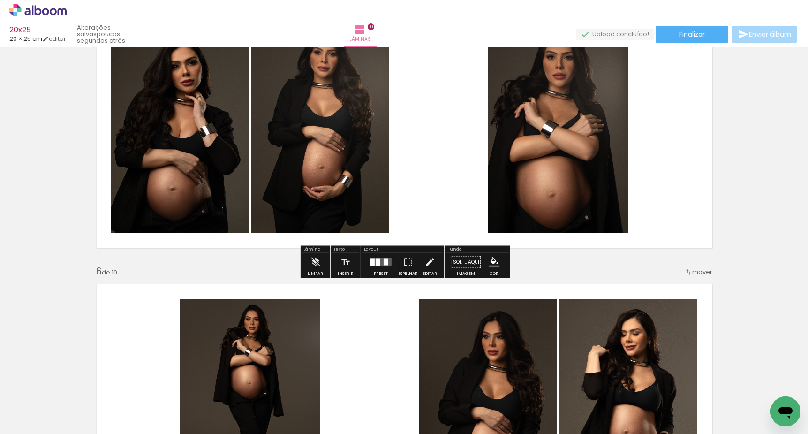
click at [52, 10] on icon at bounding box center [53, 11] width 7 height 7
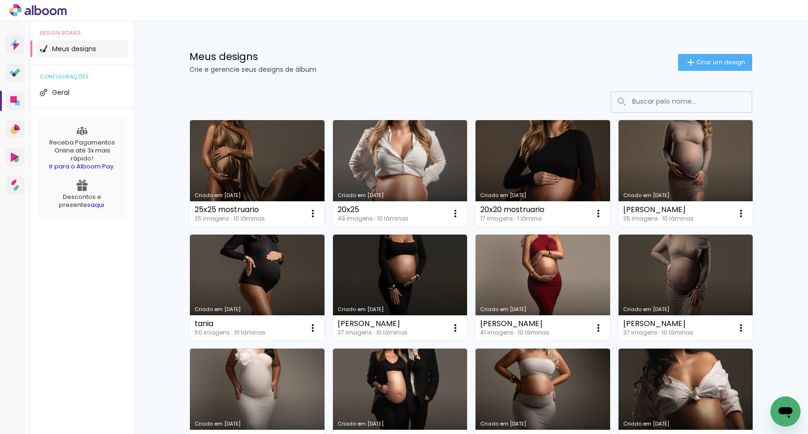
click at [516, 164] on link "Criado em [DATE]" at bounding box center [542, 173] width 135 height 106
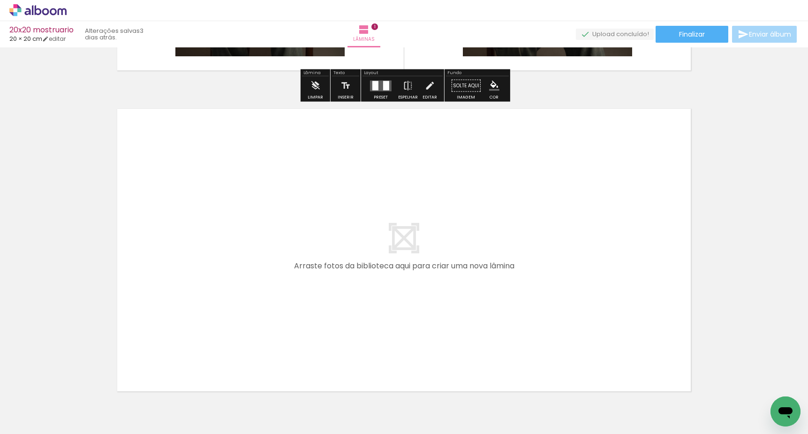
scroll to position [309, 0]
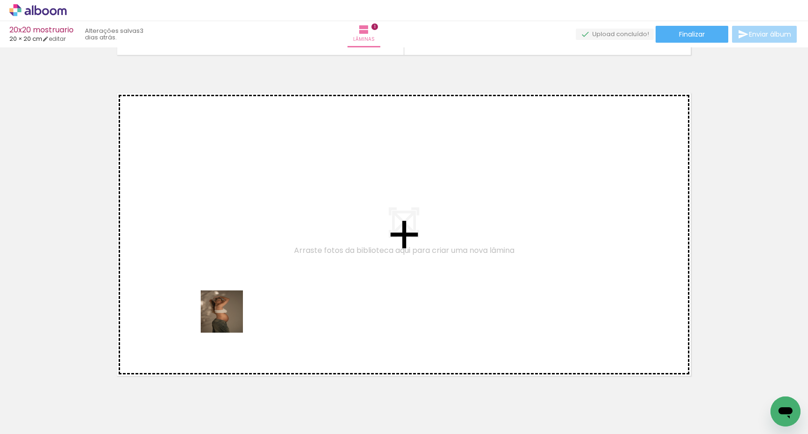
drag, startPoint x: 203, startPoint y: 410, endPoint x: 241, endPoint y: 265, distance: 149.3
click at [241, 265] on quentale-workspace at bounding box center [404, 217] width 808 height 434
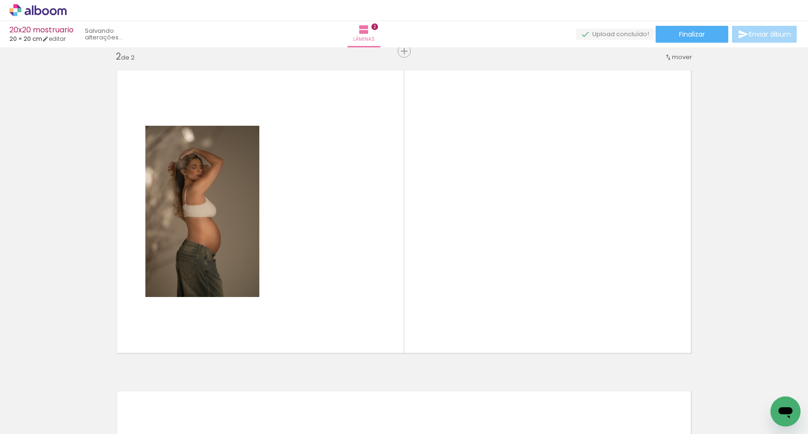
scroll to position [0, 0]
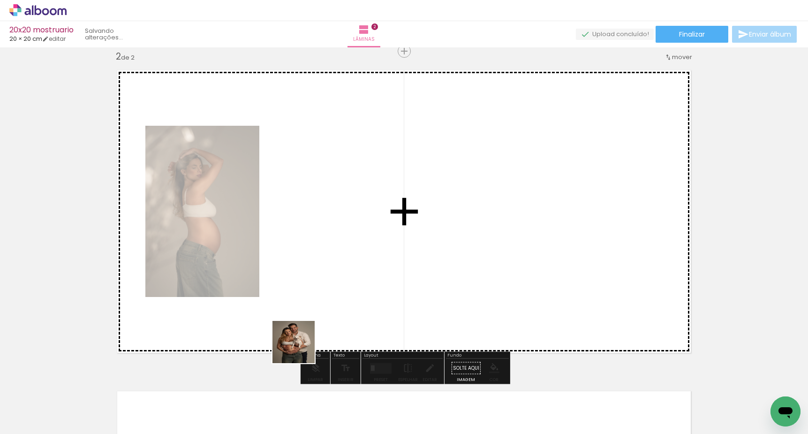
drag, startPoint x: 292, startPoint y: 366, endPoint x: 320, endPoint y: 307, distance: 65.9
click at [320, 307] on quentale-workspace at bounding box center [404, 217] width 808 height 434
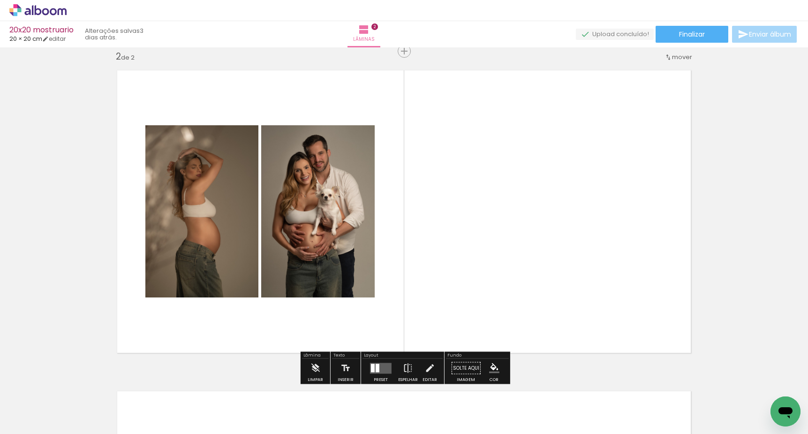
drag, startPoint x: 314, startPoint y: 401, endPoint x: 535, endPoint y: 263, distance: 260.7
click at [535, 263] on quentale-workspace at bounding box center [404, 217] width 808 height 434
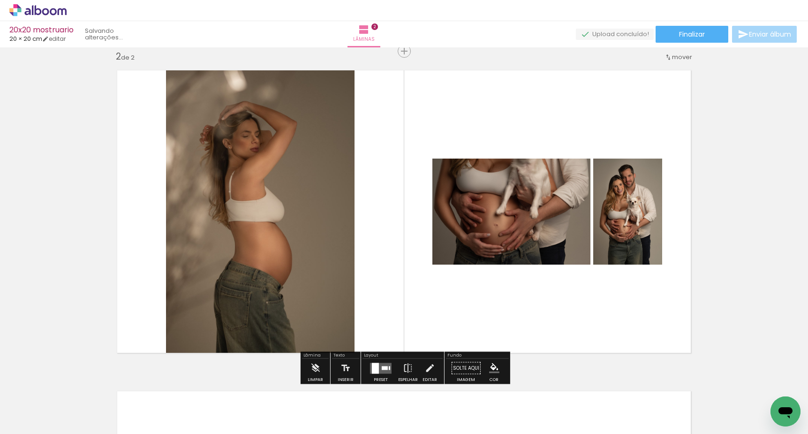
click at [382, 369] on div at bounding box center [385, 368] width 6 height 4
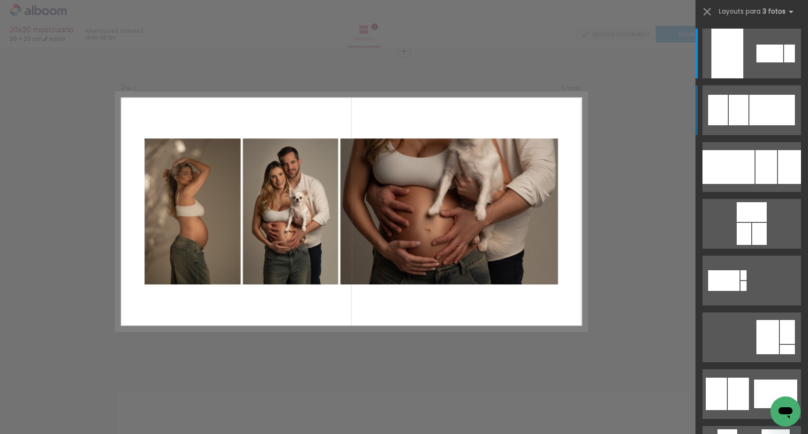
click at [751, 110] on div at bounding box center [771, 110] width 45 height 30
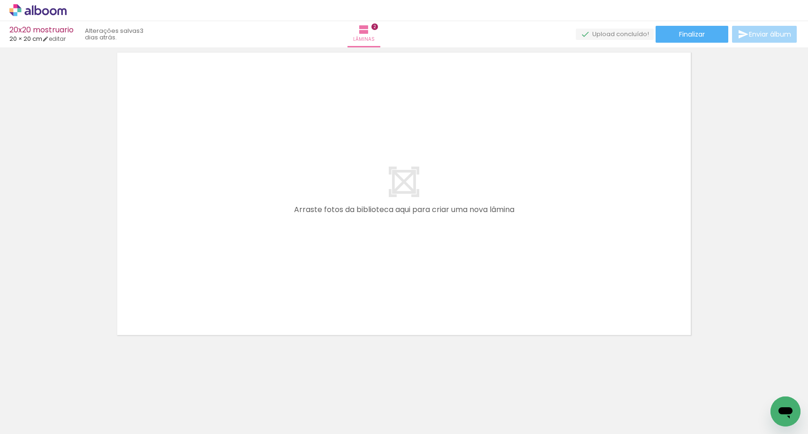
scroll to position [0, 75]
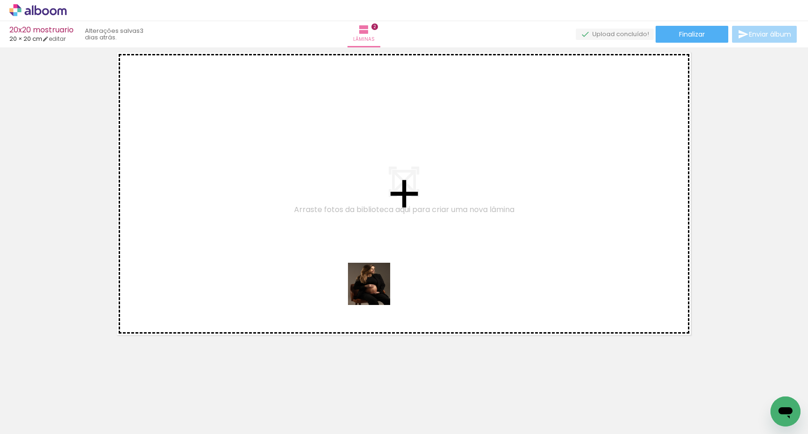
drag, startPoint x: 349, startPoint y: 406, endPoint x: 384, endPoint y: 283, distance: 128.4
click at [384, 283] on quentale-workspace at bounding box center [404, 217] width 808 height 434
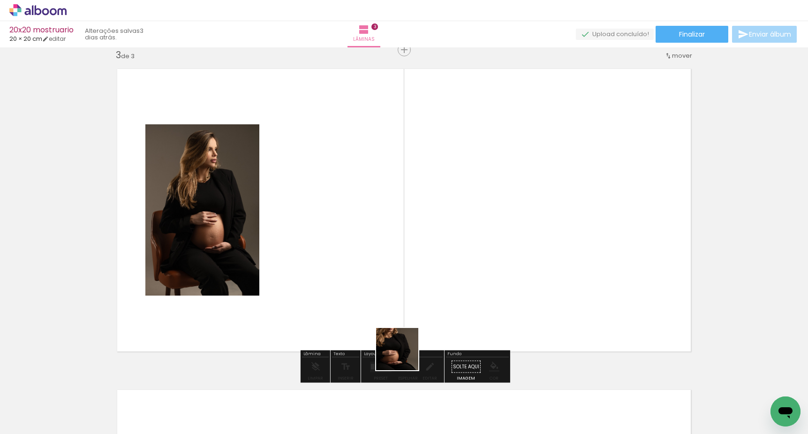
scroll to position [653, 0]
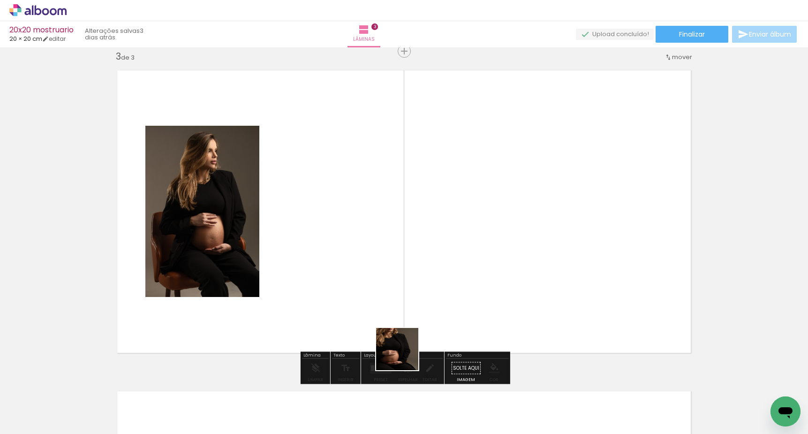
drag, startPoint x: 398, startPoint y: 384, endPoint x: 428, endPoint y: 256, distance: 132.0
click at [428, 256] on quentale-workspace at bounding box center [404, 217] width 808 height 434
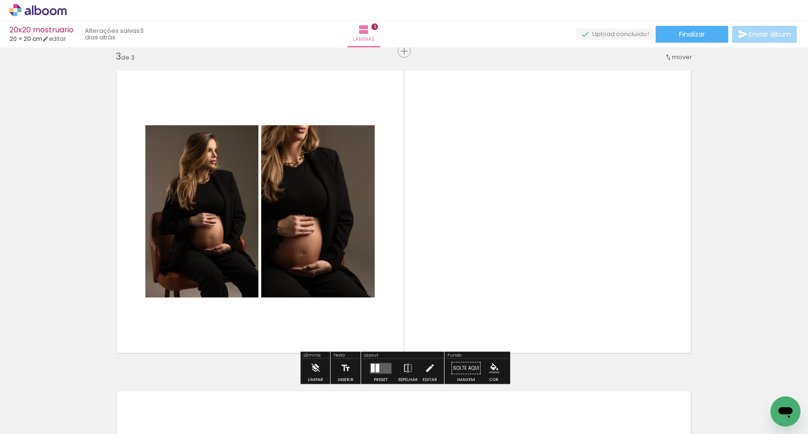
drag, startPoint x: 379, startPoint y: 368, endPoint x: 397, endPoint y: 351, distance: 24.2
click at [380, 368] on quentale-layouter at bounding box center [381, 367] width 22 height 11
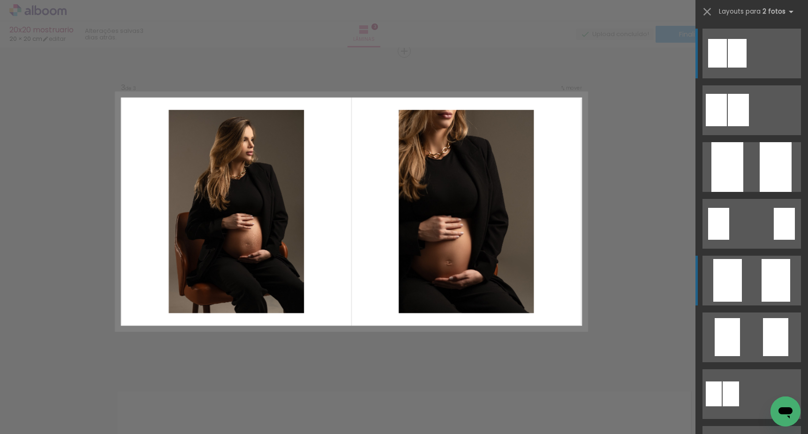
click at [748, 282] on quentale-layouter at bounding box center [751, 281] width 98 height 50
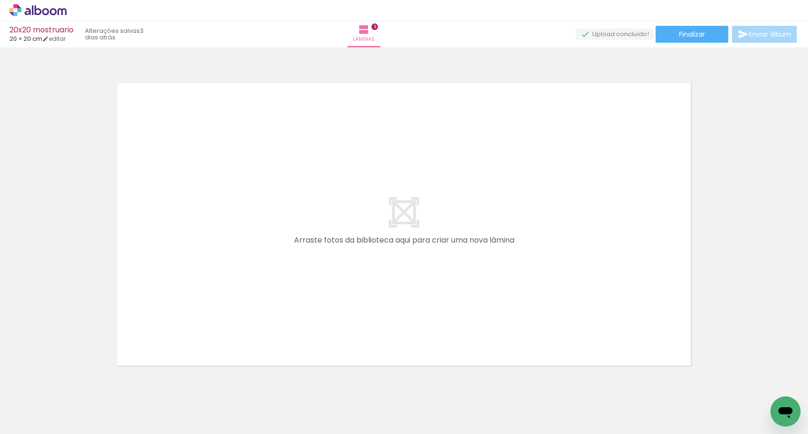
scroll to position [0, 116]
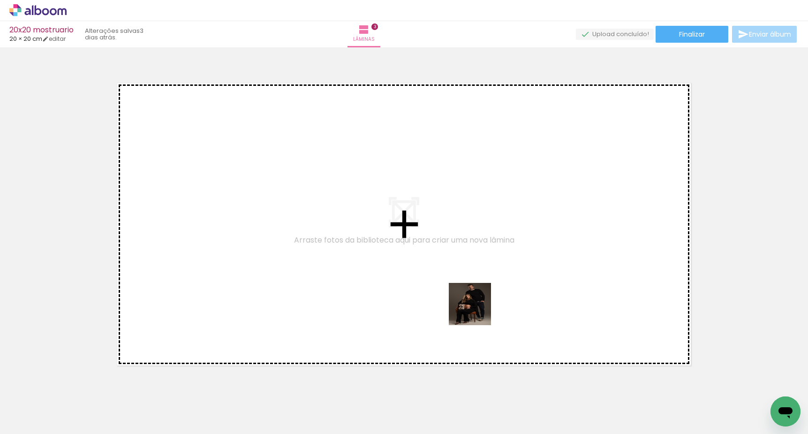
drag, startPoint x: 512, startPoint y: 405, endPoint x: 462, endPoint y: 283, distance: 131.6
click at [462, 283] on quentale-workspace at bounding box center [404, 217] width 808 height 434
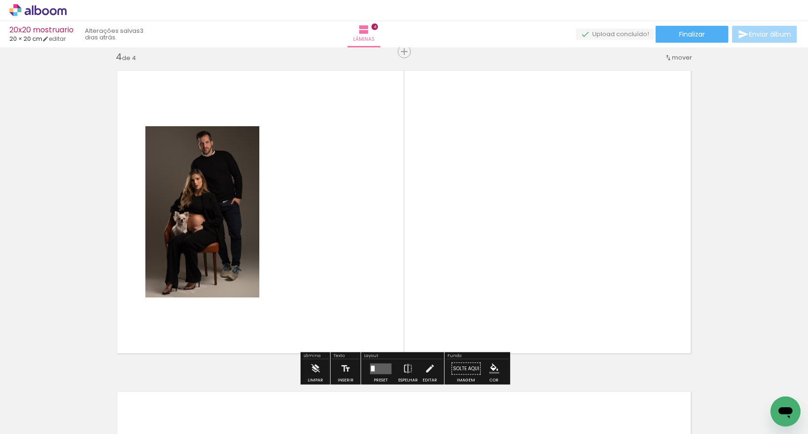
scroll to position [974, 0]
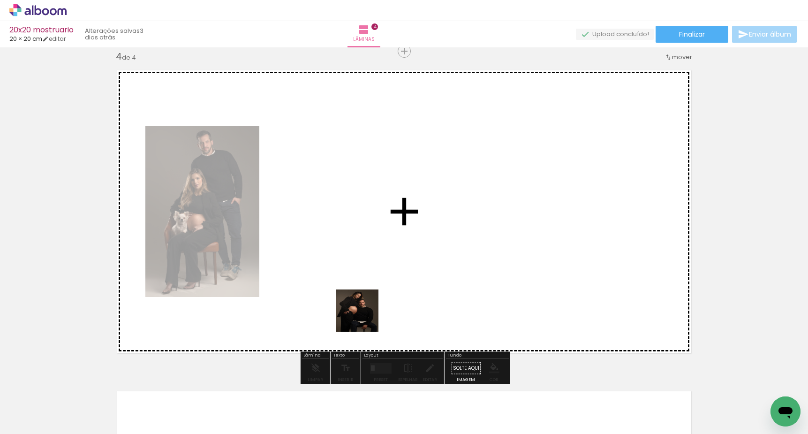
drag, startPoint x: 248, startPoint y: 408, endPoint x: 379, endPoint y: 308, distance: 164.9
click at [379, 308] on quentale-workspace at bounding box center [404, 217] width 808 height 434
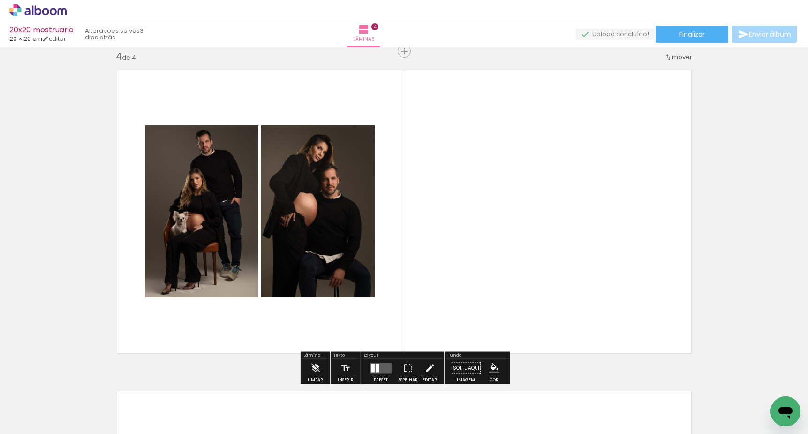
scroll to position [0, 155]
drag, startPoint x: 380, startPoint y: 371, endPoint x: 397, endPoint y: 357, distance: 22.3
click at [379, 371] on quentale-layouter at bounding box center [381, 367] width 22 height 11
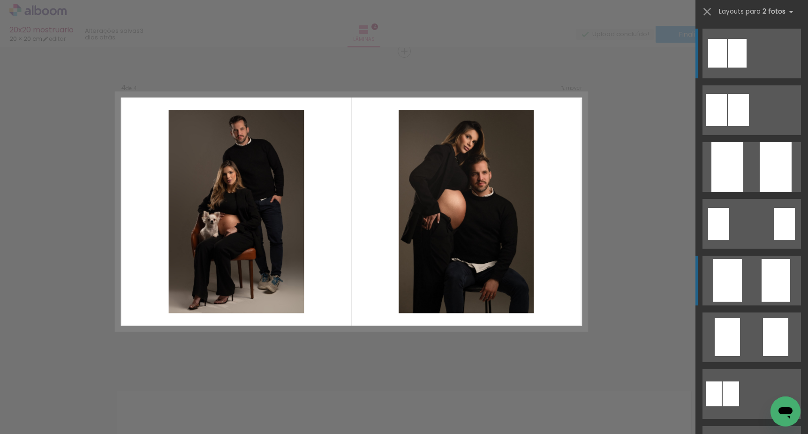
click at [756, 273] on quentale-layouter at bounding box center [751, 281] width 98 height 50
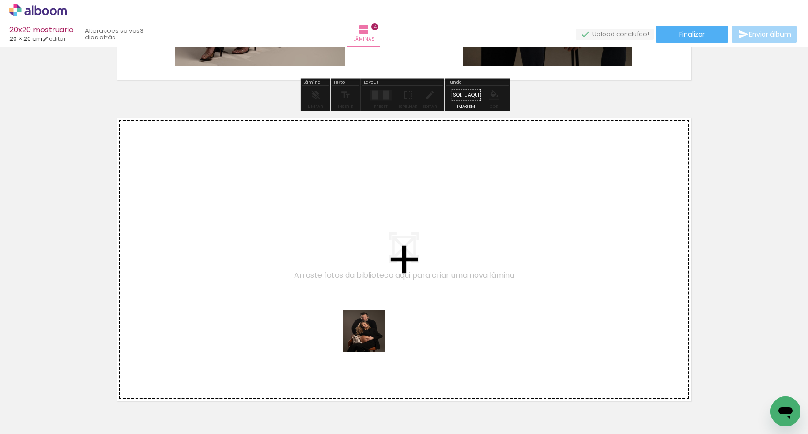
drag, startPoint x: 370, startPoint y: 362, endPoint x: 382, endPoint y: 278, distance: 85.2
click at [382, 278] on quentale-workspace at bounding box center [404, 217] width 808 height 434
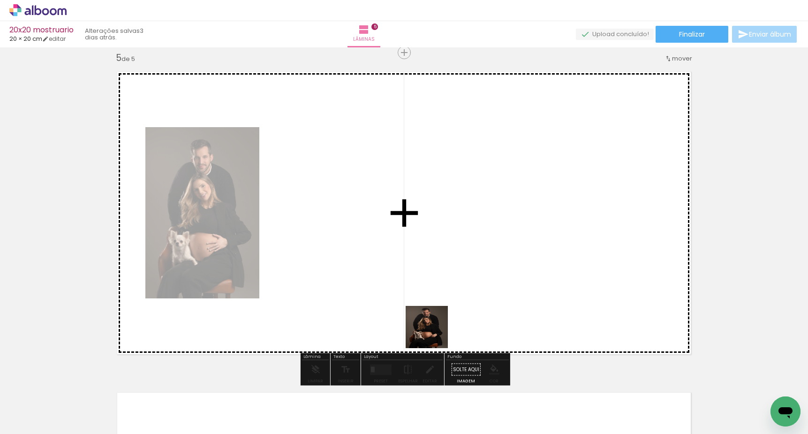
drag, startPoint x: 434, startPoint y: 334, endPoint x: 457, endPoint y: 254, distance: 83.1
click at [452, 270] on quentale-workspace at bounding box center [404, 217] width 808 height 434
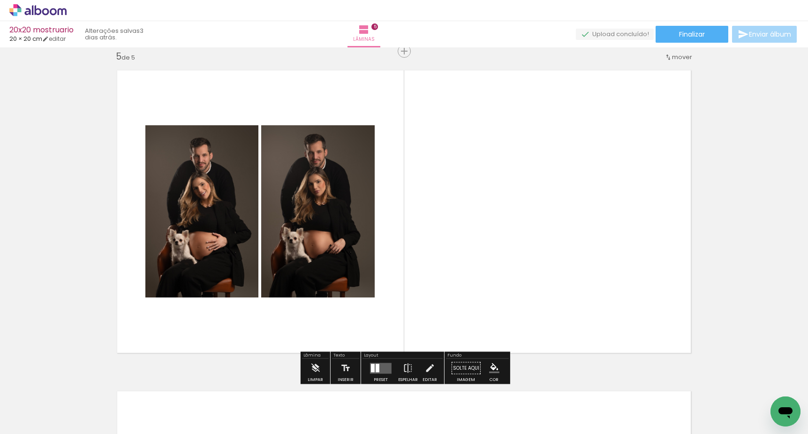
click at [373, 367] on quentale-layouter at bounding box center [381, 367] width 22 height 11
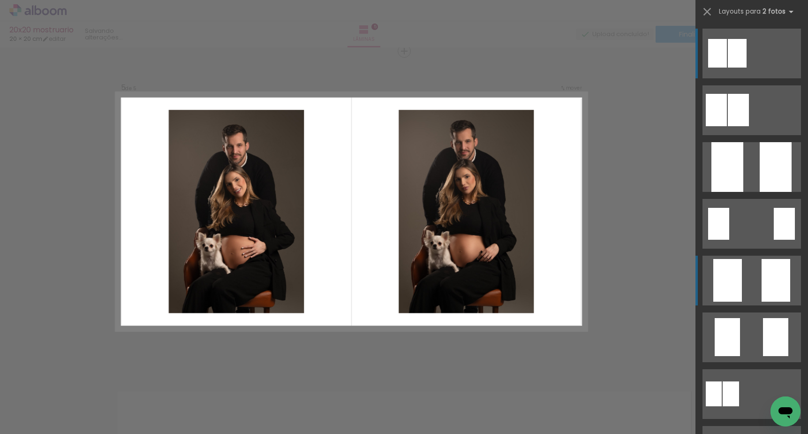
click at [752, 287] on quentale-layouter at bounding box center [751, 281] width 98 height 50
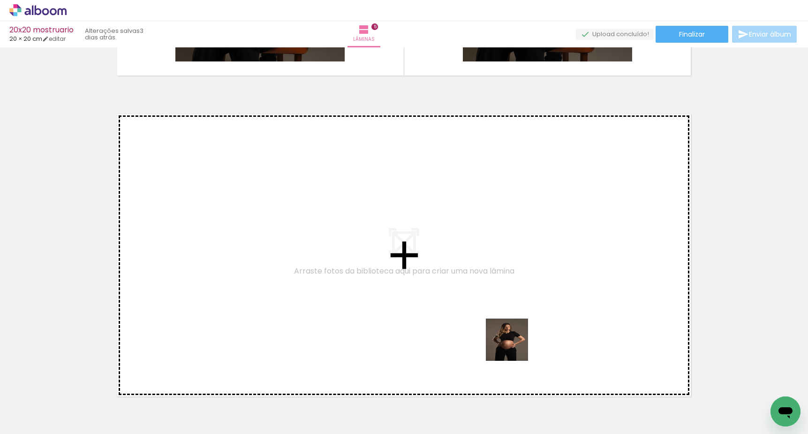
drag, startPoint x: 520, startPoint y: 393, endPoint x: 503, endPoint y: 282, distance: 112.5
click at [503, 282] on quentale-workspace at bounding box center [404, 217] width 808 height 434
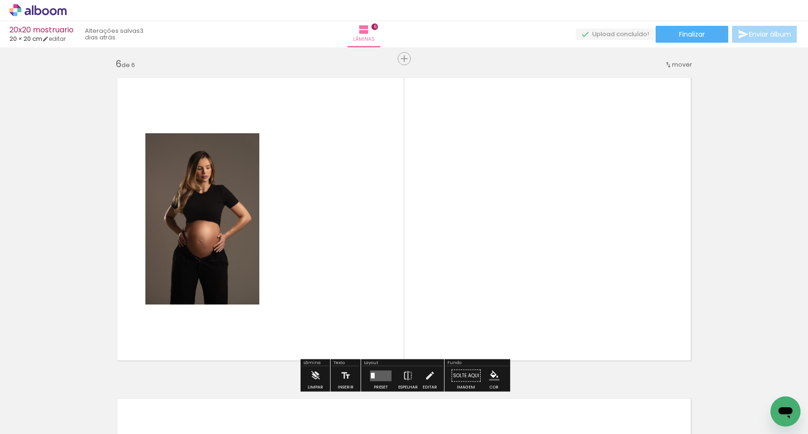
scroll to position [1615, 0]
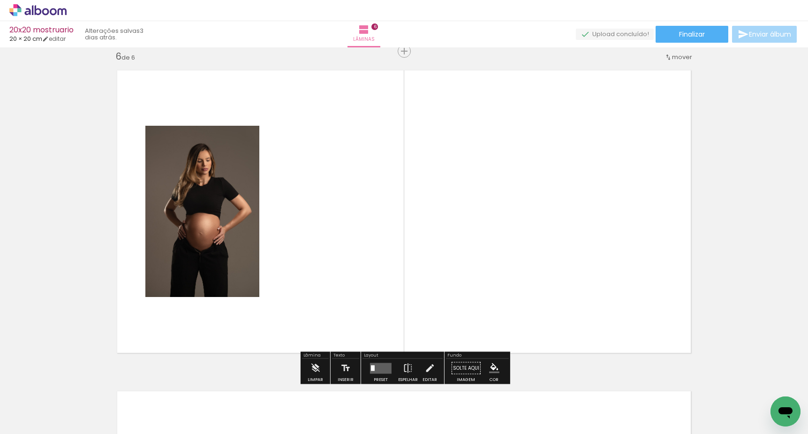
drag, startPoint x: 576, startPoint y: 402, endPoint x: 574, endPoint y: 267, distance: 135.5
click at [574, 267] on quentale-workspace at bounding box center [404, 217] width 808 height 434
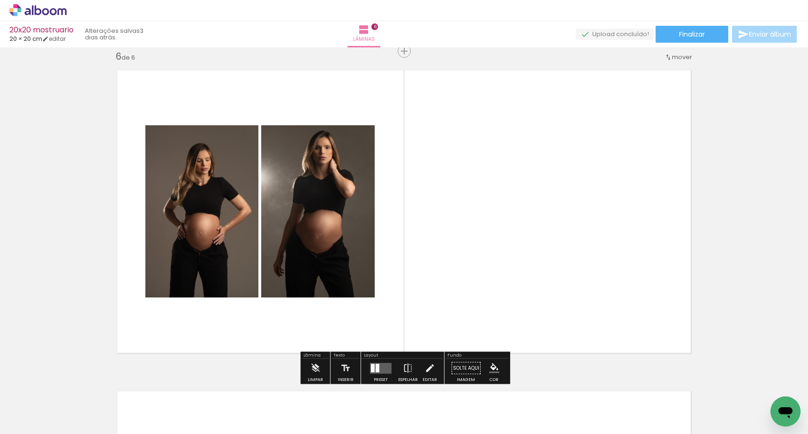
click at [379, 369] on quentale-layouter at bounding box center [381, 367] width 22 height 11
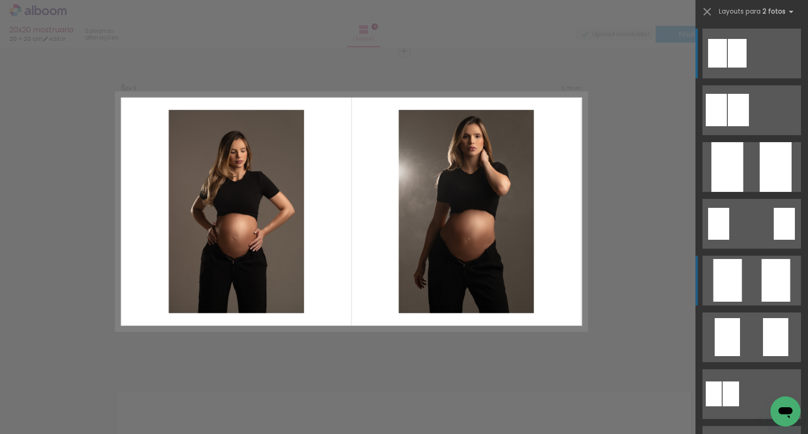
click at [749, 275] on quentale-layouter at bounding box center [751, 281] width 98 height 50
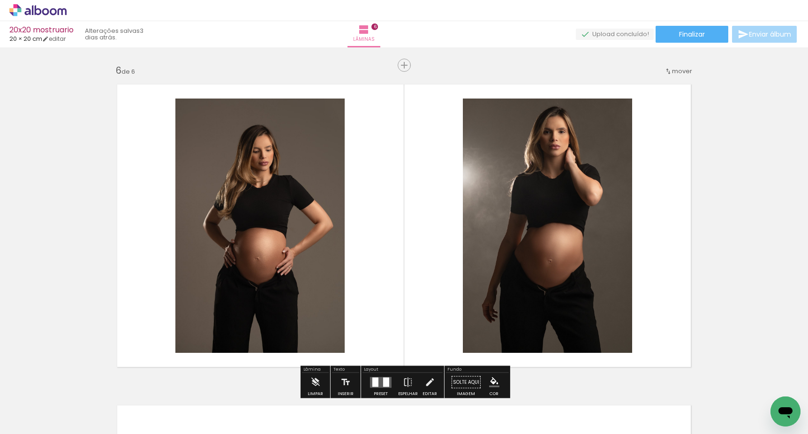
scroll to position [1545, 0]
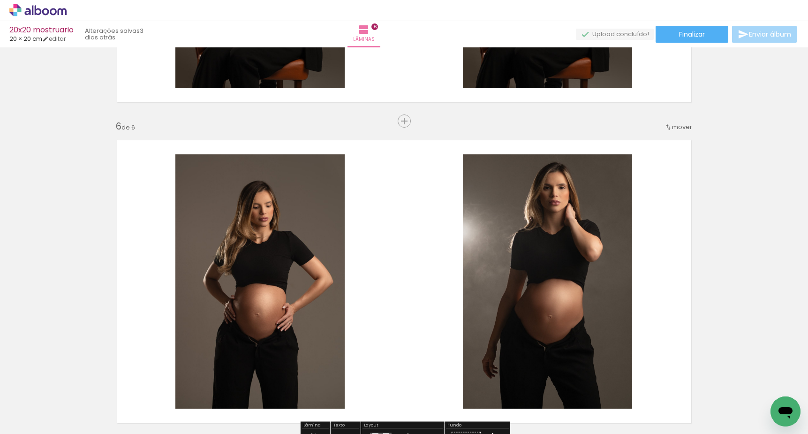
click at [677, 128] on span "mover" at bounding box center [682, 126] width 20 height 9
click at [658, 190] on span "5" at bounding box center [660, 187] width 6 height 15
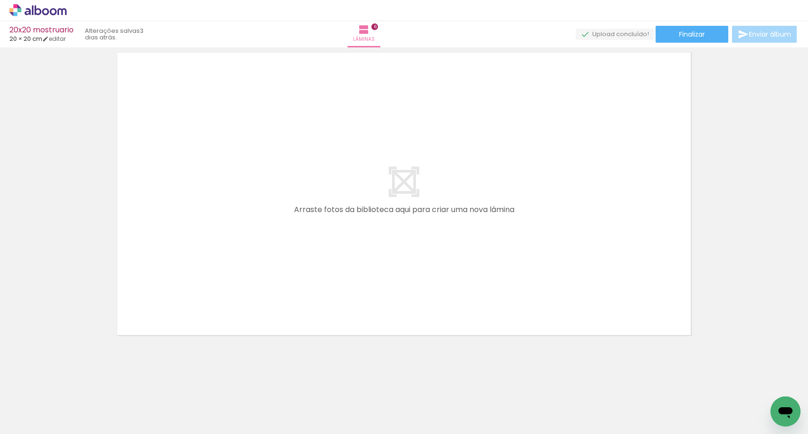
scroll to position [0, 0]
drag, startPoint x: 631, startPoint y: 408, endPoint x: 532, endPoint y: 276, distance: 165.1
click at [532, 276] on quentale-workspace at bounding box center [404, 217] width 808 height 434
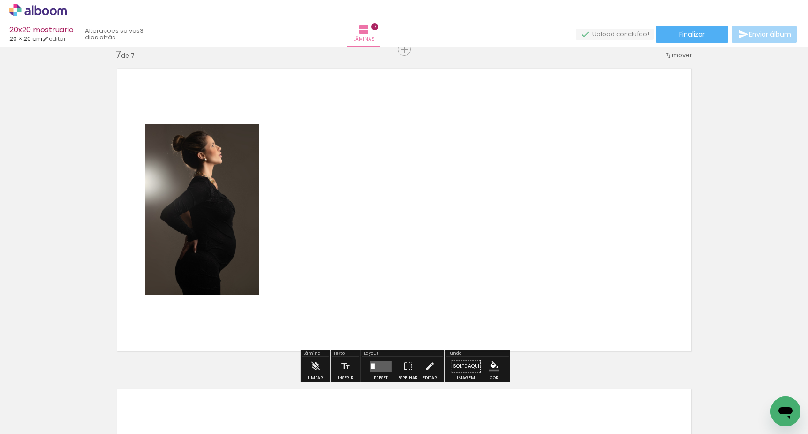
scroll to position [1936, 0]
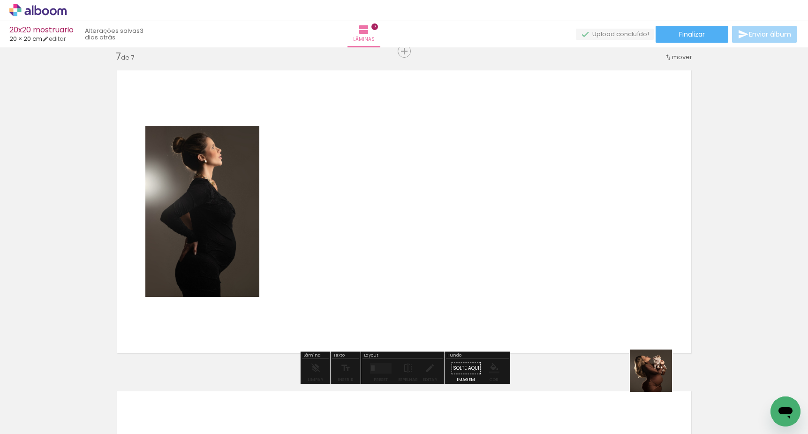
drag, startPoint x: 670, startPoint y: 395, endPoint x: 597, endPoint y: 292, distance: 125.8
click at [597, 292] on quentale-workspace at bounding box center [404, 217] width 808 height 434
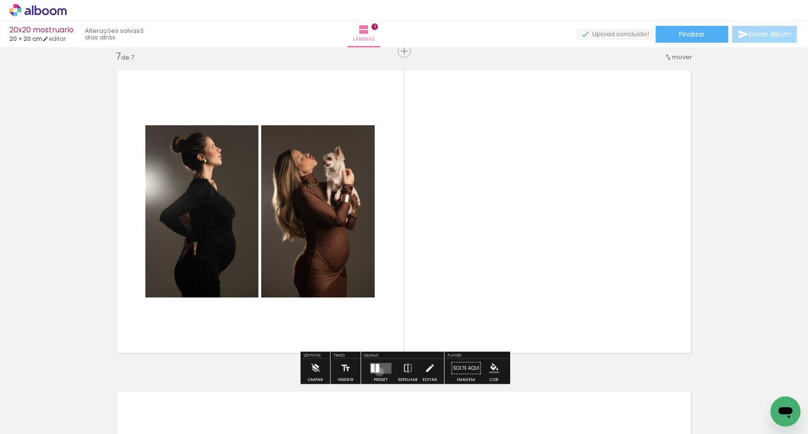
click at [376, 371] on div at bounding box center [378, 367] width 4 height 8
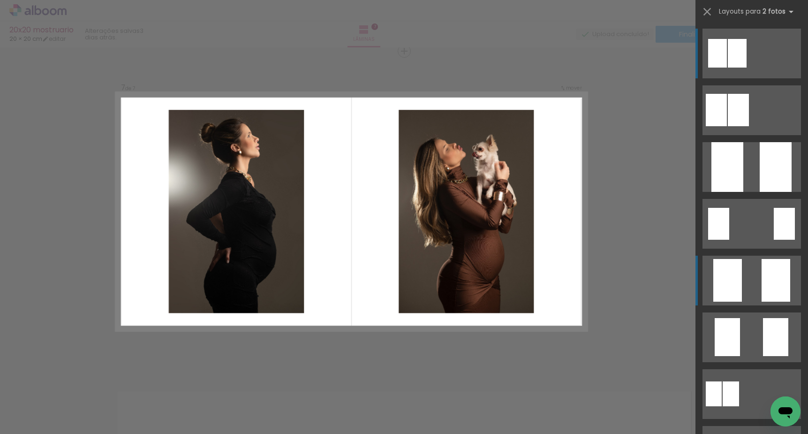
click at [749, 281] on quentale-layouter at bounding box center [751, 281] width 98 height 50
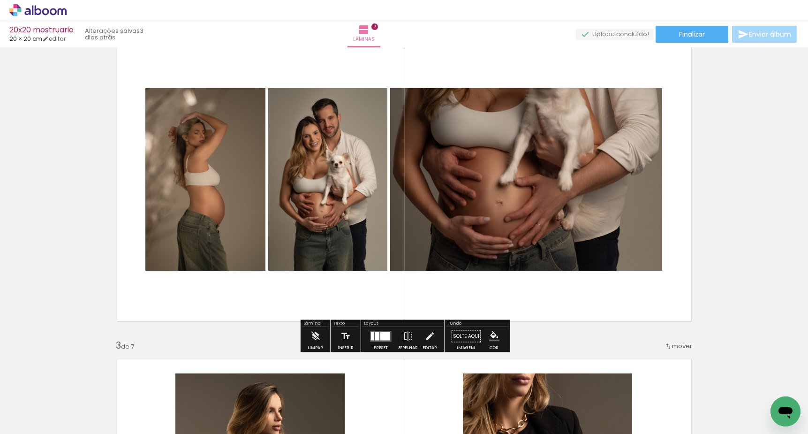
scroll to position [362, 0]
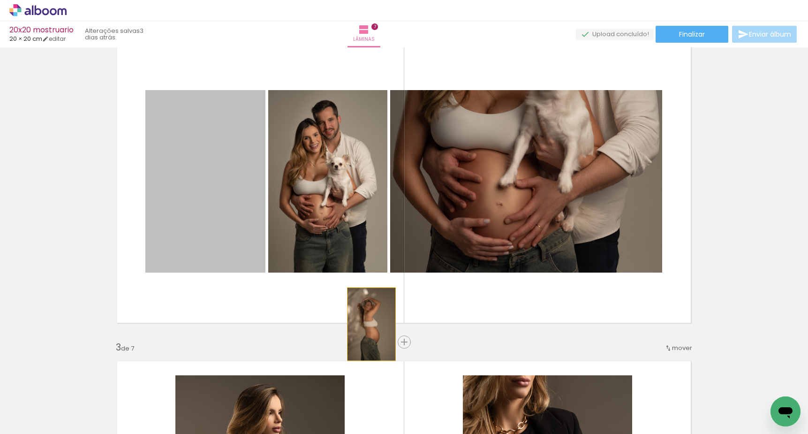
drag, startPoint x: 218, startPoint y: 207, endPoint x: 509, endPoint y: 403, distance: 351.2
click at [509, 403] on quentale-workspace at bounding box center [404, 217] width 808 height 434
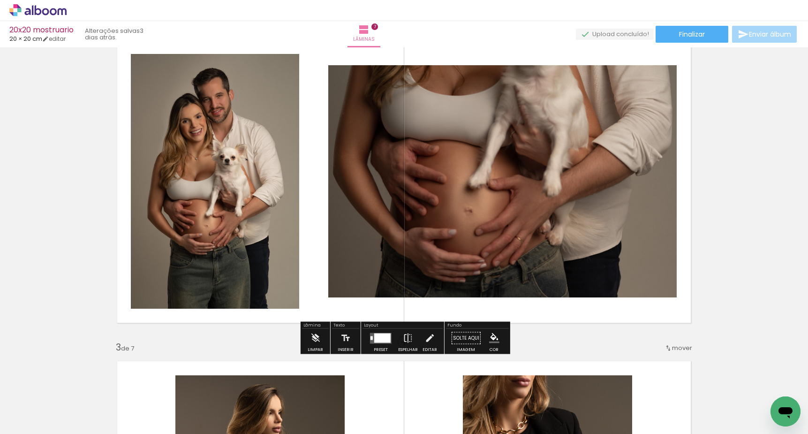
click at [382, 343] on div at bounding box center [380, 338] width 25 height 19
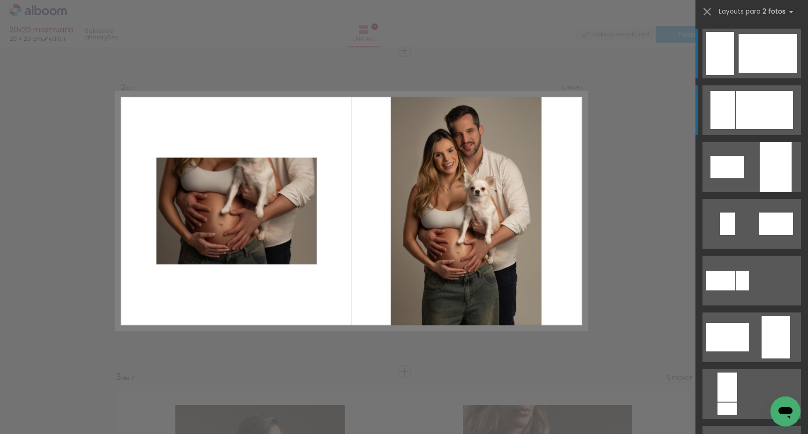
scroll to position [332, 0]
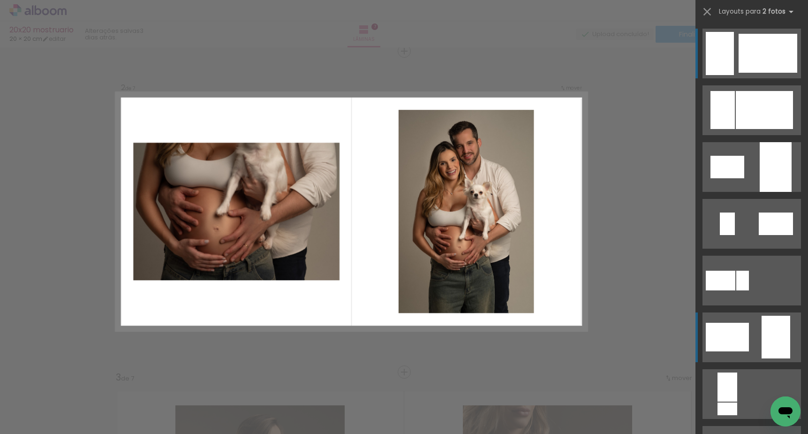
click at [763, 337] on div at bounding box center [775, 337] width 29 height 43
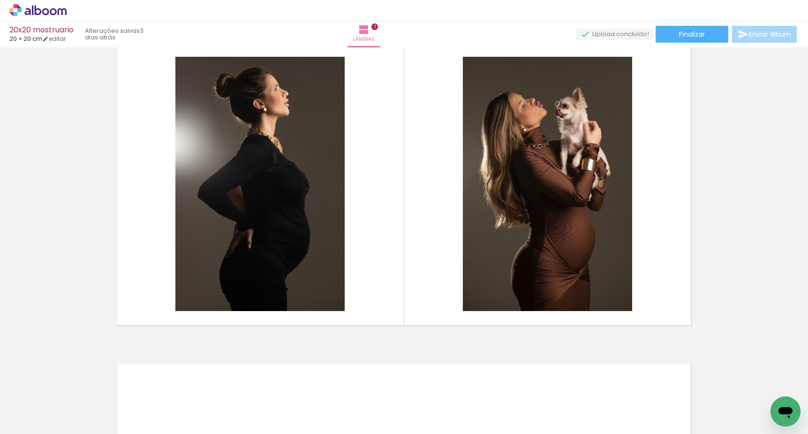
scroll to position [1964, 0]
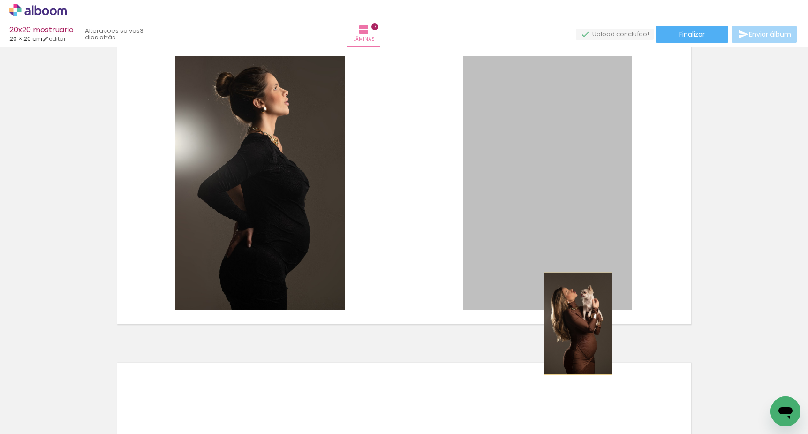
drag, startPoint x: 590, startPoint y: 245, endPoint x: 578, endPoint y: 418, distance: 173.9
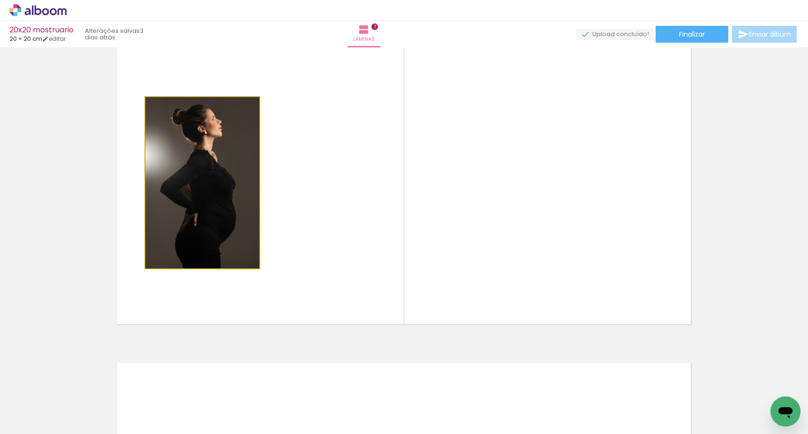
drag, startPoint x: 226, startPoint y: 224, endPoint x: 312, endPoint y: 413, distance: 207.1
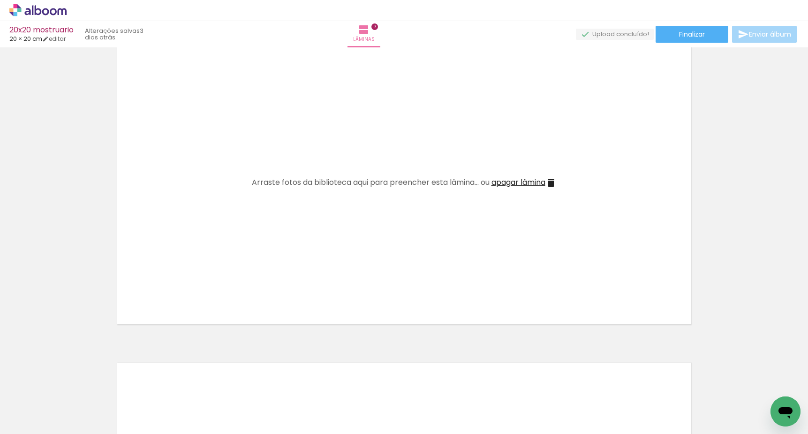
scroll to position [0, 0]
drag, startPoint x: 209, startPoint y: 403, endPoint x: 289, endPoint y: 247, distance: 175.1
click at [289, 247] on quentale-workspace at bounding box center [404, 217] width 808 height 434
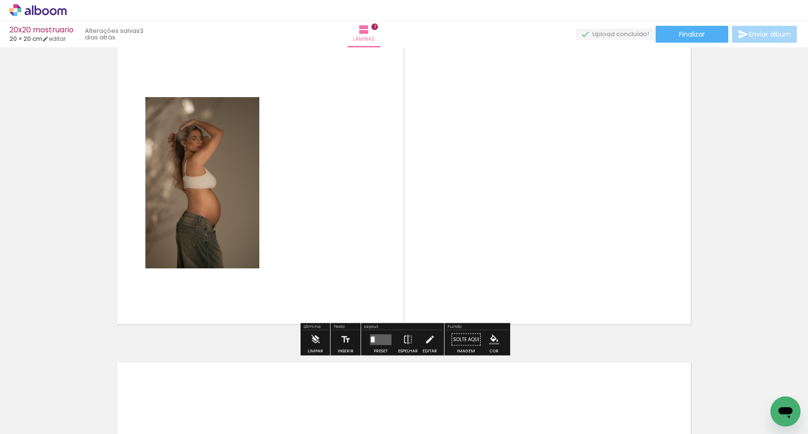
scroll to position [0, 155]
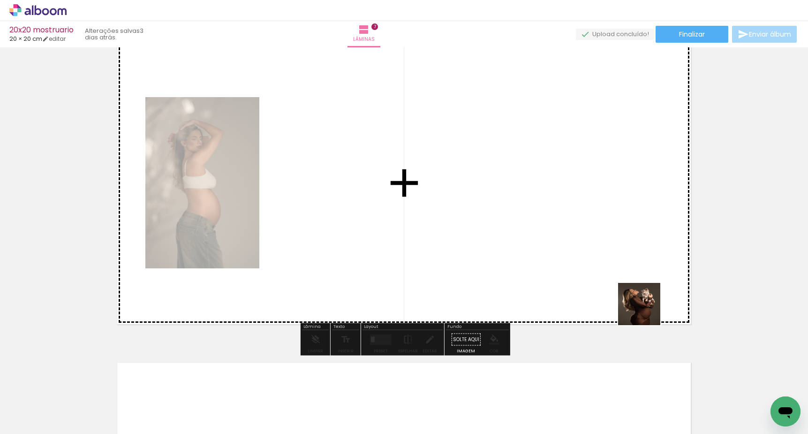
drag, startPoint x: 680, startPoint y: 406, endPoint x: 635, endPoint y: 276, distance: 137.0
click at [635, 276] on quentale-workspace at bounding box center [404, 217] width 808 height 434
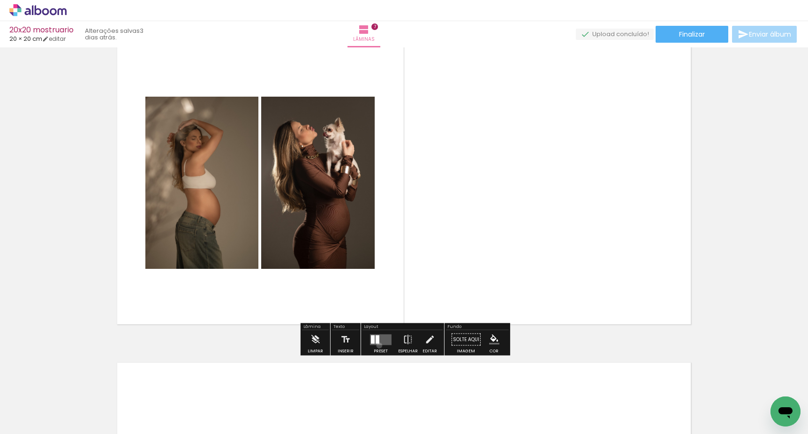
click at [377, 345] on div at bounding box center [380, 339] width 25 height 19
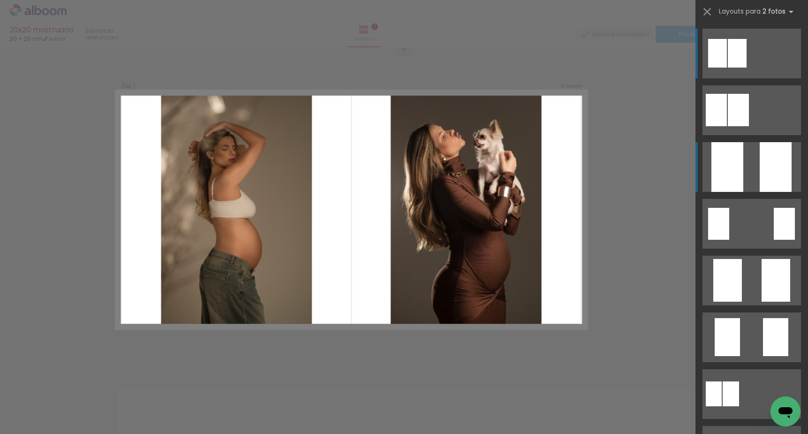
scroll to position [1936, 0]
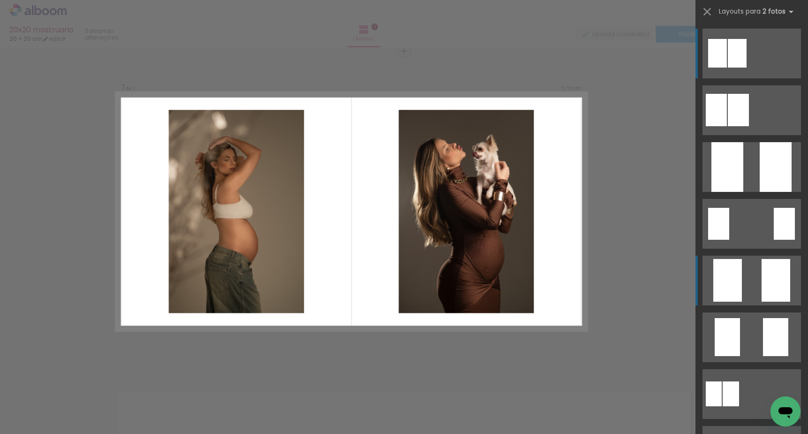
click at [750, 276] on quentale-layouter at bounding box center [751, 281] width 98 height 50
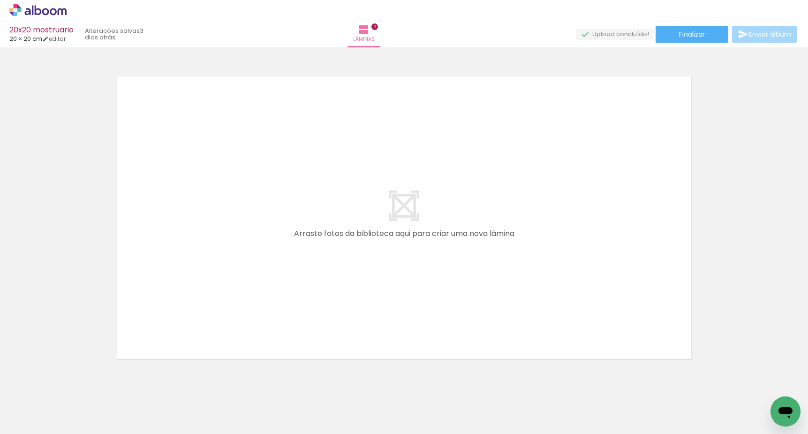
scroll to position [0, 0]
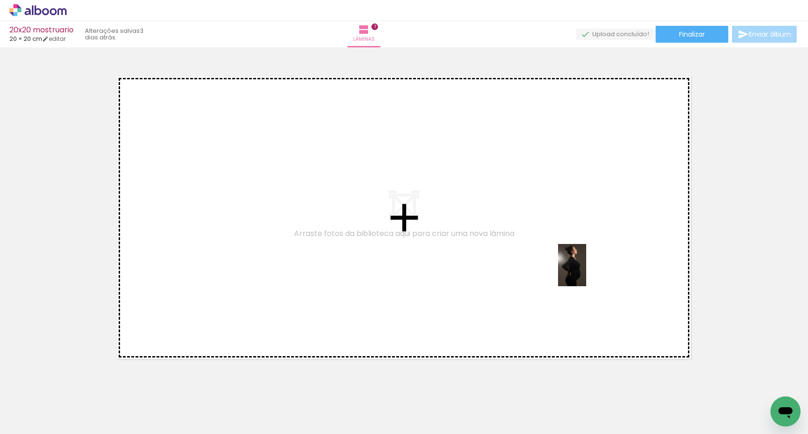
drag, startPoint x: 628, startPoint y: 411, endPoint x: 583, endPoint y: 266, distance: 151.4
click at [583, 266] on quentale-workspace at bounding box center [404, 217] width 808 height 434
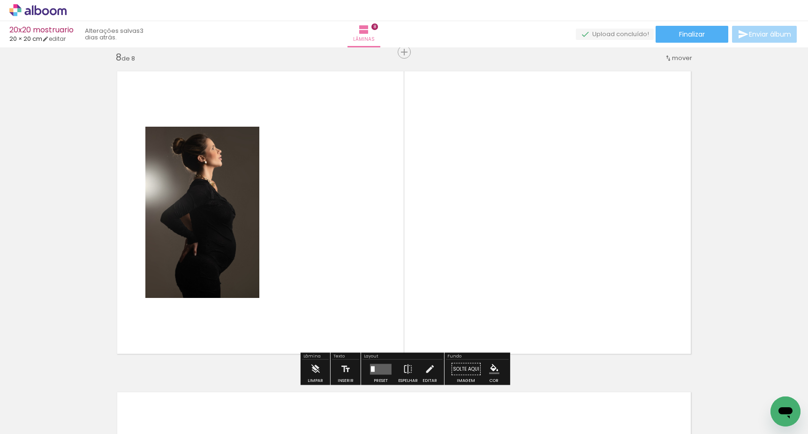
scroll to position [2257, 0]
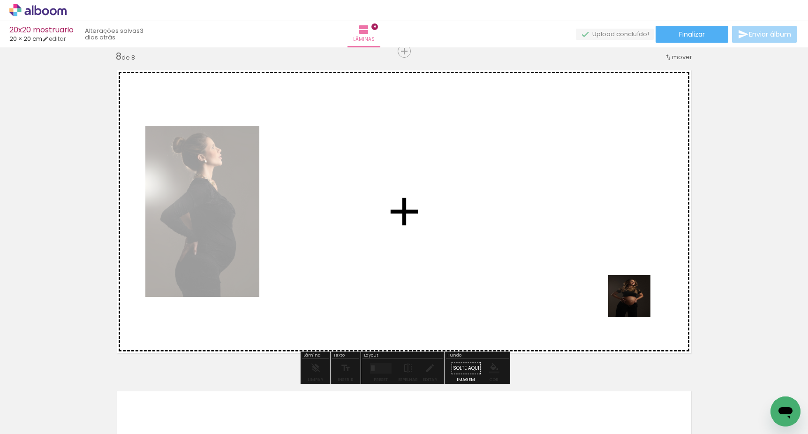
drag, startPoint x: 726, startPoint y: 397, endPoint x: 618, endPoint y: 276, distance: 162.7
click at [618, 276] on quentale-workspace at bounding box center [404, 217] width 808 height 434
